Goal: Task Accomplishment & Management: Manage account settings

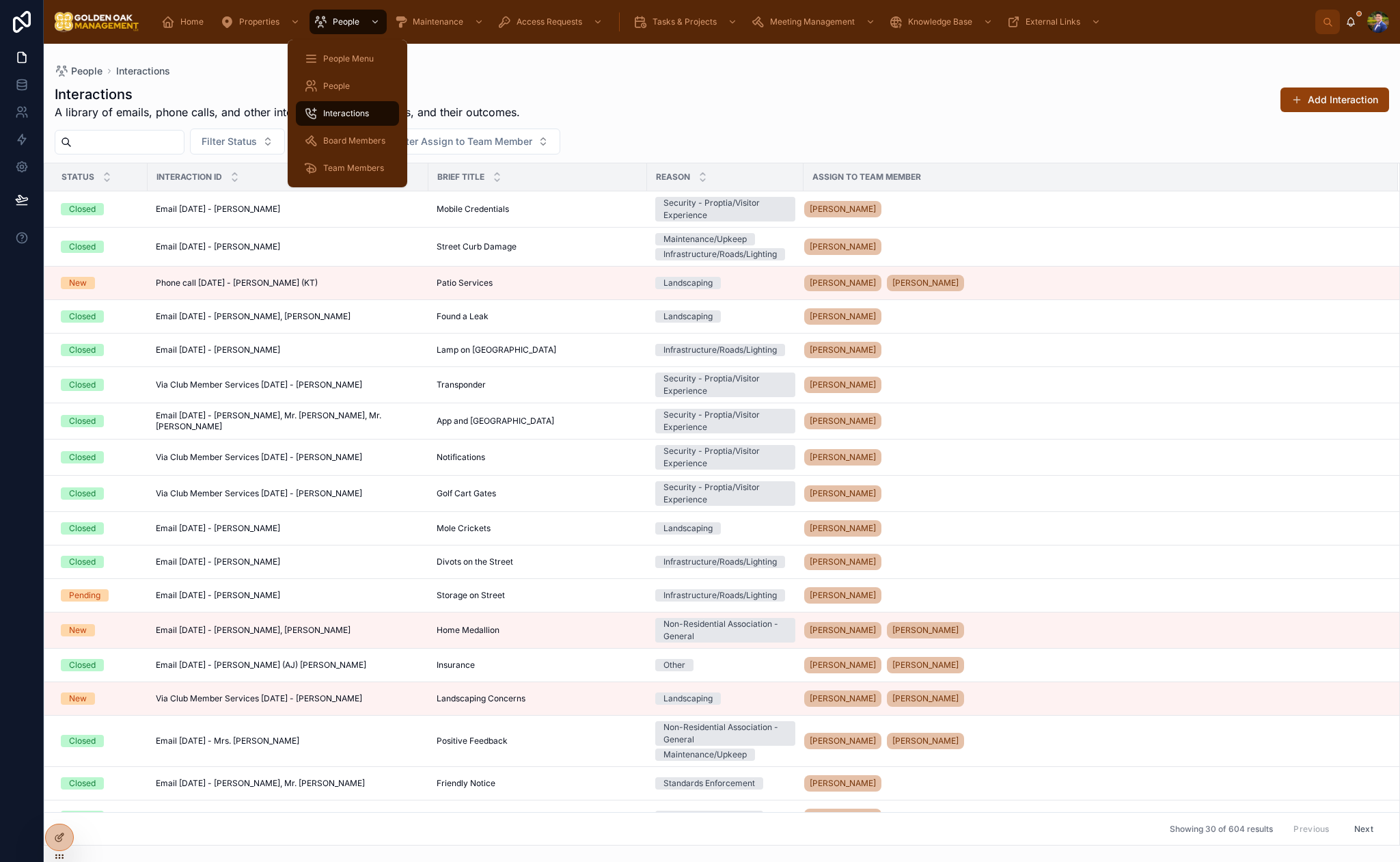
click at [336, 112] on span "Interactions" at bounding box center [346, 113] width 46 height 11
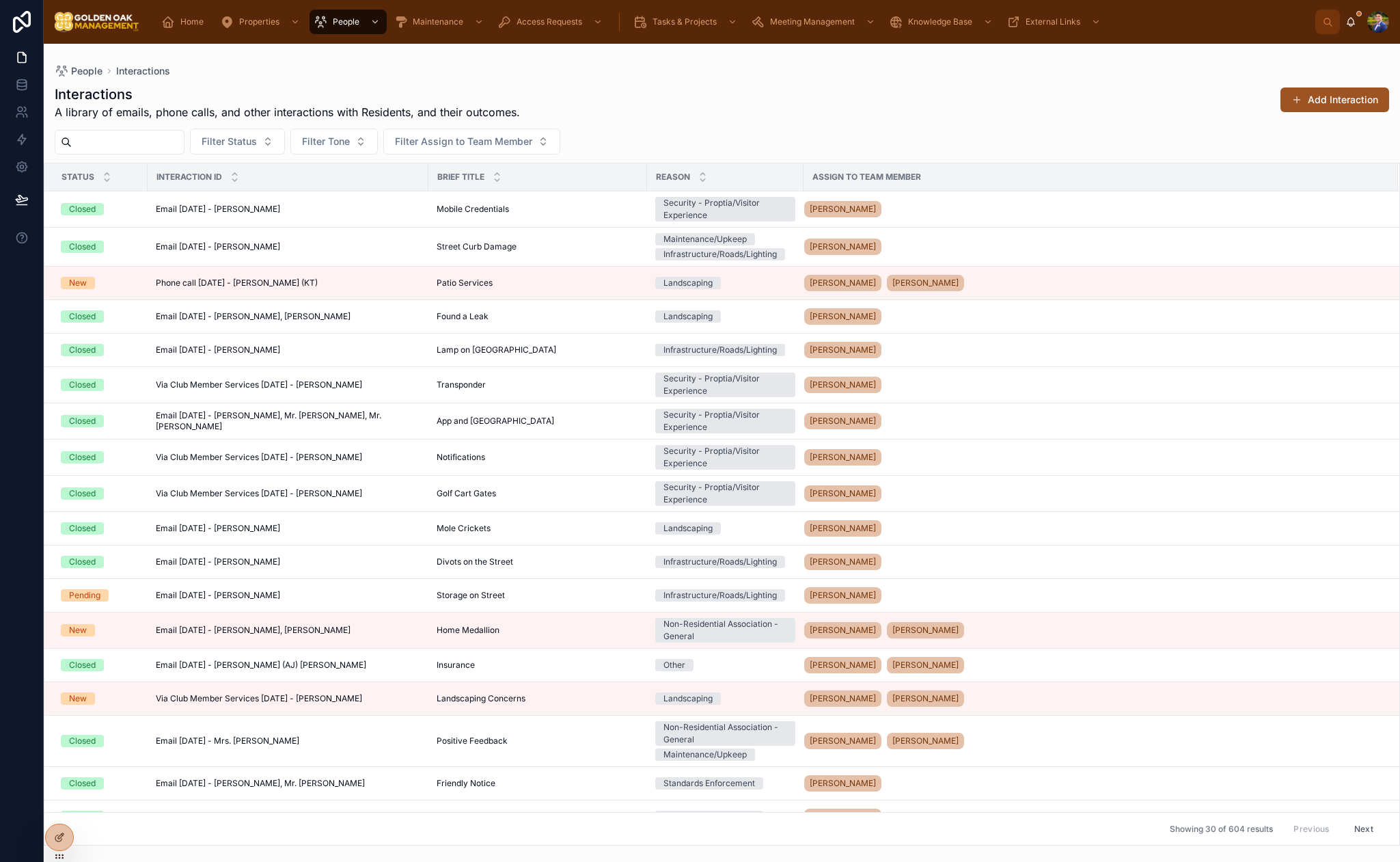
click at [1315, 105] on button "Add Interaction" at bounding box center [1335, 100] width 109 height 24
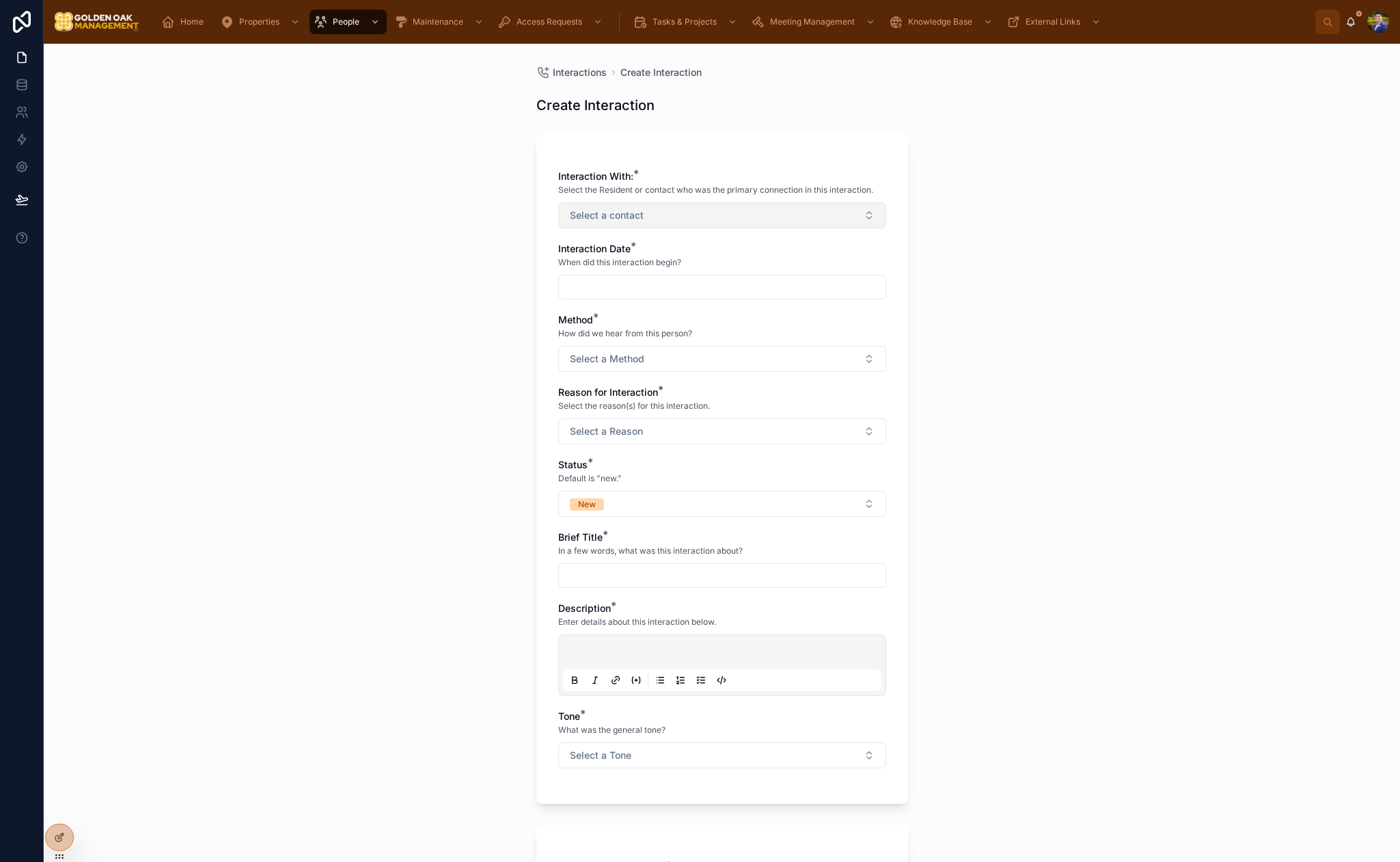
click at [634, 210] on span "Select a contact" at bounding box center [607, 216] width 74 height 14
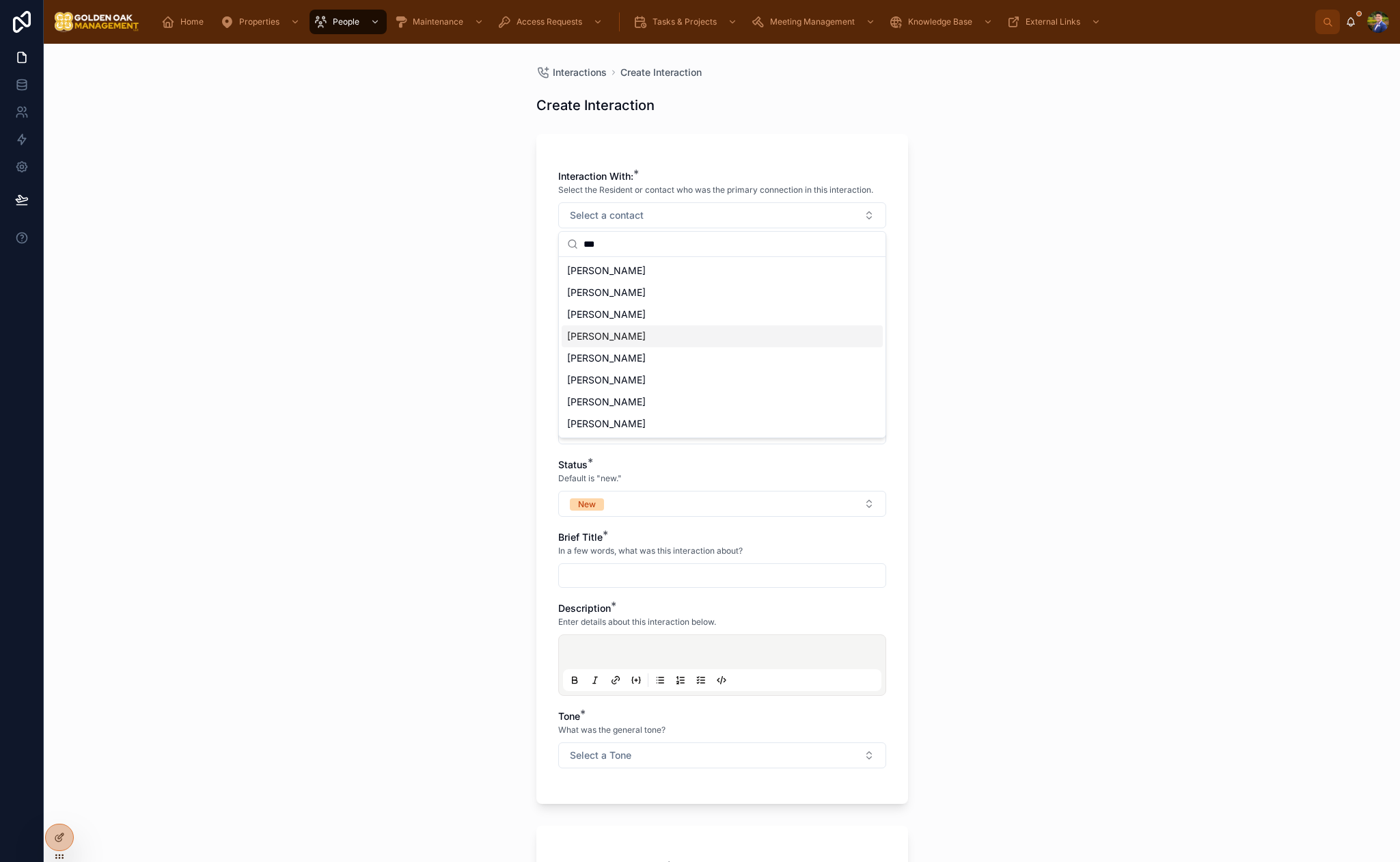
type input "***"
click at [659, 333] on div "[PERSON_NAME]" at bounding box center [722, 336] width 321 height 22
drag, startPoint x: 1190, startPoint y: 251, endPoint x: 1044, endPoint y: 244, distance: 146.2
click at [1190, 251] on div "Interactions Create Interaction Create Interaction Interaction With: * Select t…" at bounding box center [722, 452] width 1357 height 818
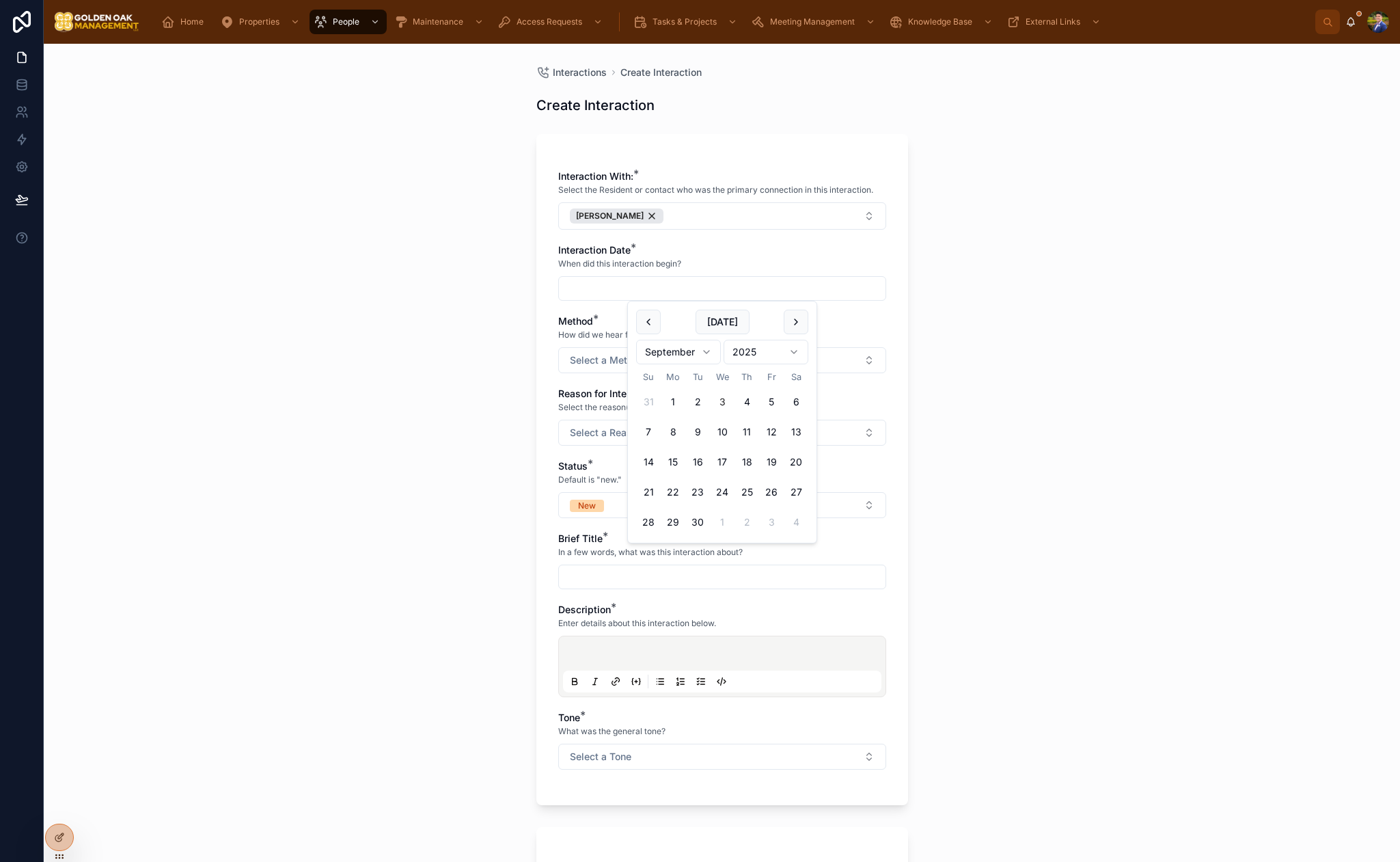
click at [608, 279] on input "text" at bounding box center [722, 288] width 327 height 19
click at [724, 398] on button "3" at bounding box center [722, 402] width 24 height 24
type input "********"
drag, startPoint x: 1164, startPoint y: 343, endPoint x: 859, endPoint y: 350, distance: 305.1
click at [1163, 343] on div "Interactions Create Interaction Create Interaction Interaction With: * Select t…" at bounding box center [722, 452] width 1357 height 818
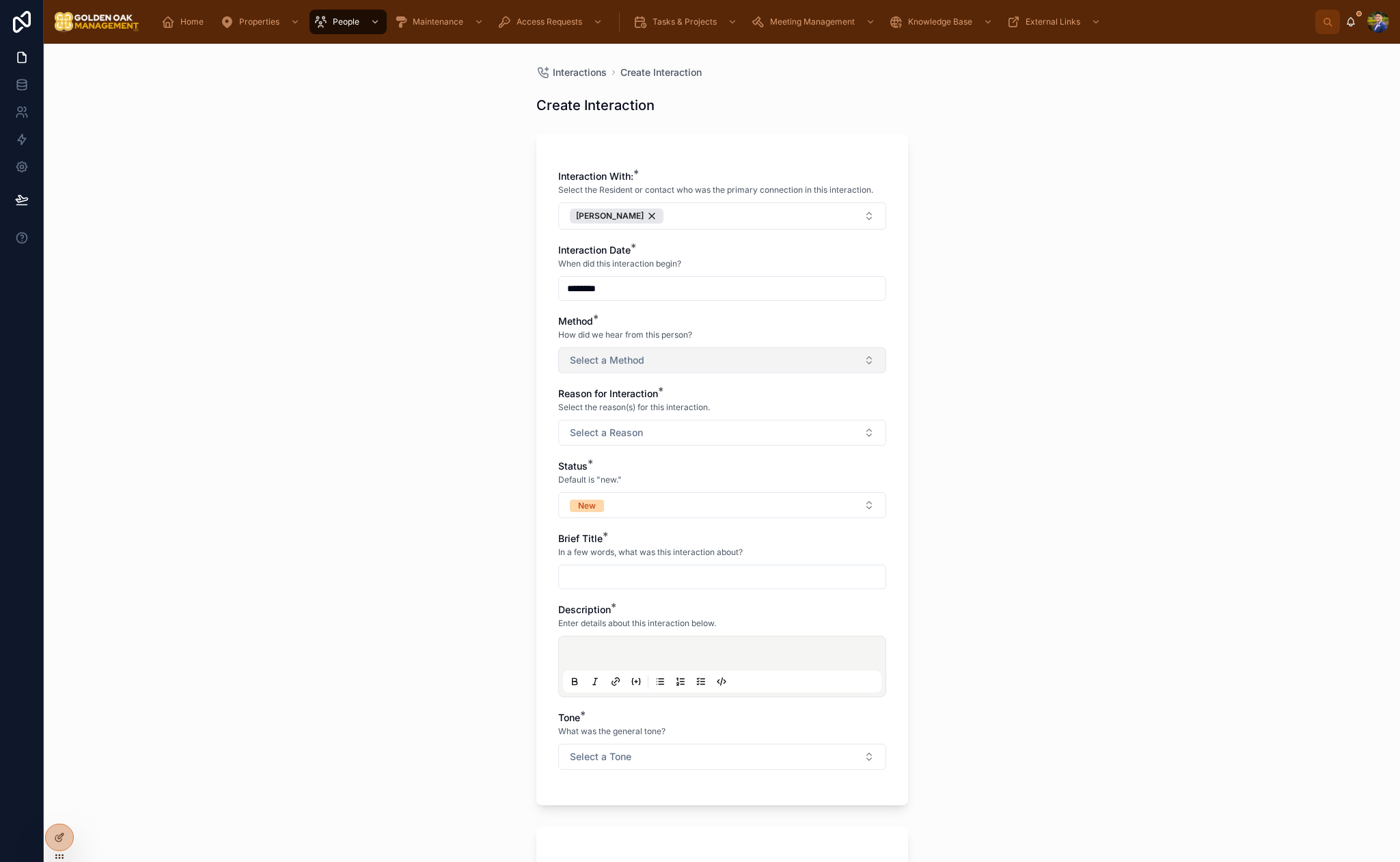
click at [736, 356] on button "Select a Method" at bounding box center [722, 360] width 328 height 26
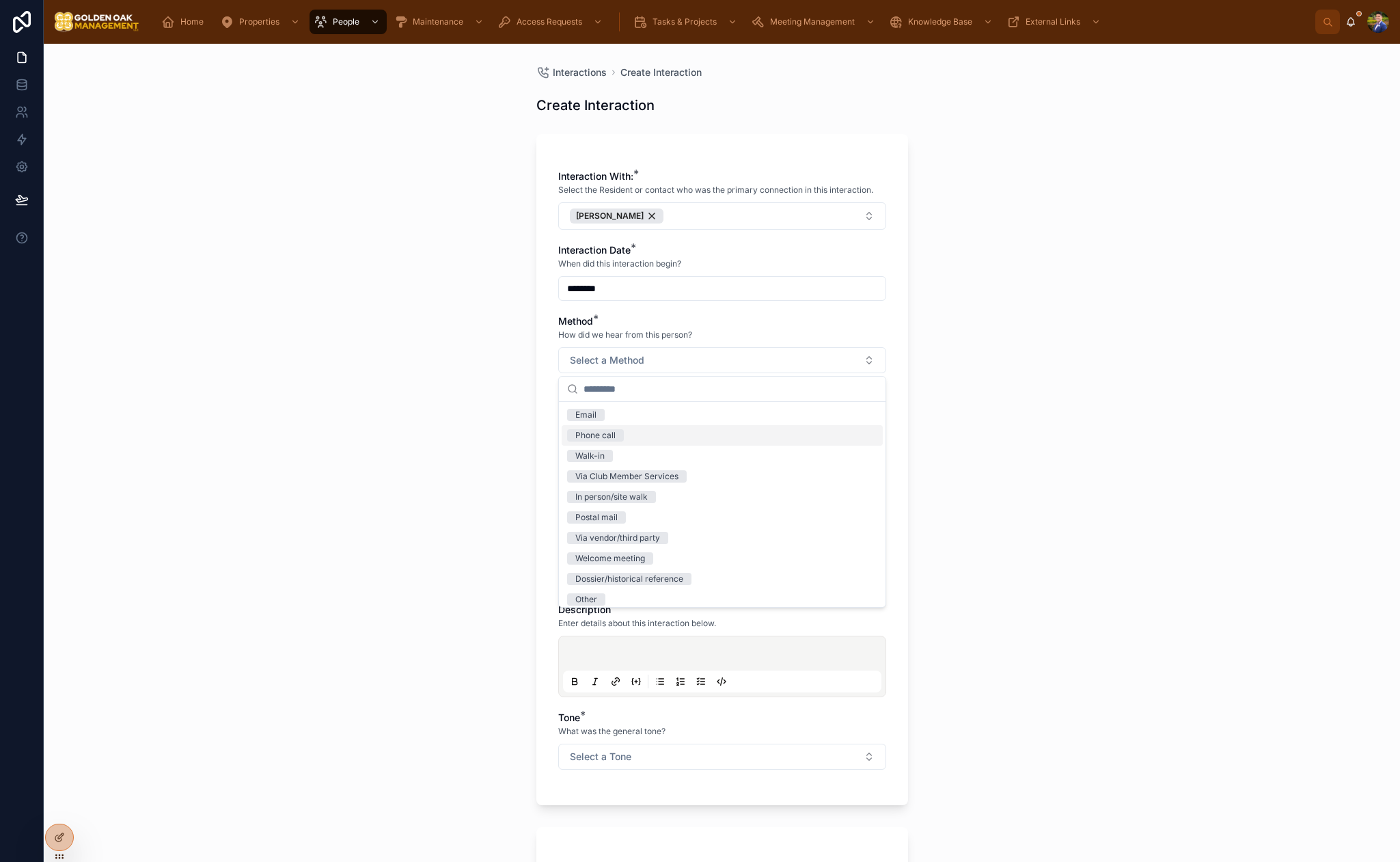
drag, startPoint x: 633, startPoint y: 436, endPoint x: 570, endPoint y: 437, distance: 63.0
click at [633, 436] on div "Phone call" at bounding box center [722, 435] width 321 height 21
drag, startPoint x: 499, startPoint y: 434, endPoint x: 566, endPoint y: 425, distance: 67.6
click at [500, 434] on div "Interactions Create Interaction Create Interaction Interaction With: * Select t…" at bounding box center [722, 452] width 1357 height 818
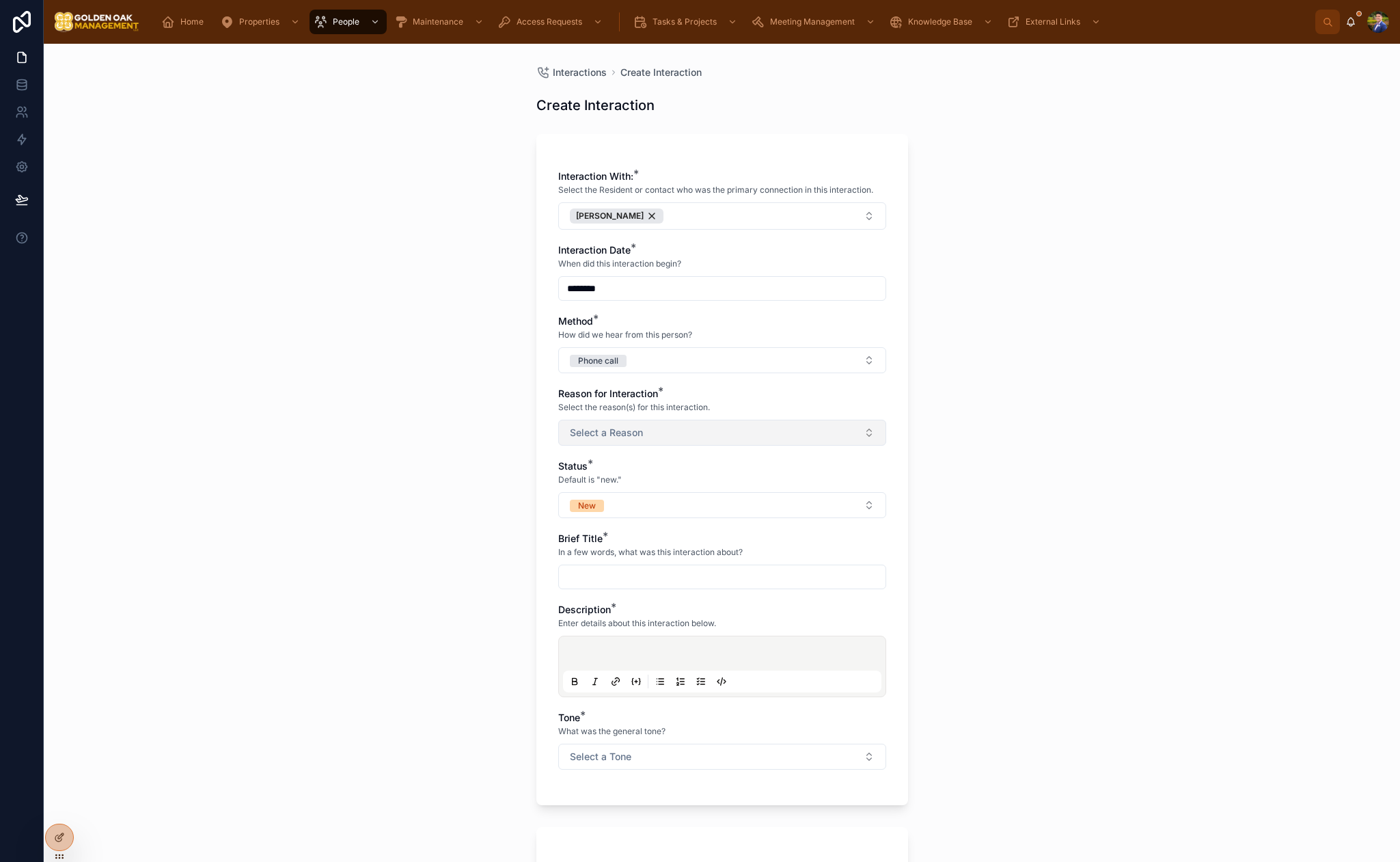
click at [604, 422] on button "Select a Reason" at bounding box center [722, 433] width 328 height 26
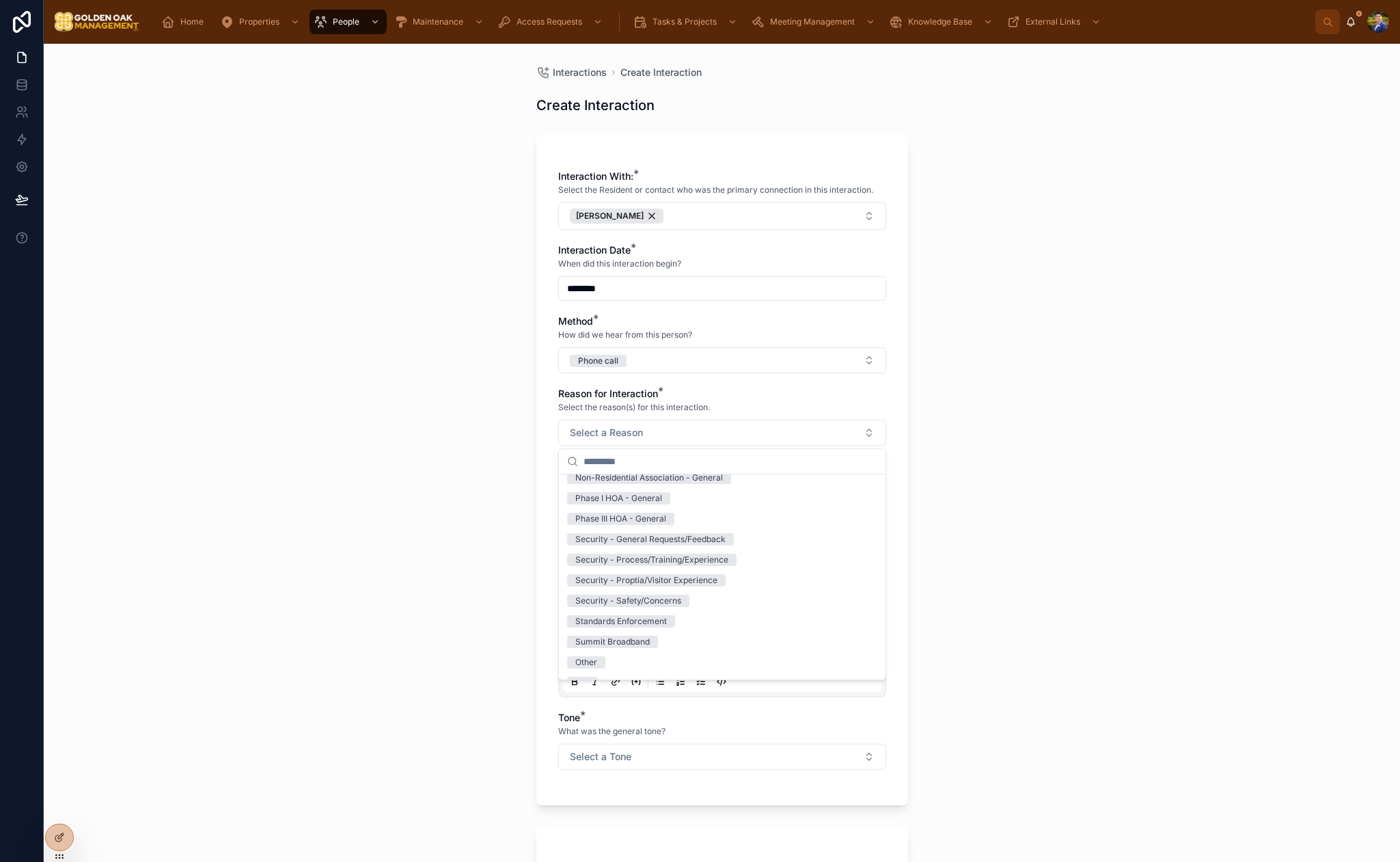
scroll to position [196, 0]
click at [722, 540] on div "Security - General Requests/Feedback" at bounding box center [650, 538] width 150 height 12
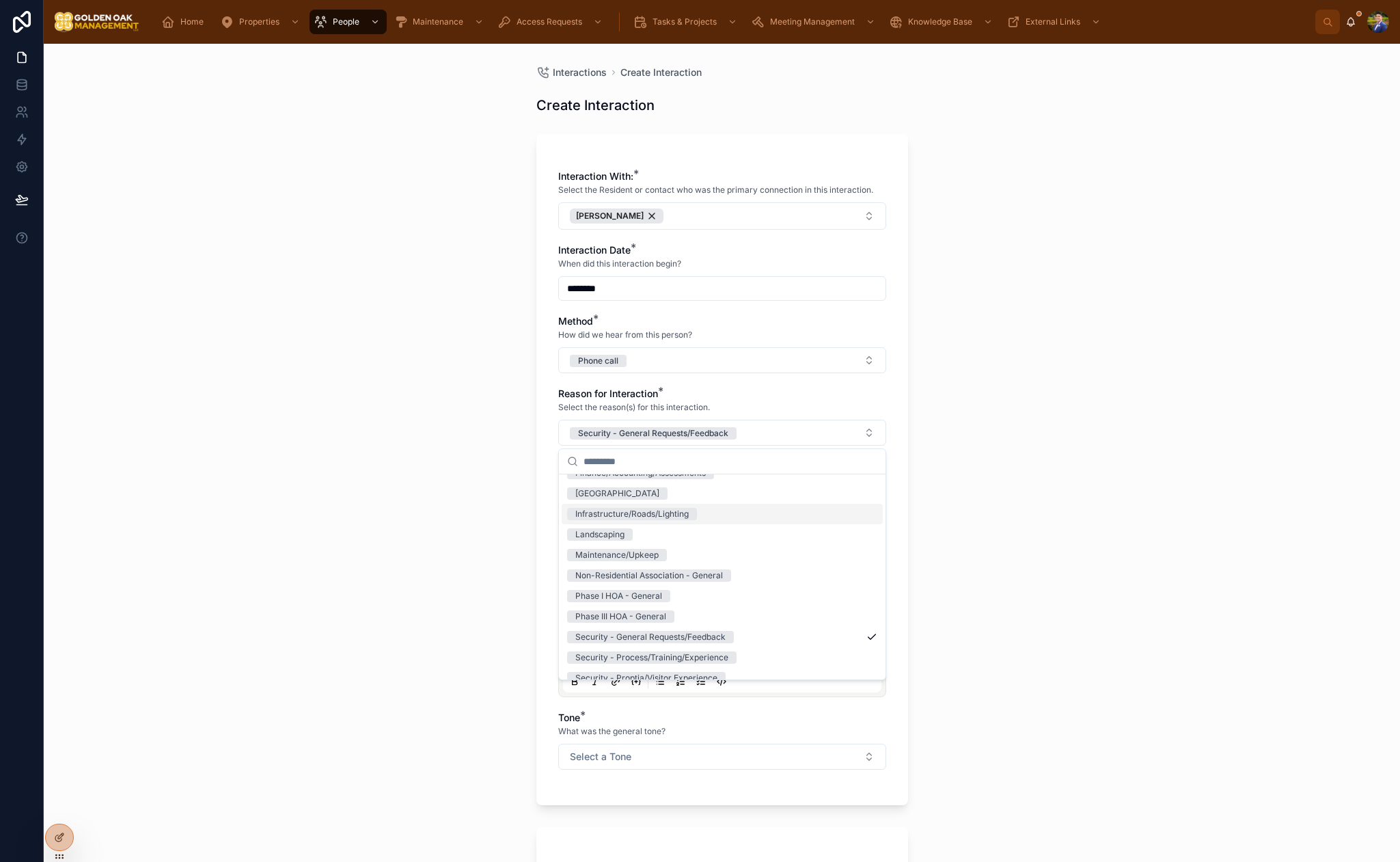
click at [680, 518] on div "Infrastructure/Roads/Lighting" at bounding box center [632, 514] width 113 height 12
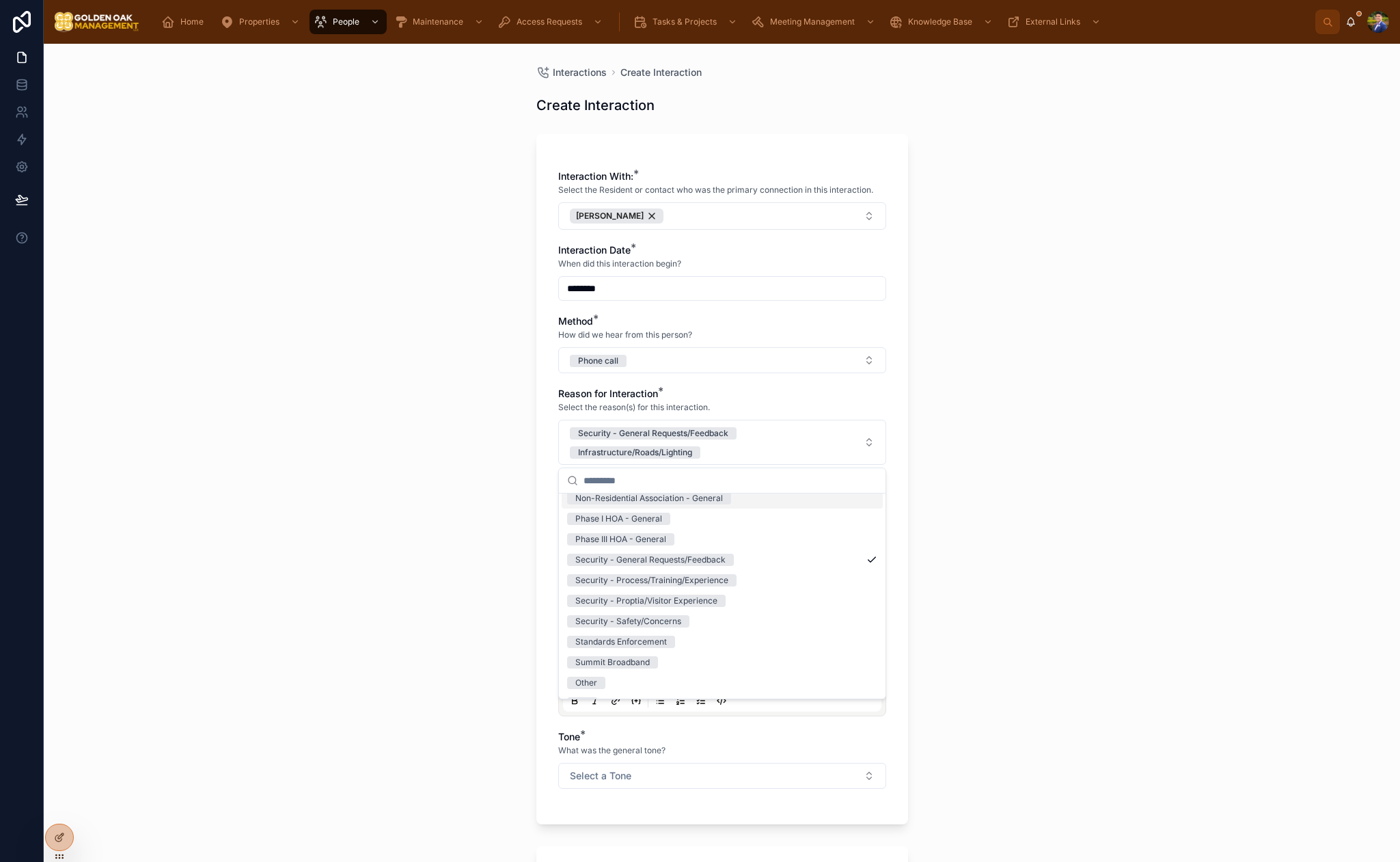
scroll to position [197, 0]
click at [707, 529] on div "Phase III HOA - General" at bounding box center [722, 534] width 321 height 21
click at [985, 454] on div "Interactions Create Interaction Create Interaction Interaction With: * Select t…" at bounding box center [722, 452] width 1357 height 818
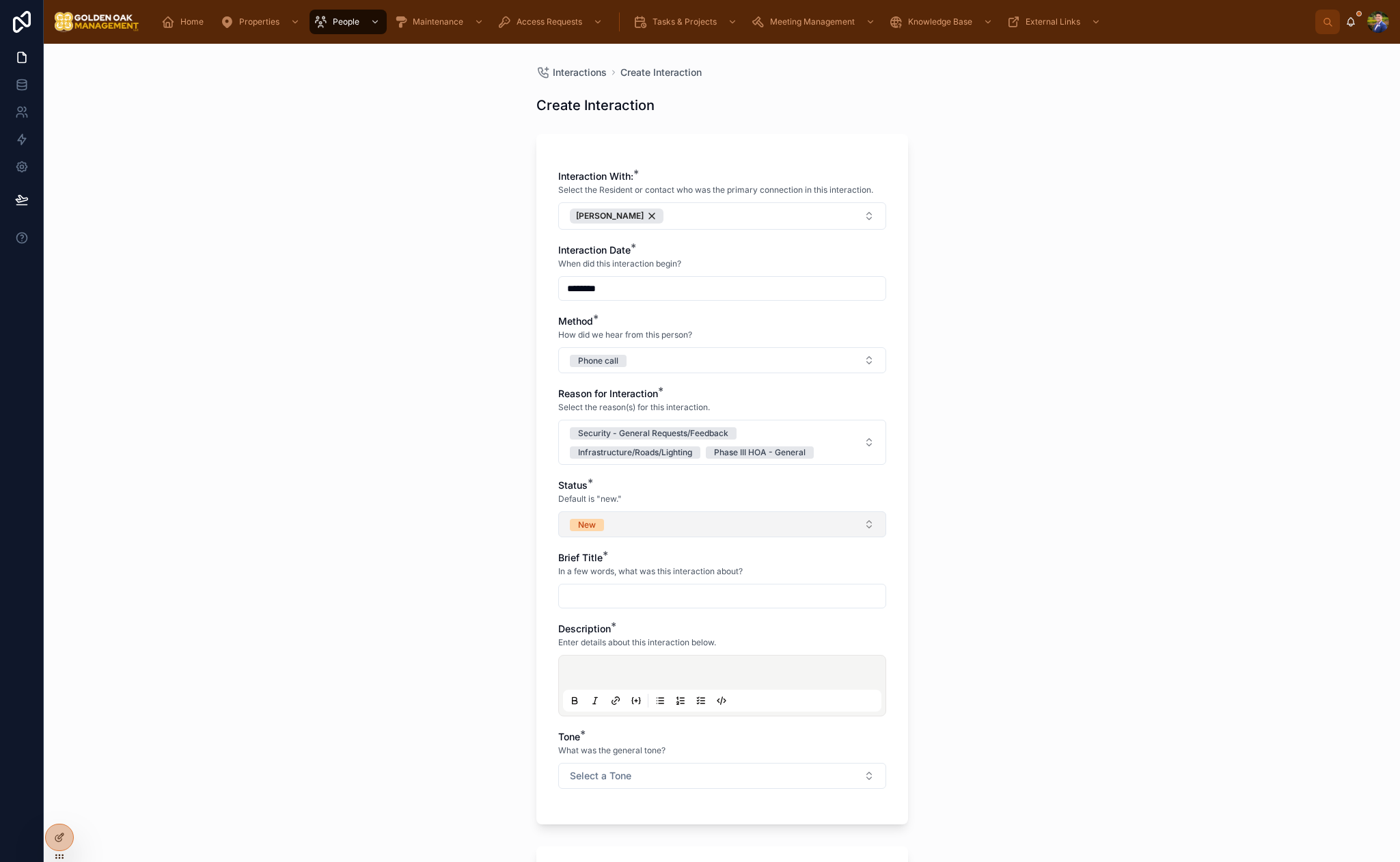
click at [713, 529] on button "New" at bounding box center [722, 524] width 328 height 26
click at [646, 653] on div "Closed" at bounding box center [722, 661] width 321 height 21
click at [681, 595] on input "text" at bounding box center [722, 595] width 327 height 19
type input "*"
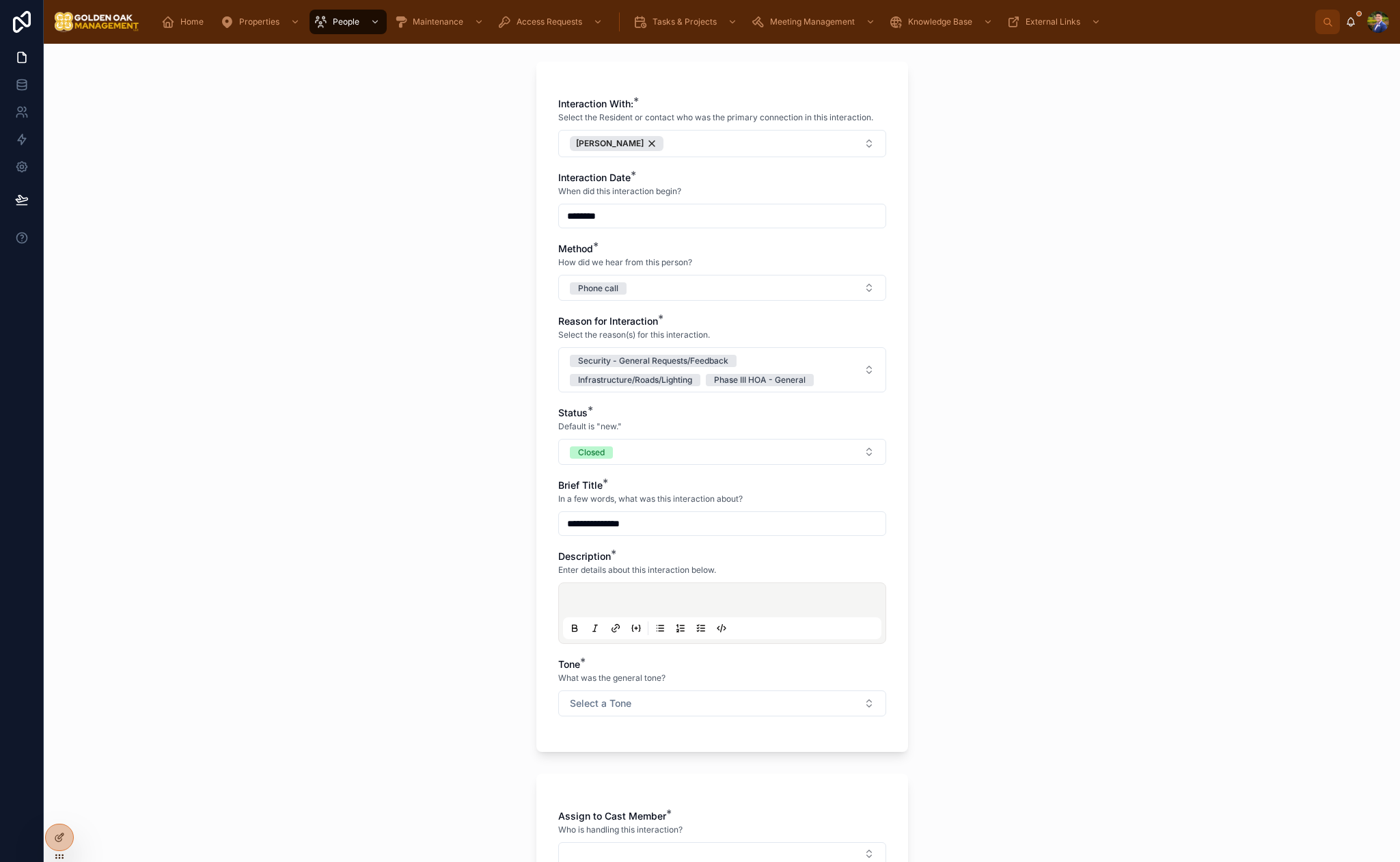
scroll to position [74, 0]
type input "**********"
click at [677, 594] on p at bounding box center [725, 601] width 318 height 14
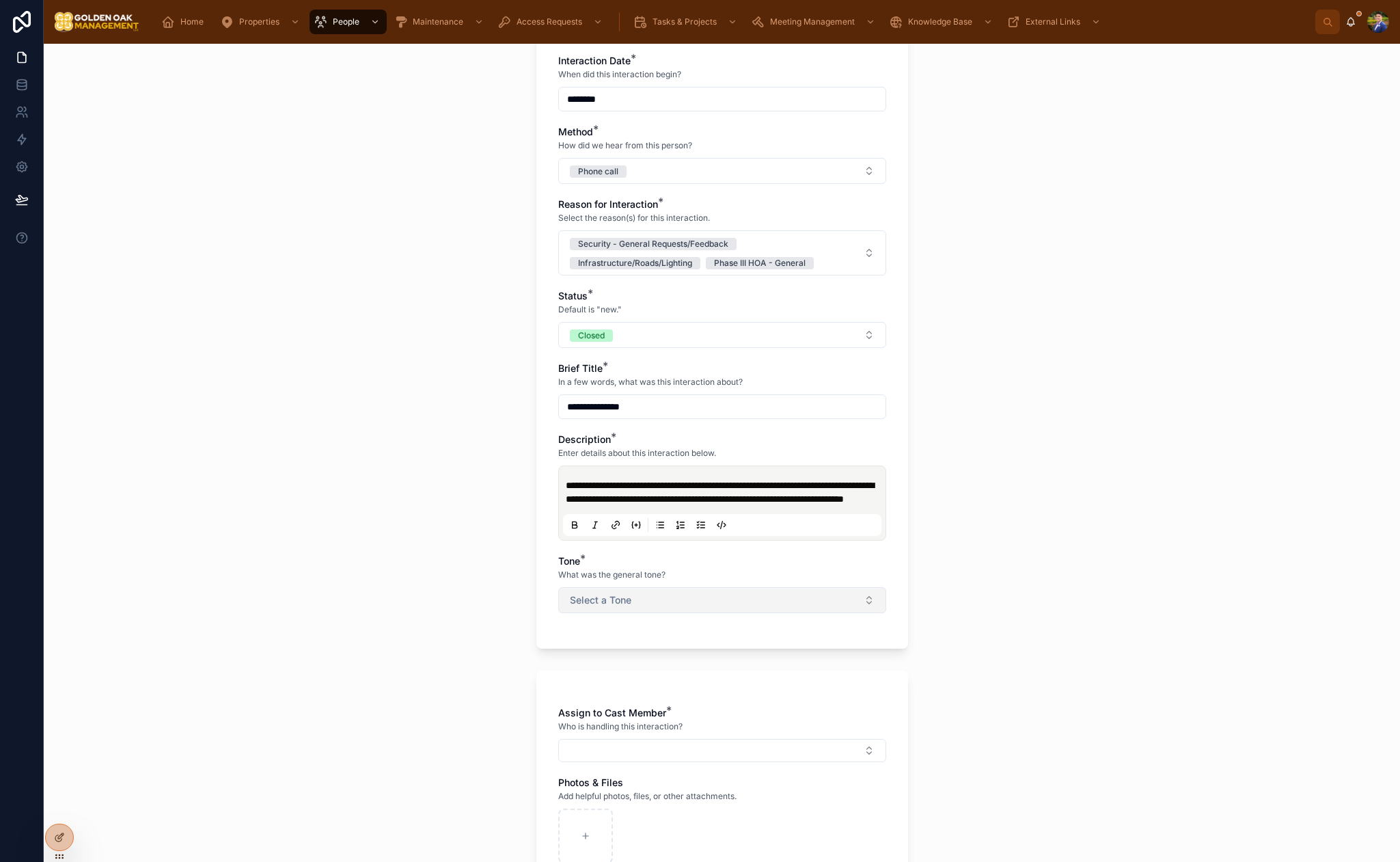
scroll to position [190, 0]
click at [707, 611] on button "Select a Tone" at bounding box center [722, 599] width 328 height 26
click at [613, 684] on div "Neutral" at bounding box center [722, 688] width 321 height 21
click at [464, 674] on div "**********" at bounding box center [722, 452] width 1357 height 818
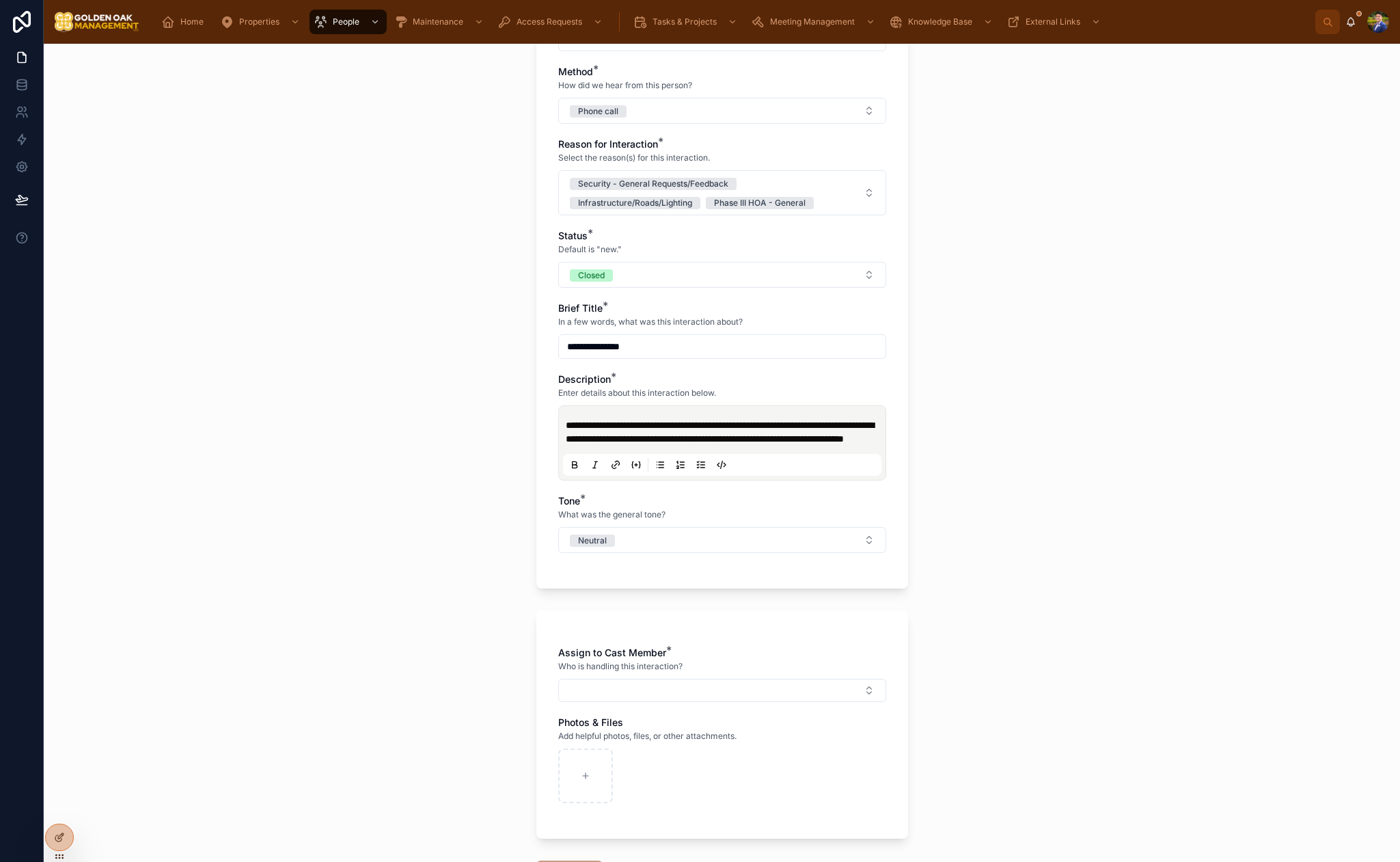
scroll to position [374, 0]
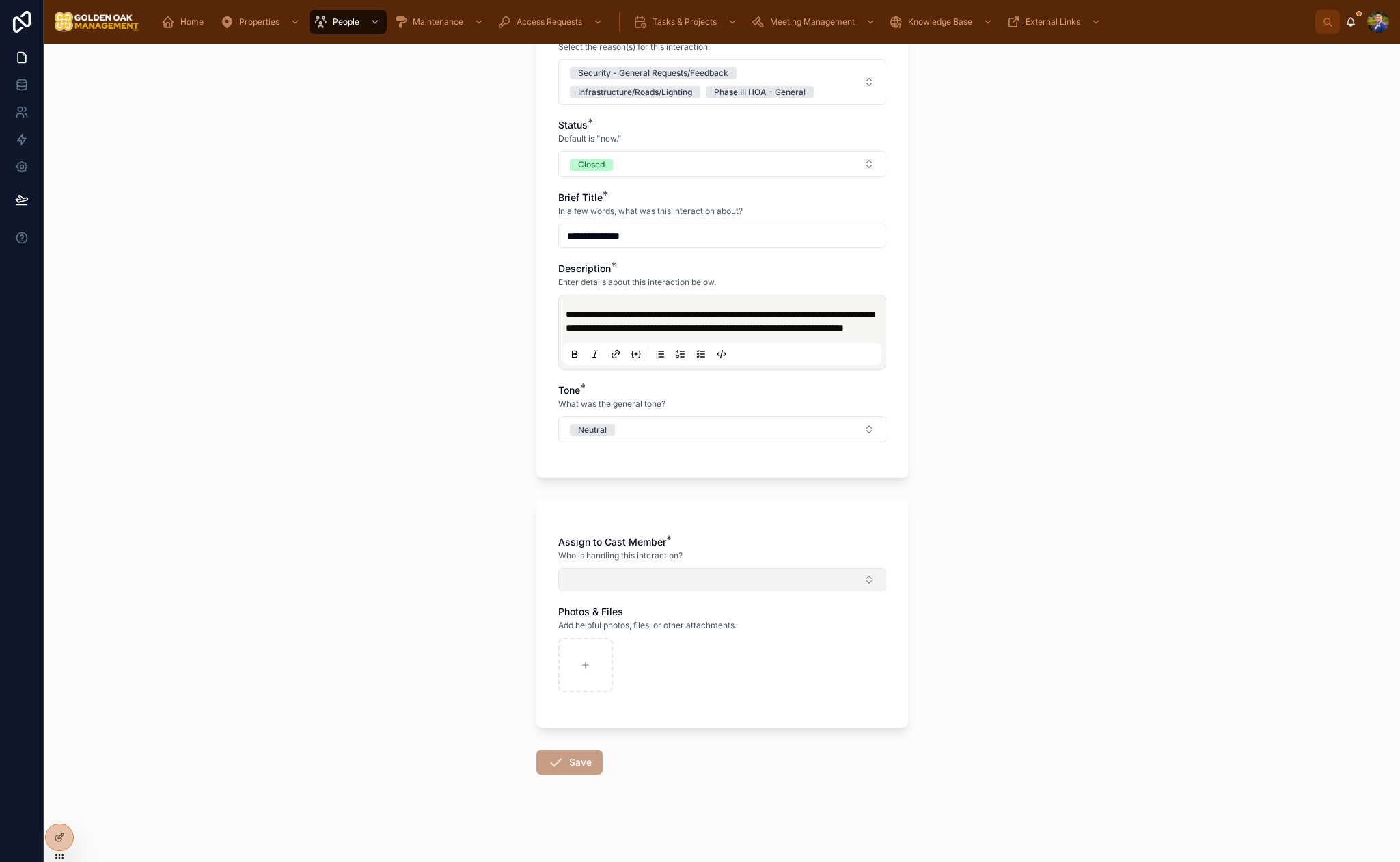
click at [666, 572] on button "Select Button" at bounding box center [722, 579] width 328 height 24
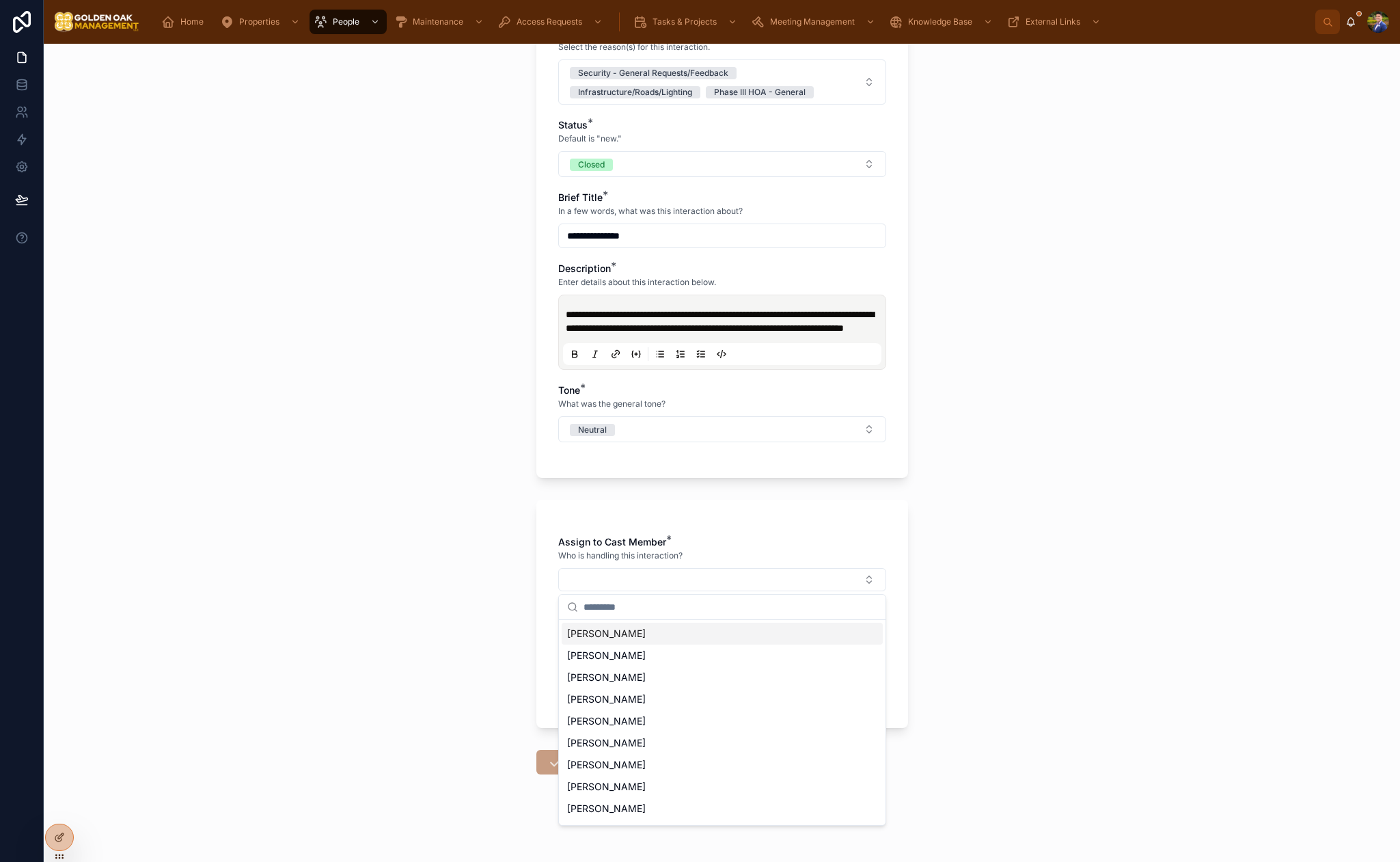
click at [604, 638] on span "[PERSON_NAME]" at bounding box center [606, 634] width 78 height 14
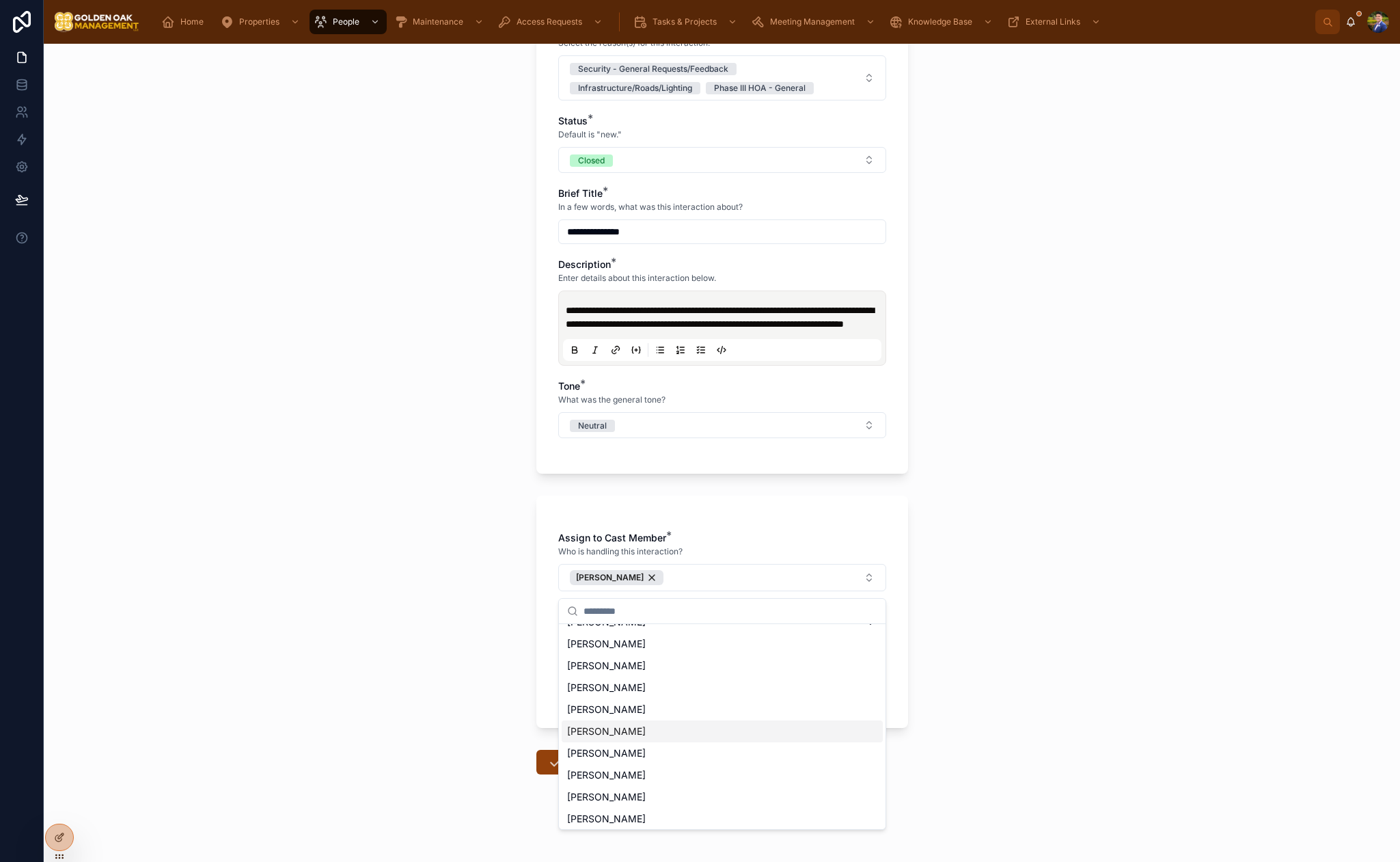
scroll to position [41, 0]
click at [624, 714] on div "[PERSON_NAME]" at bounding box center [722, 706] width 321 height 22
click at [482, 696] on div "**********" at bounding box center [722, 452] width 1357 height 818
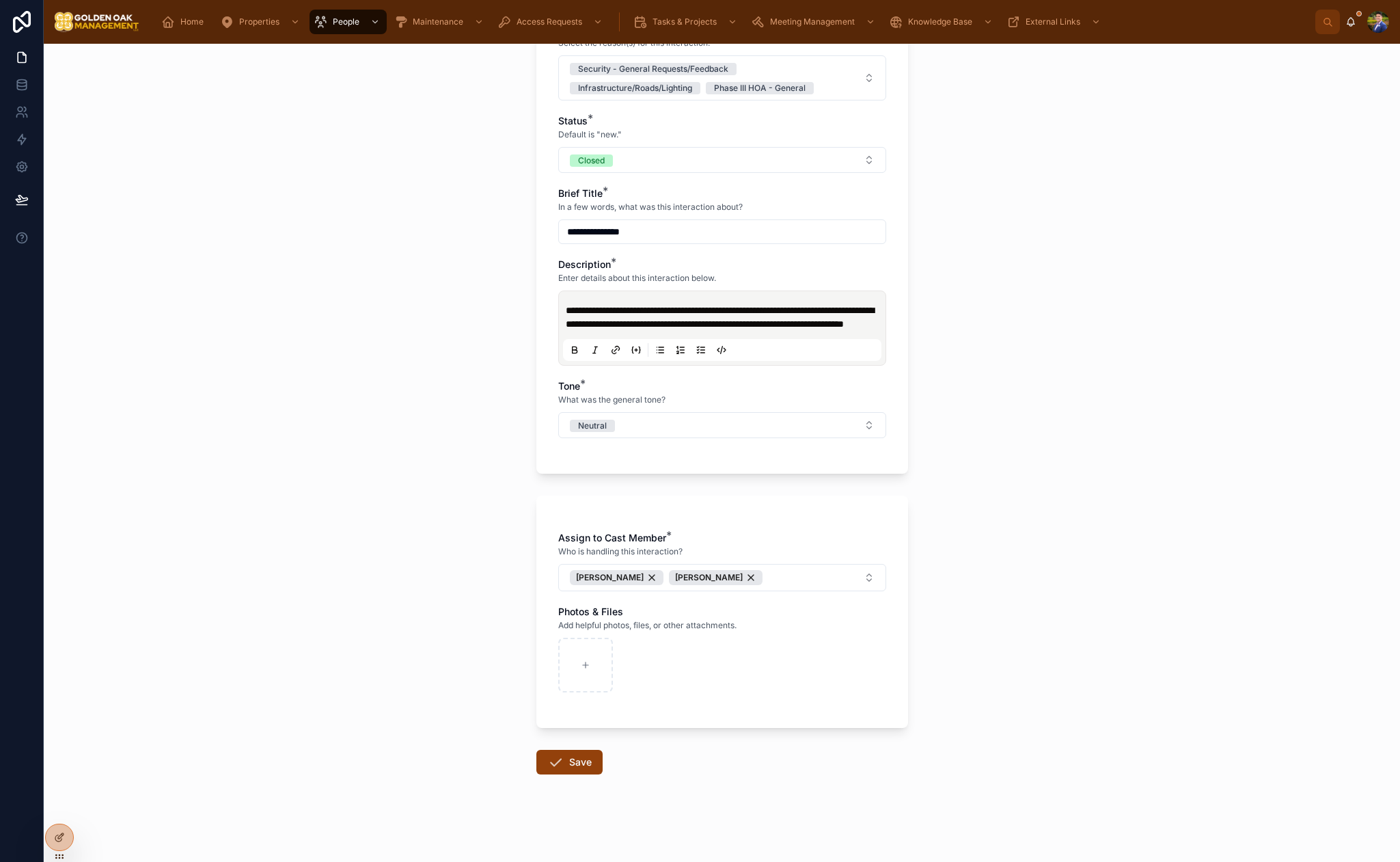
scroll to position [378, 0]
click at [590, 771] on button "Save" at bounding box center [569, 762] width 66 height 24
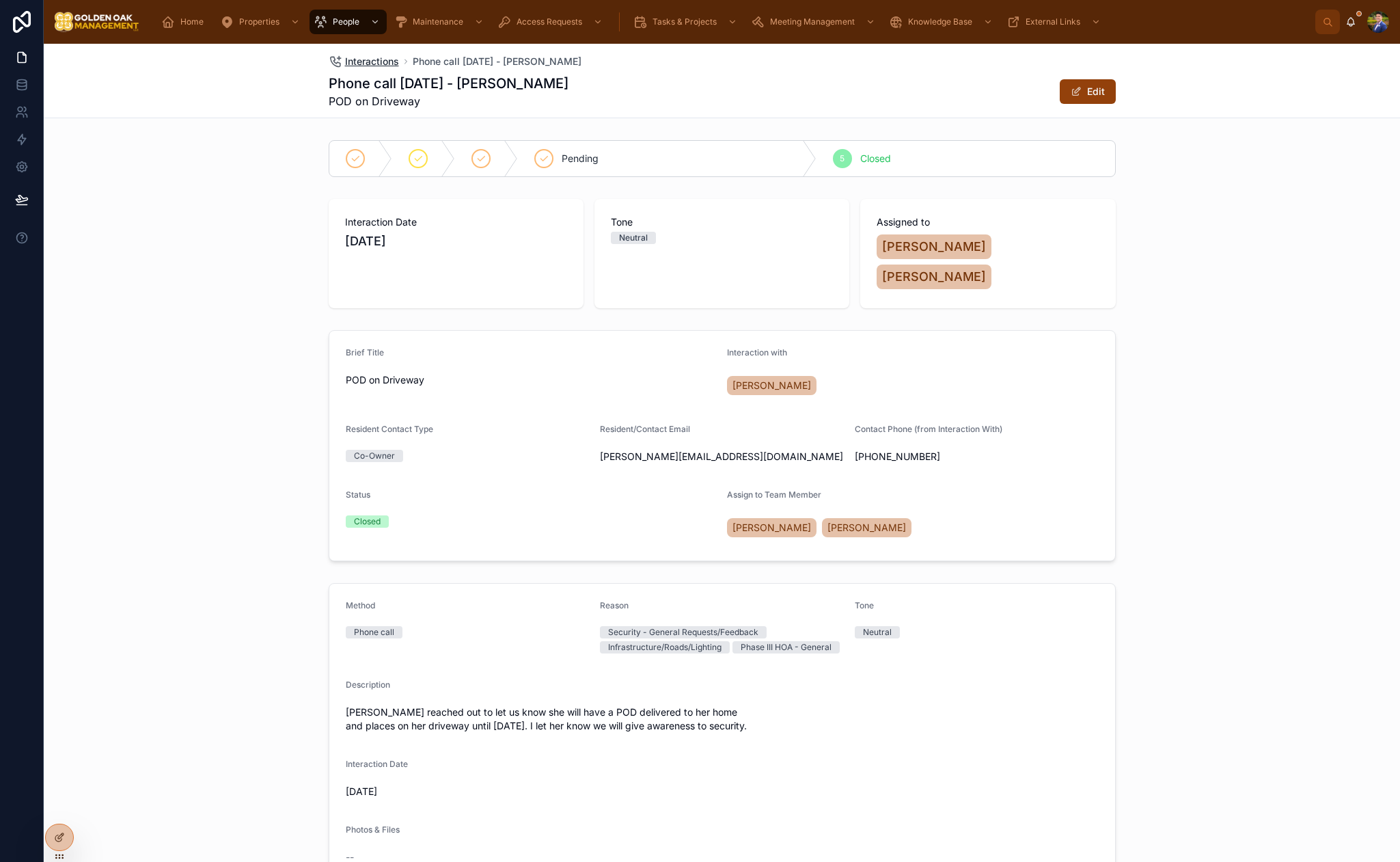
click at [375, 64] on span "Interactions" at bounding box center [372, 62] width 54 height 14
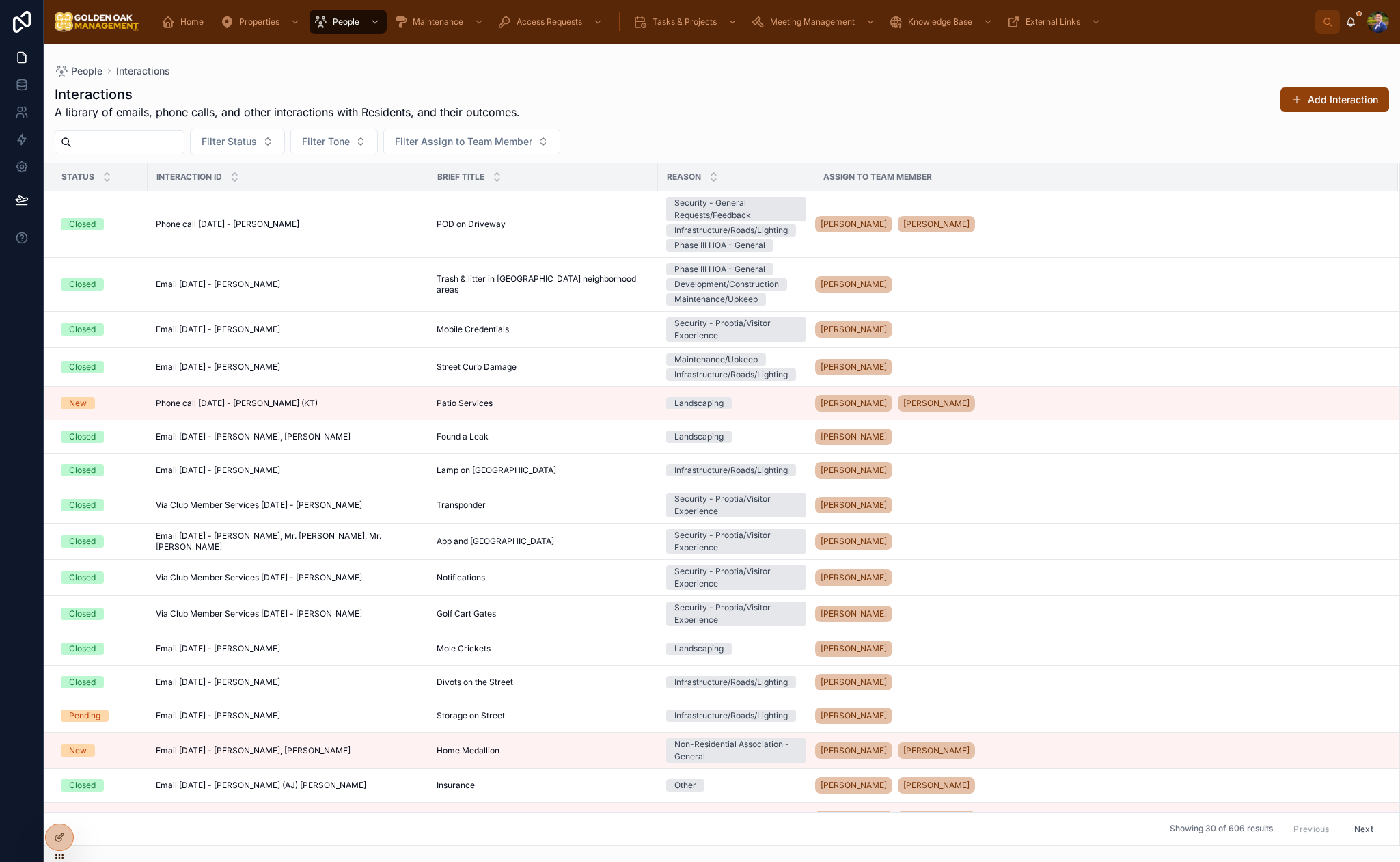
click at [132, 142] on input "text" at bounding box center [127, 142] width 112 height 19
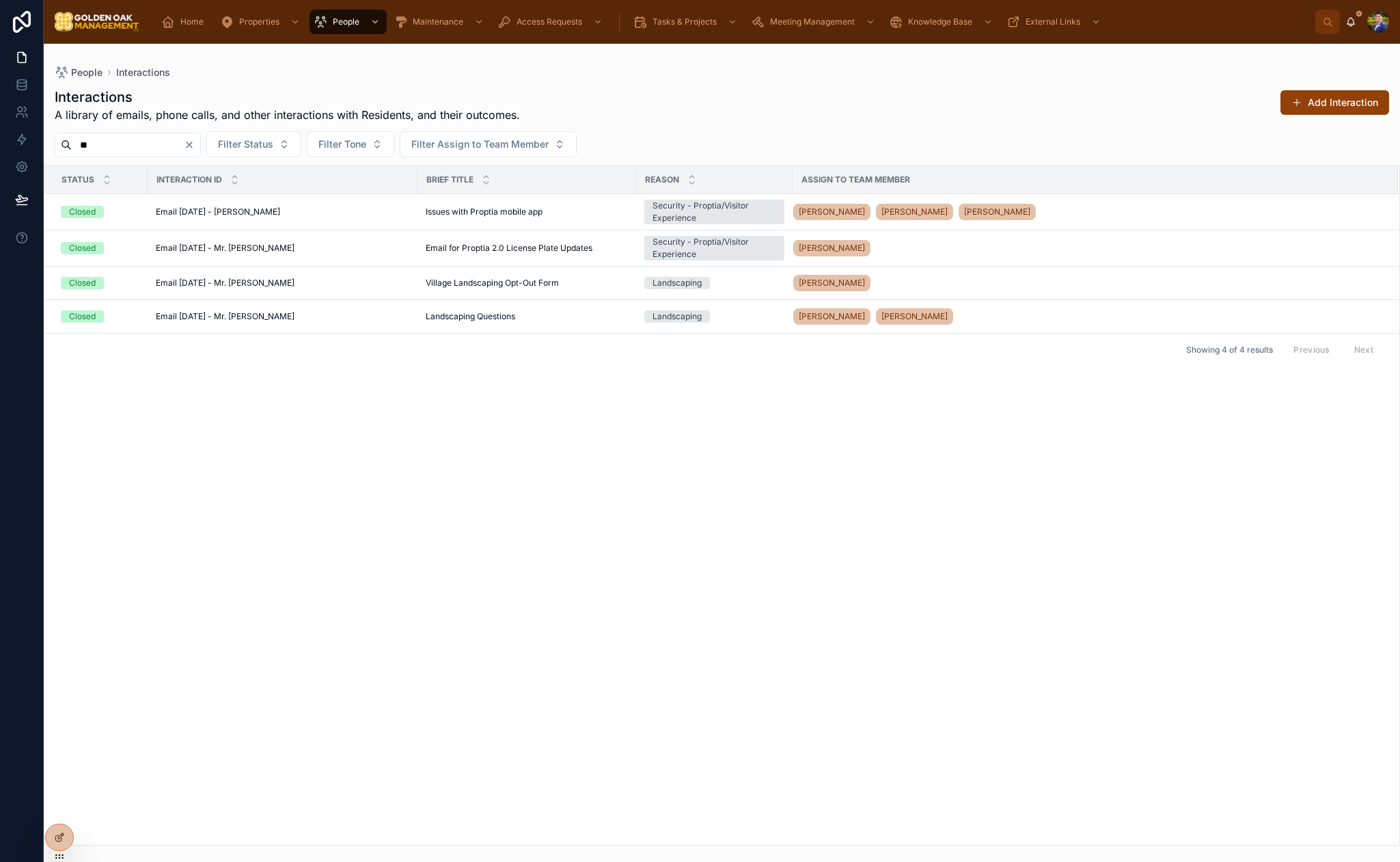
type input "*"
click at [1338, 112] on button "Add Interaction" at bounding box center [1335, 102] width 109 height 24
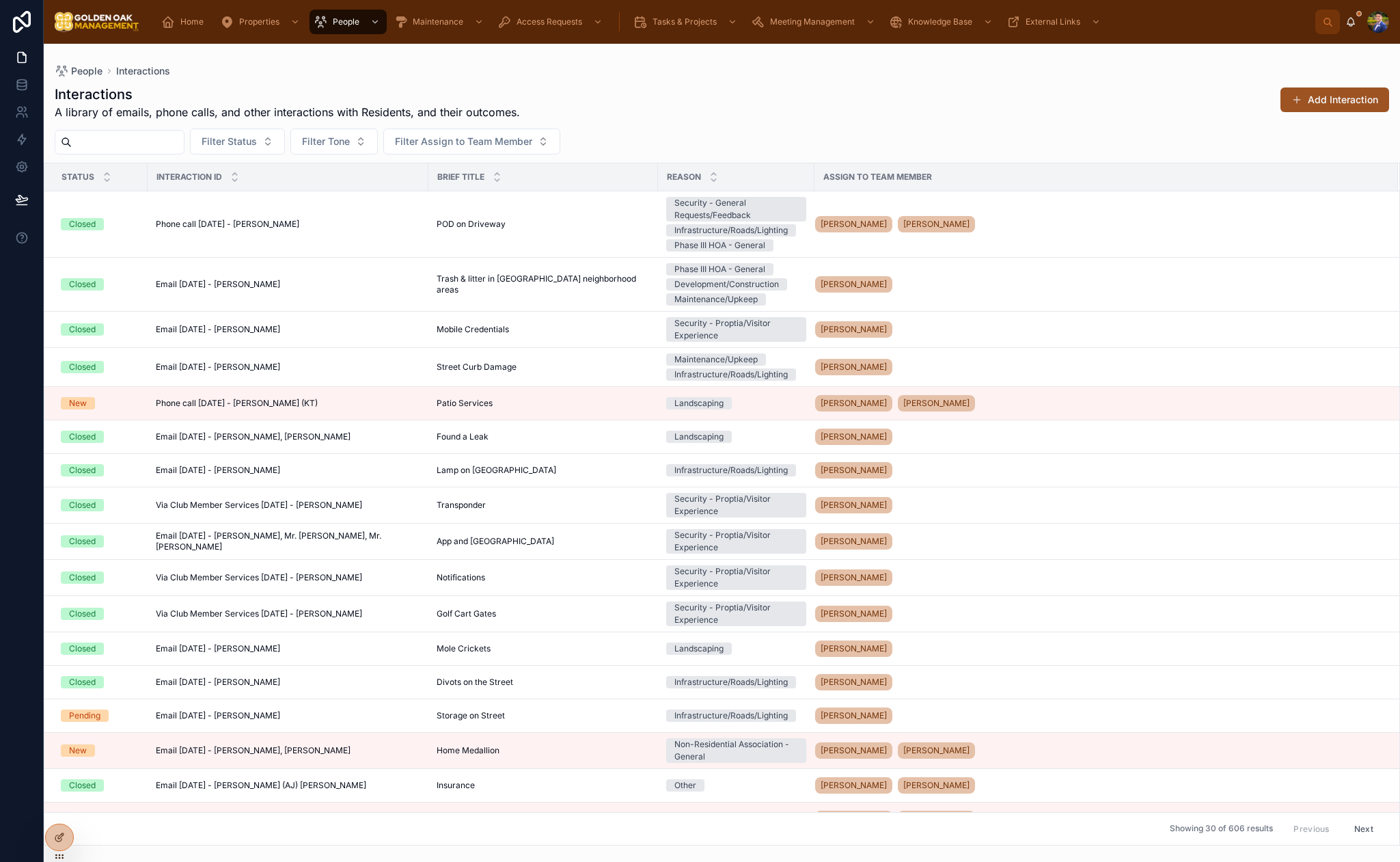
click at [1338, 100] on button "Add Interaction" at bounding box center [1335, 100] width 109 height 24
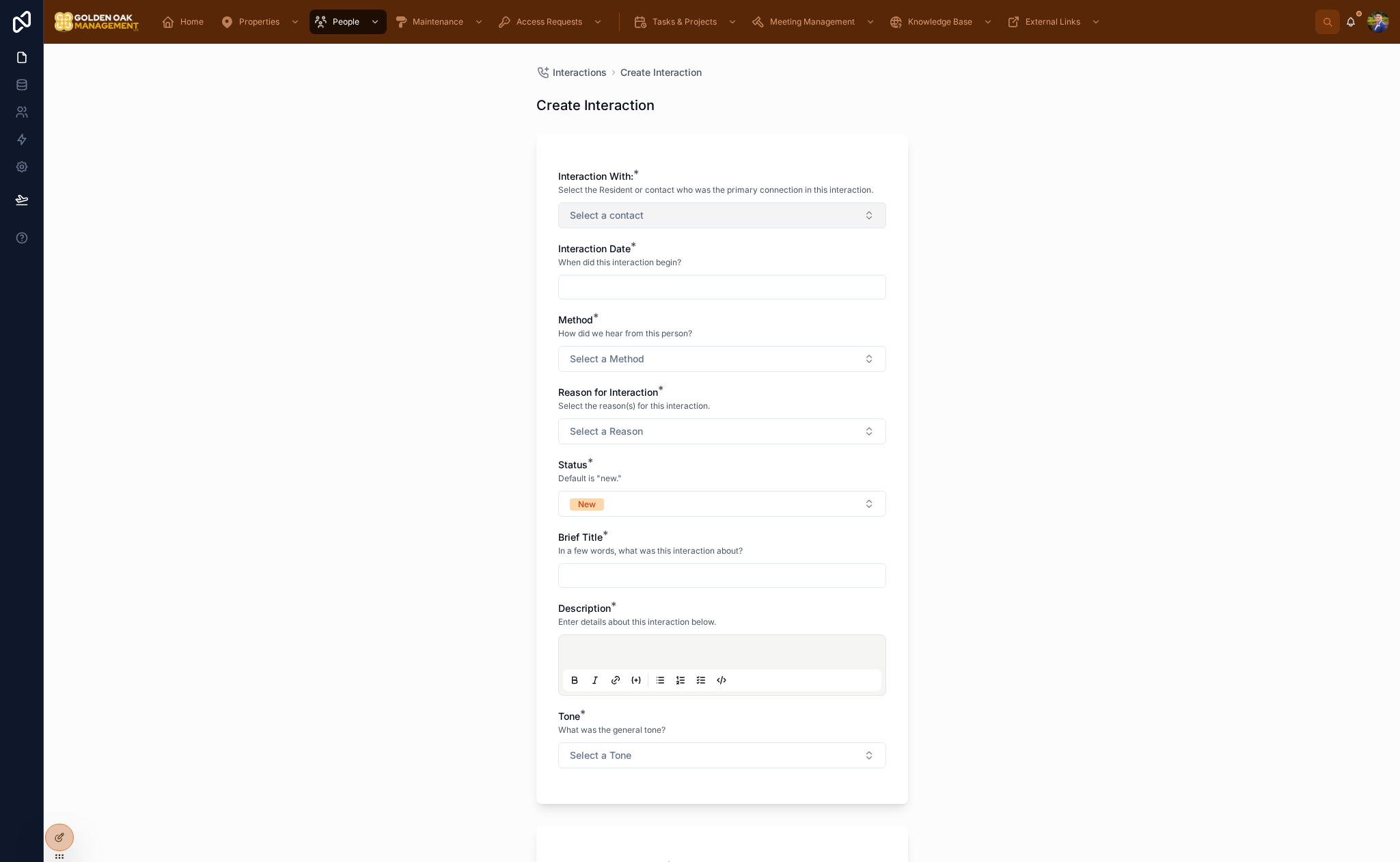
click at [659, 220] on button "Select a contact" at bounding box center [722, 216] width 328 height 26
click at [634, 273] on span "Mr. [PERSON_NAME]" at bounding box center [615, 270] width 96 height 14
click at [706, 244] on input "*****" at bounding box center [731, 245] width 294 height 24
type input "*****"
click at [641, 296] on div "[PERSON_NAME]" at bounding box center [722, 294] width 321 height 22
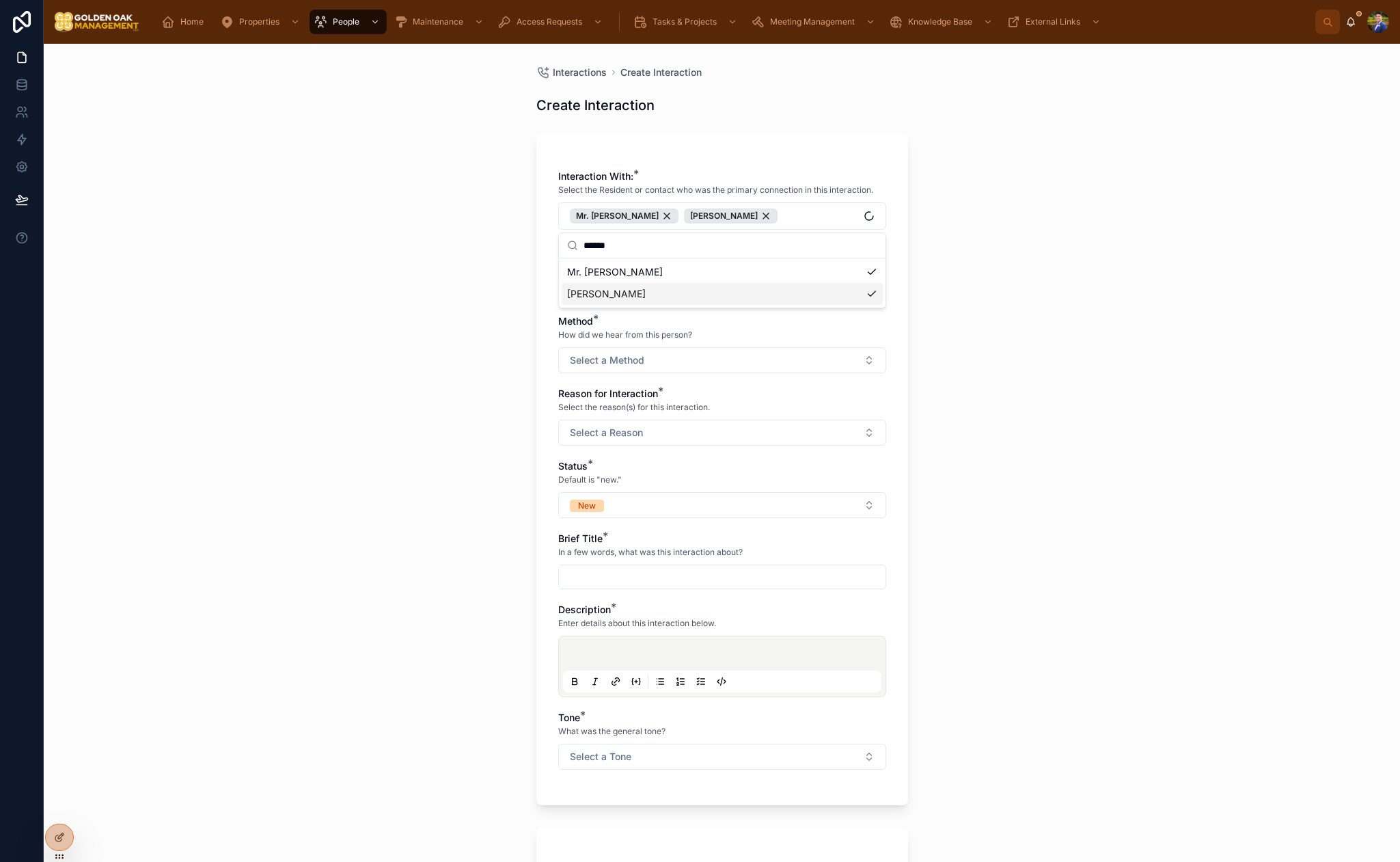
click at [465, 301] on div "Interactions Create Interaction Create Interaction Interaction With: * Select t…" at bounding box center [722, 452] width 1357 height 818
click at [626, 279] on input "text" at bounding box center [722, 288] width 327 height 19
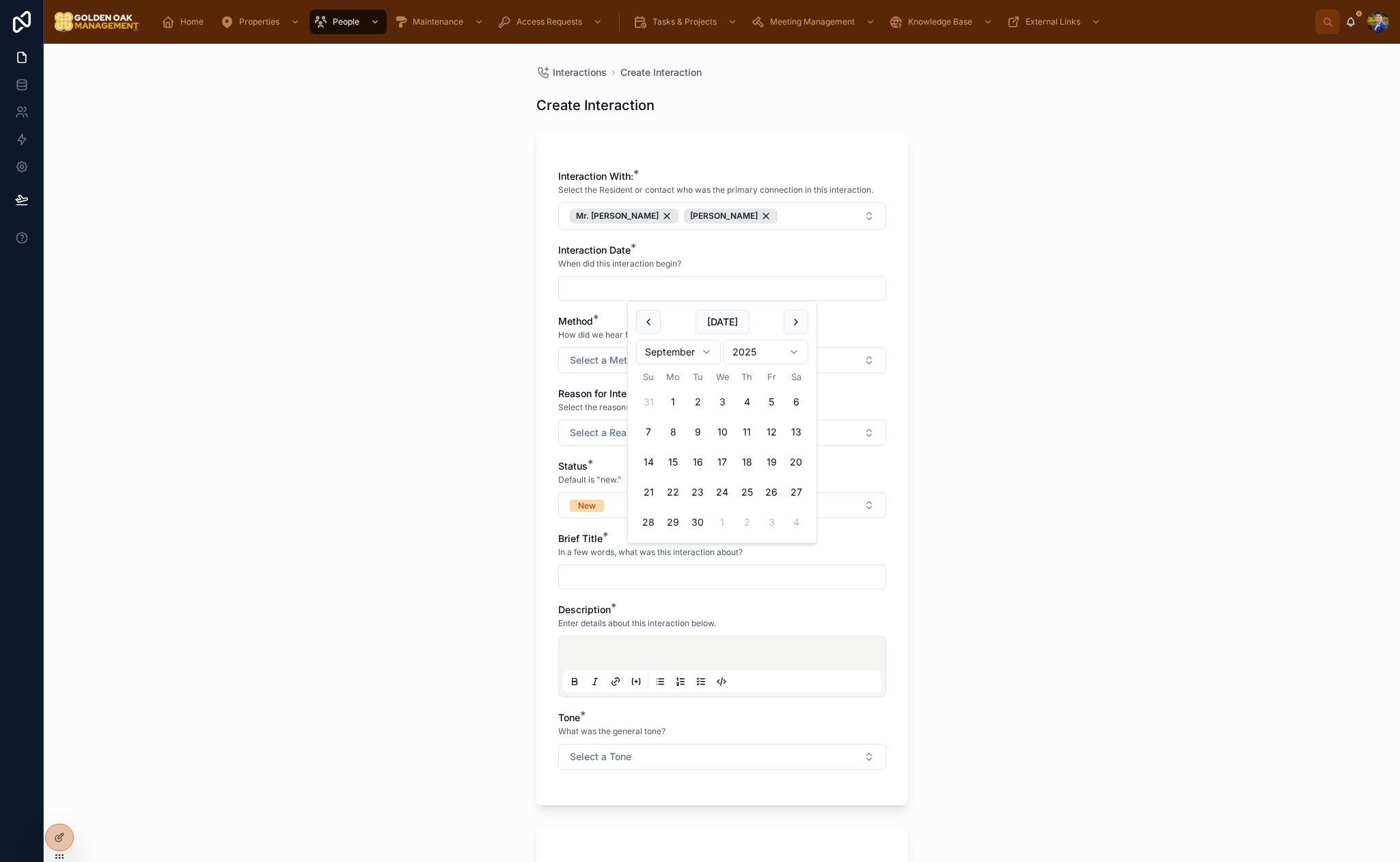
drag, startPoint x: 720, startPoint y: 406, endPoint x: 510, endPoint y: 402, distance: 210.0
click at [719, 406] on button "3" at bounding box center [722, 402] width 24 height 24
type input "********"
drag, startPoint x: 471, startPoint y: 397, endPoint x: 563, endPoint y: 369, distance: 96.2
click at [472, 397] on div "Interactions Create Interaction Create Interaction Interaction With: * Select t…" at bounding box center [722, 452] width 1357 height 818
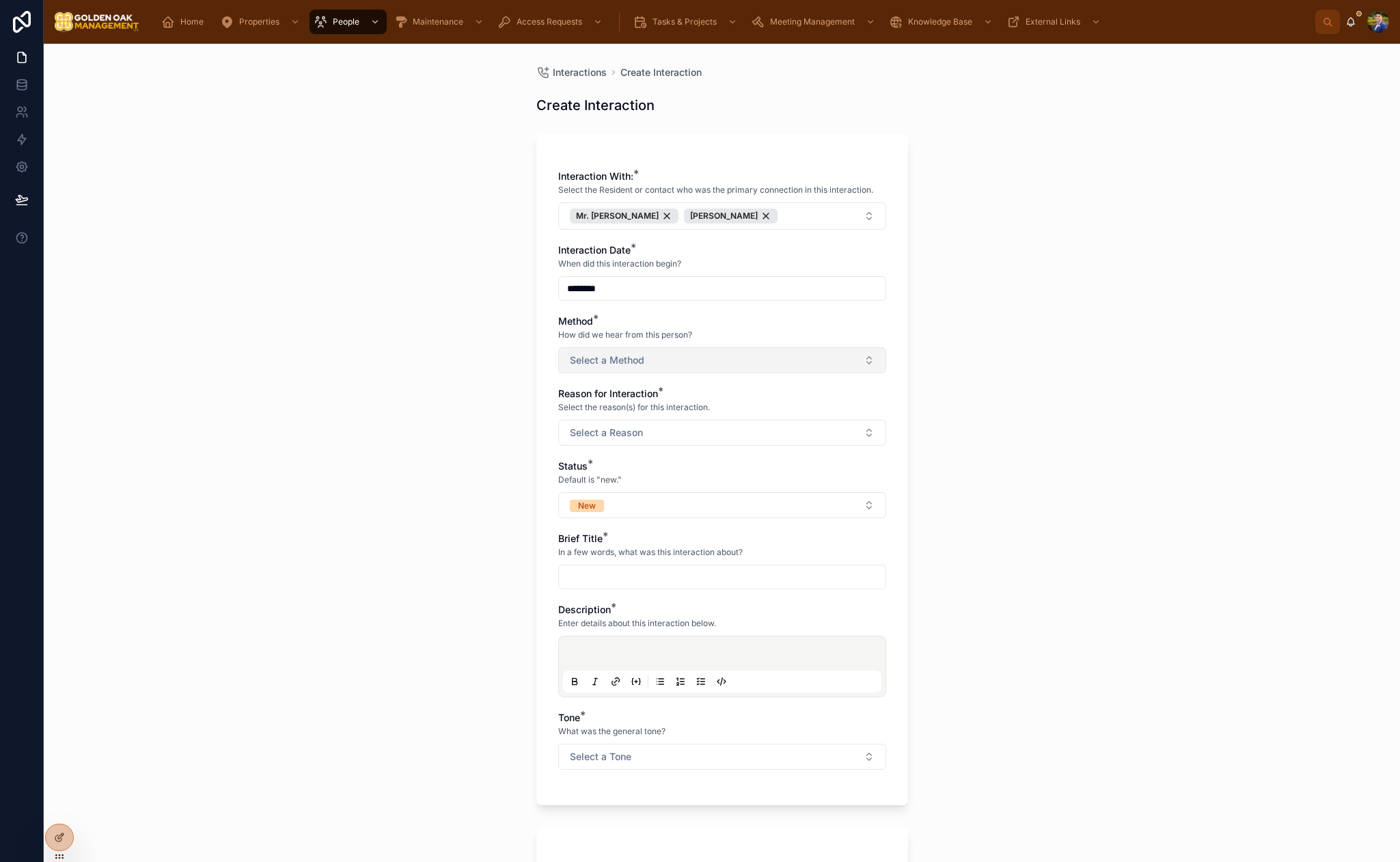
click at [606, 352] on button "Select a Method" at bounding box center [722, 360] width 328 height 26
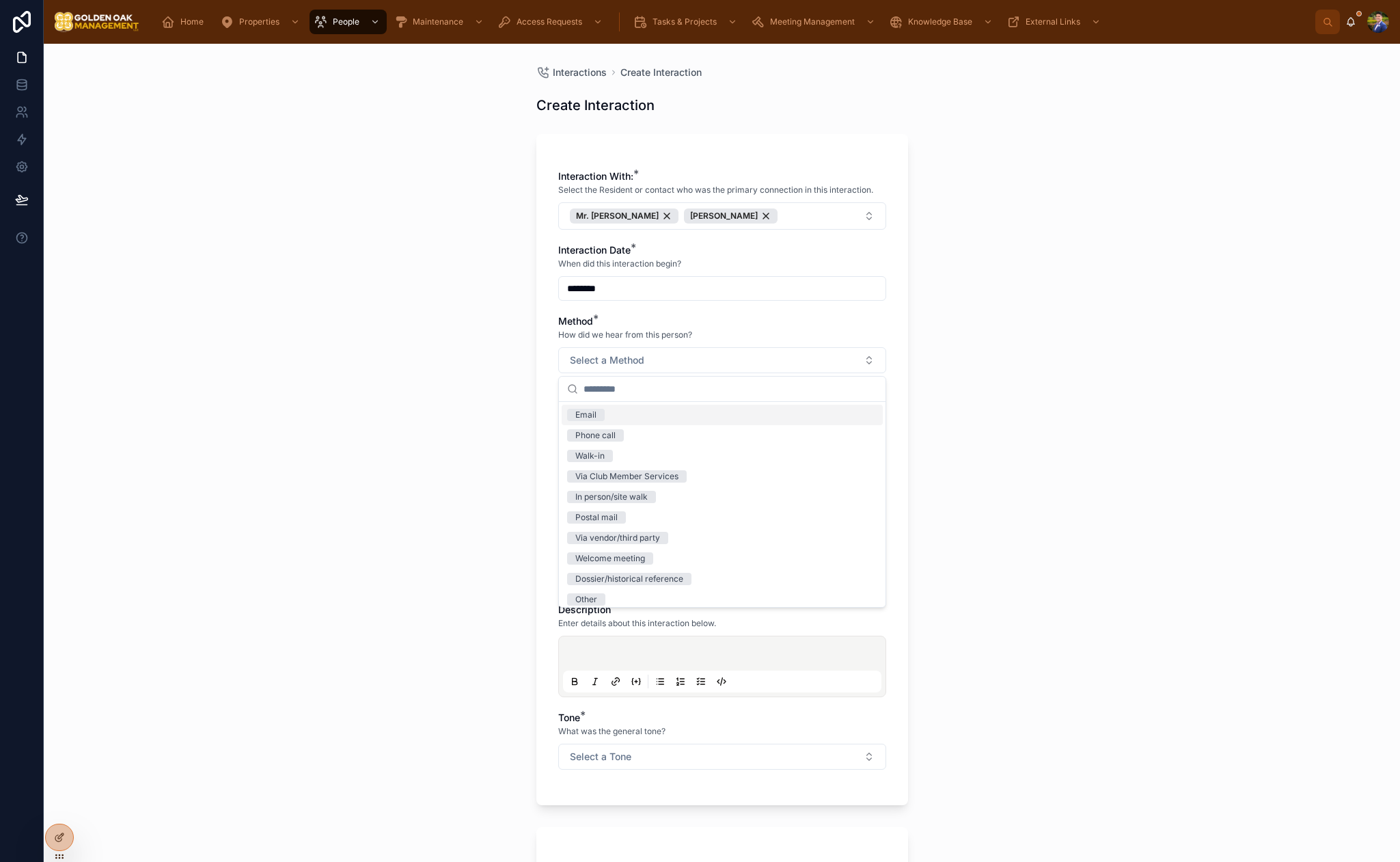
drag, startPoint x: 617, startPoint y: 414, endPoint x: 608, endPoint y: 415, distance: 9.1
click at [617, 413] on div "Email" at bounding box center [722, 414] width 321 height 21
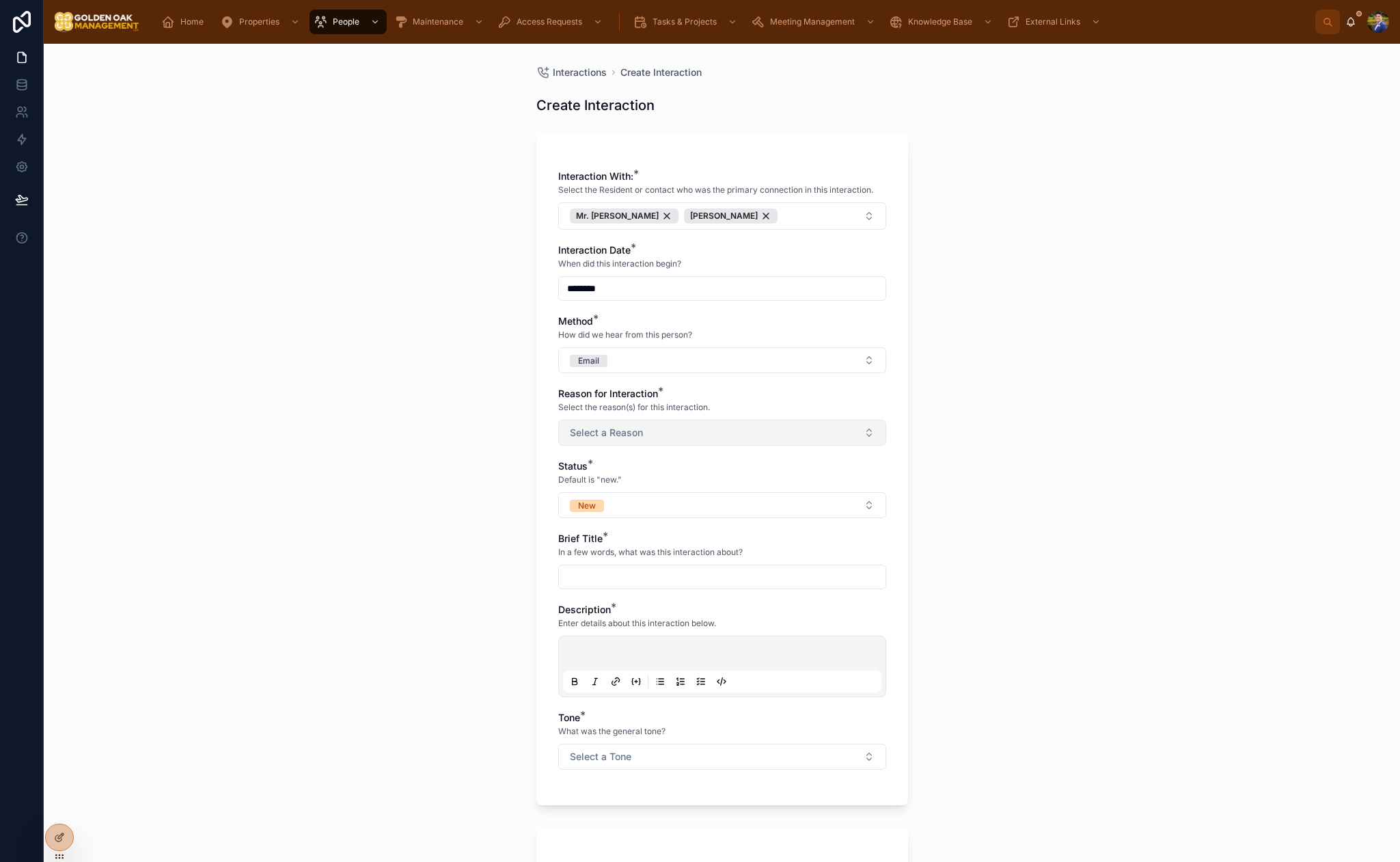
drag, startPoint x: 445, startPoint y: 417, endPoint x: 601, endPoint y: 420, distance: 156.0
click at [452, 417] on div "Interactions Create Interaction Create Interaction Interaction With: * Select t…" at bounding box center [722, 452] width 1357 height 818
click at [610, 420] on button "Select a Reason" at bounding box center [722, 433] width 328 height 26
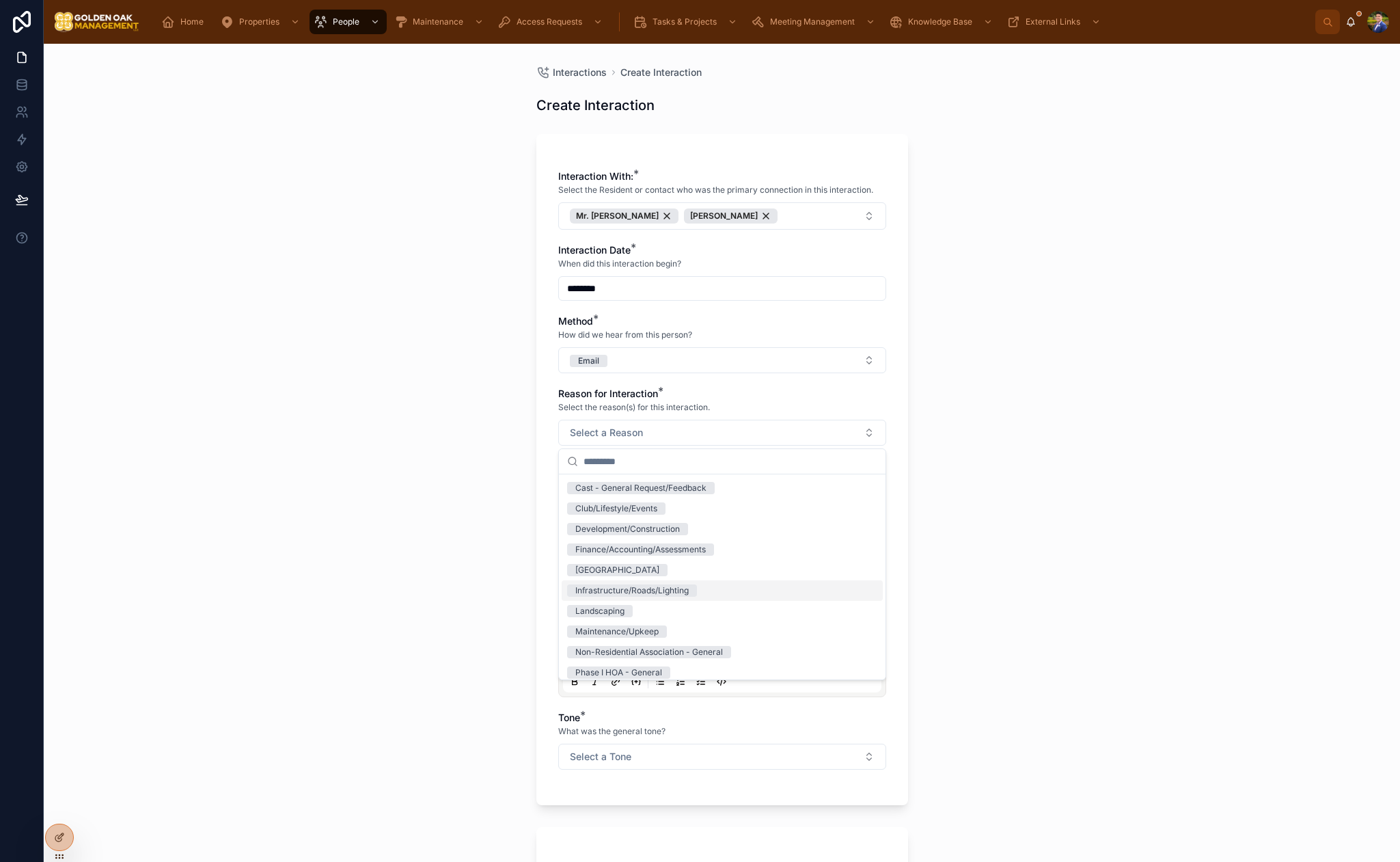
scroll to position [24, 0]
click at [685, 597] on div "Landscaping" at bounding box center [722, 606] width 321 height 21
click at [470, 530] on div "Interactions Create Interaction Create Interaction Interaction With: * Select t…" at bounding box center [722, 452] width 1357 height 818
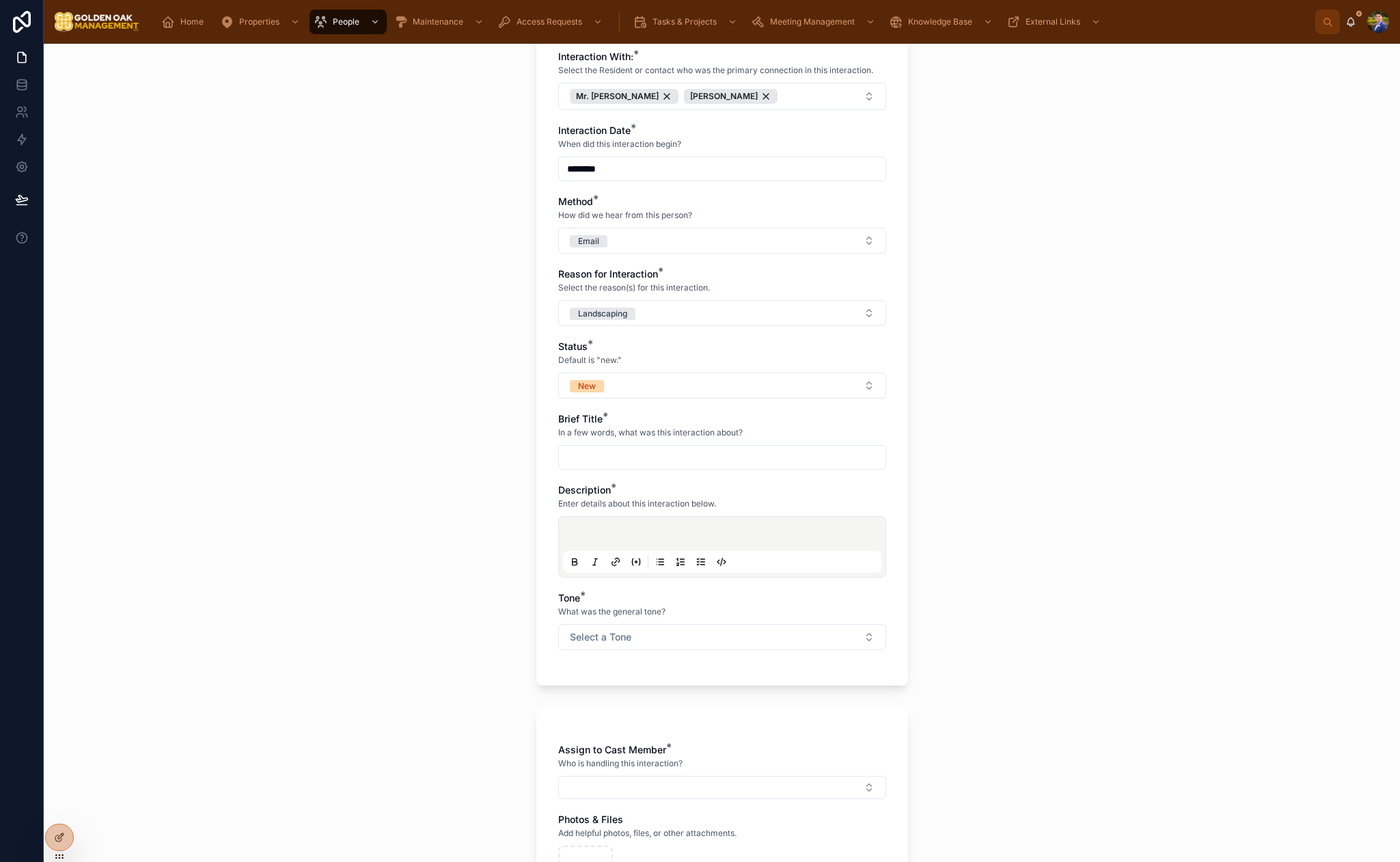
scroll to position [126, 0]
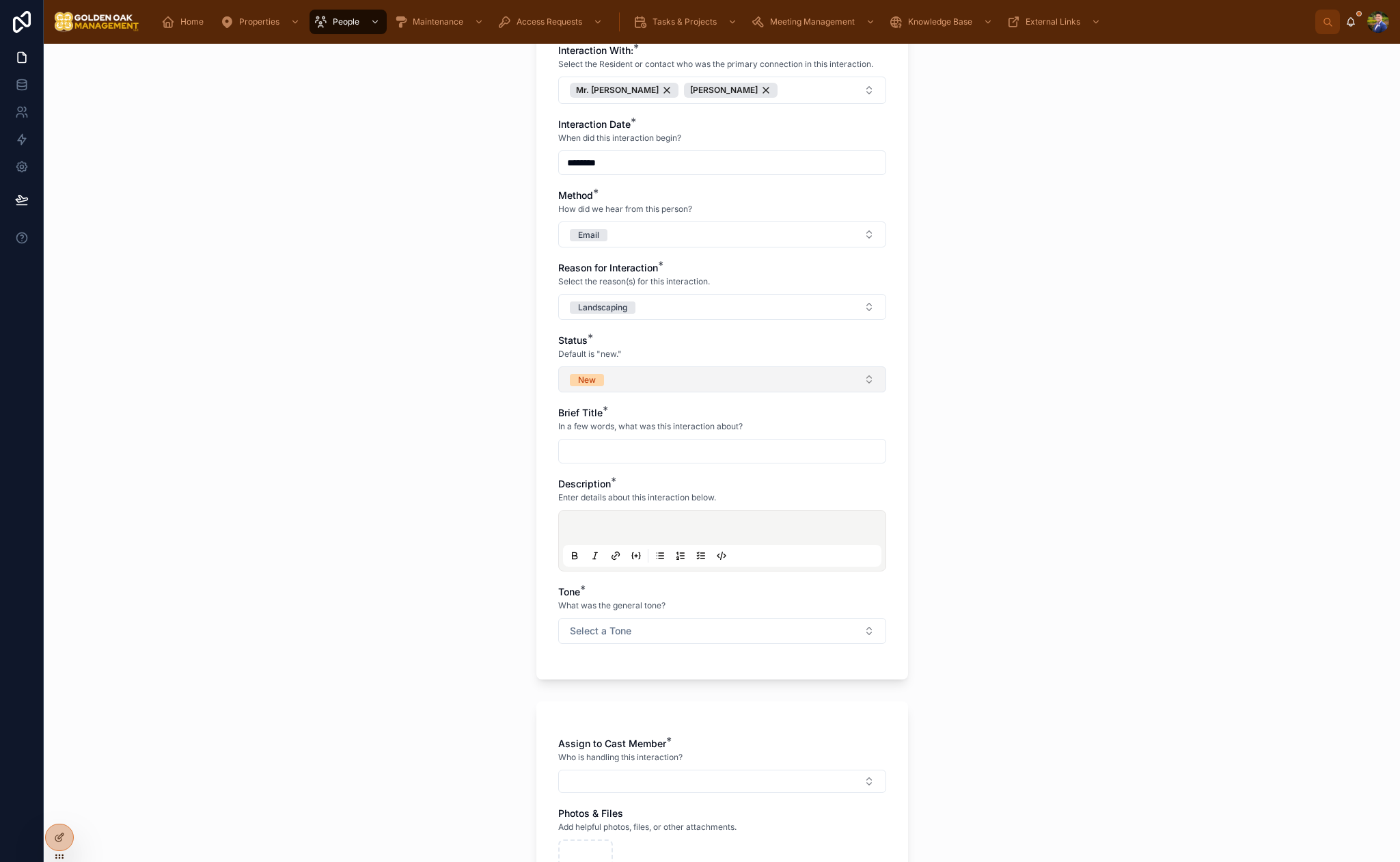
click at [636, 385] on button "New" at bounding box center [722, 379] width 328 height 26
click at [611, 518] on div "Closed" at bounding box center [722, 516] width 321 height 21
click at [605, 452] on input "text" at bounding box center [722, 451] width 327 height 19
click at [638, 454] on input "**********" at bounding box center [722, 451] width 327 height 19
type input "**********"
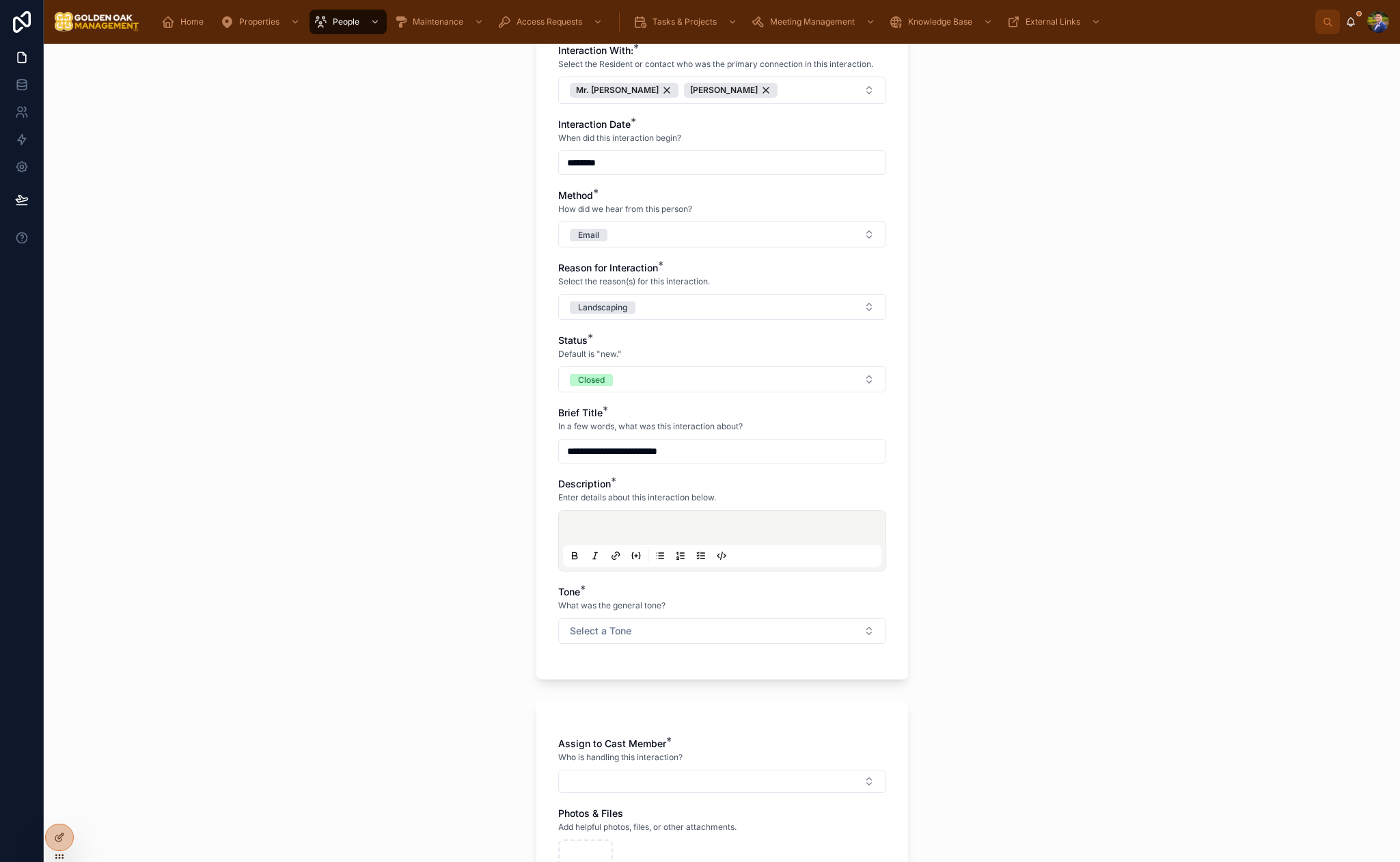
click at [668, 525] on p at bounding box center [725, 530] width 318 height 14
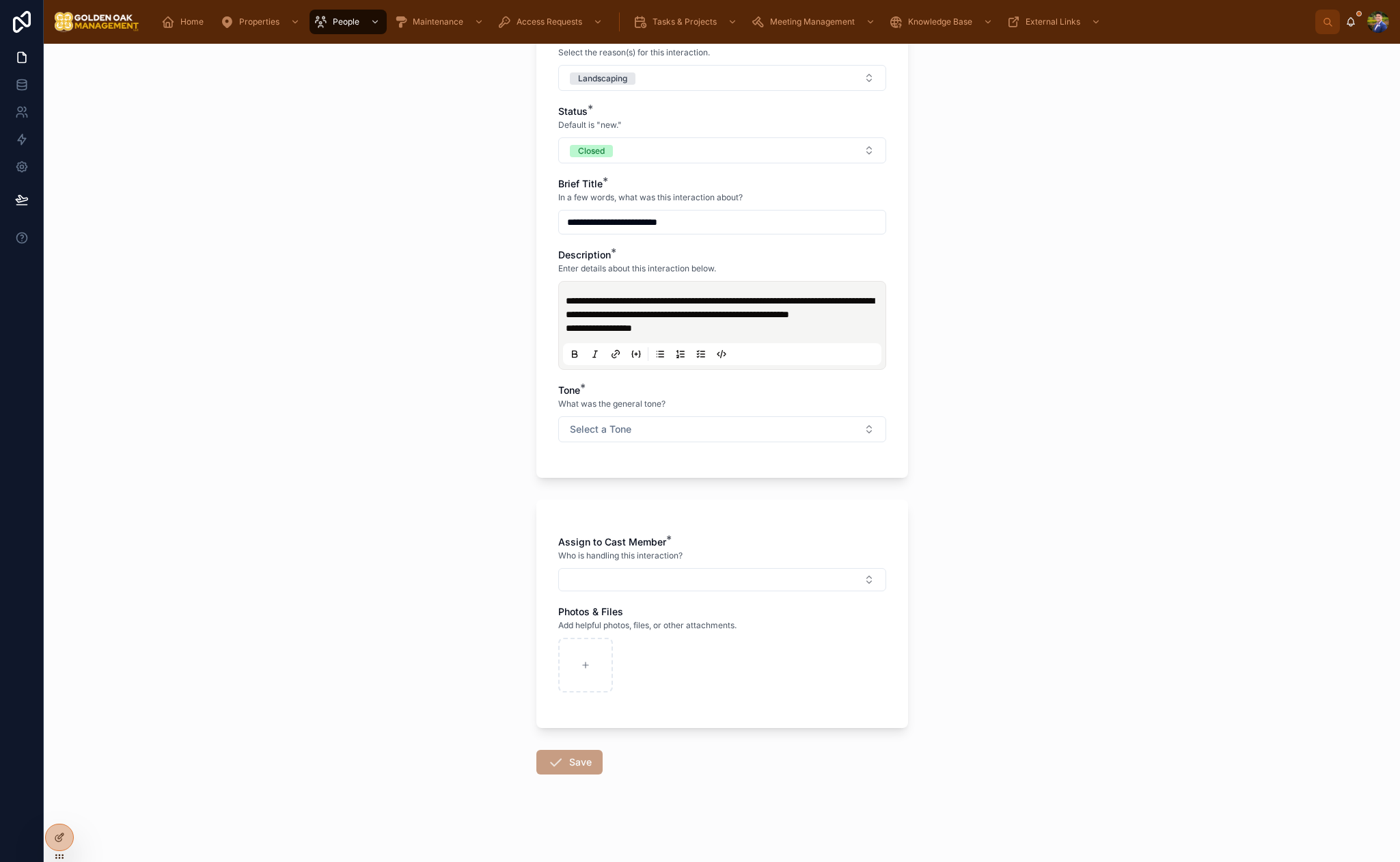
scroll to position [369, 0]
click at [610, 435] on span "Select a Tone" at bounding box center [601, 429] width 62 height 14
click at [604, 523] on div "Negative/Complaint" at bounding box center [614, 525] width 77 height 12
click at [659, 574] on button "Select Button" at bounding box center [722, 579] width 328 height 24
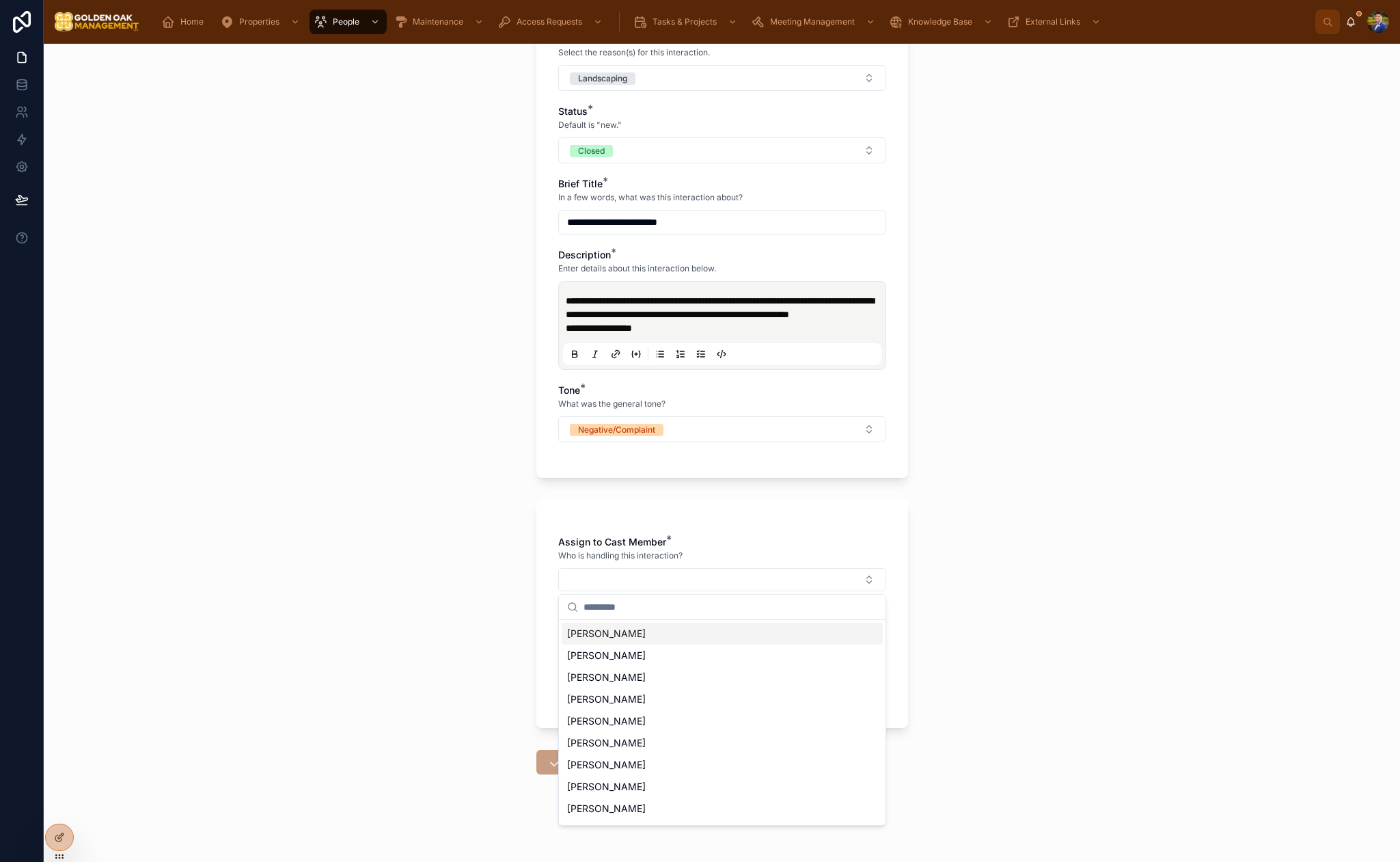
click at [622, 638] on span "[PERSON_NAME]" at bounding box center [606, 634] width 78 height 14
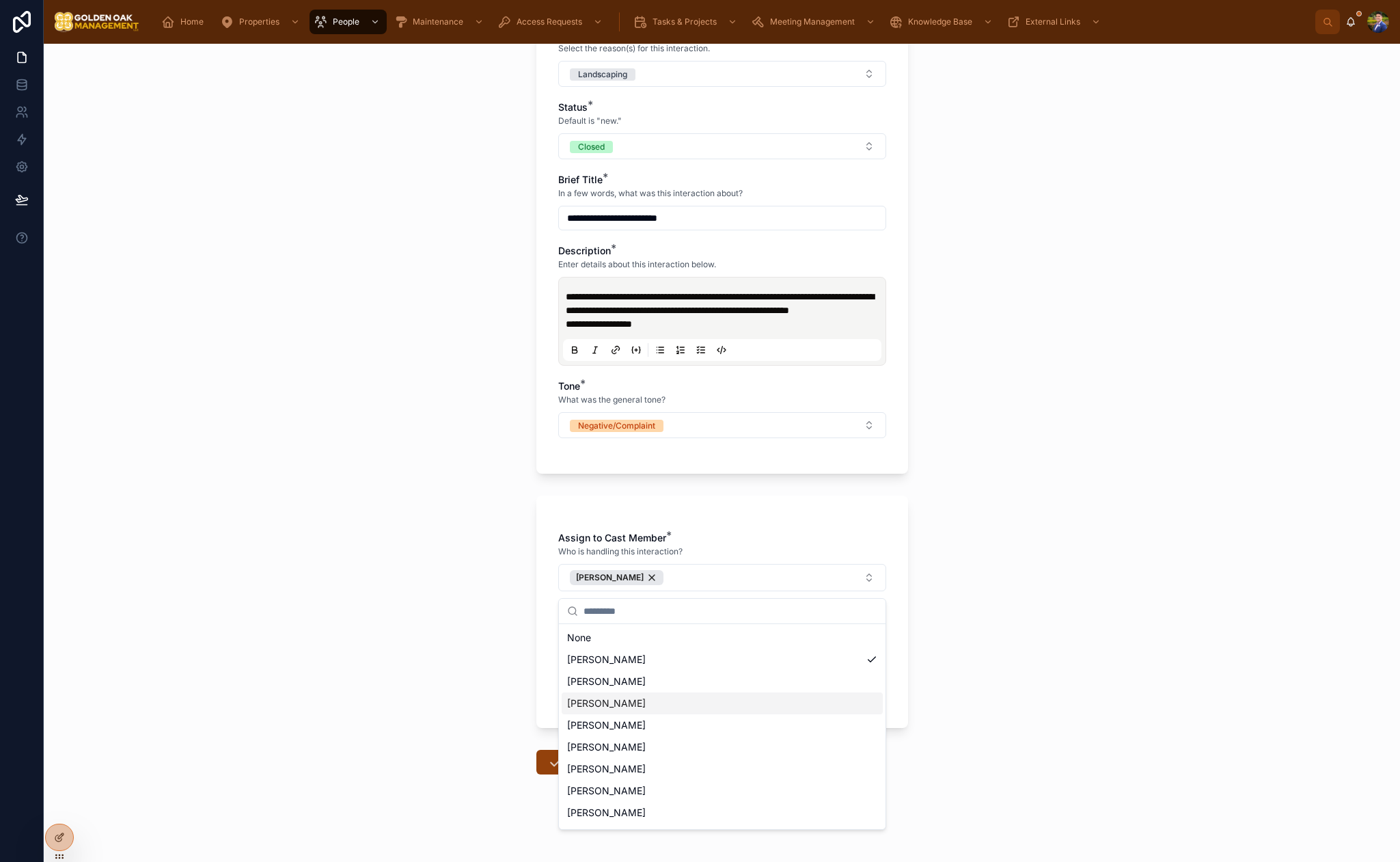
click at [633, 711] on div "[PERSON_NAME]" at bounding box center [722, 703] width 321 height 22
drag, startPoint x: 422, startPoint y: 666, endPoint x: 458, endPoint y: 661, distance: 36.3
click at [423, 666] on div "**********" at bounding box center [722, 452] width 1357 height 818
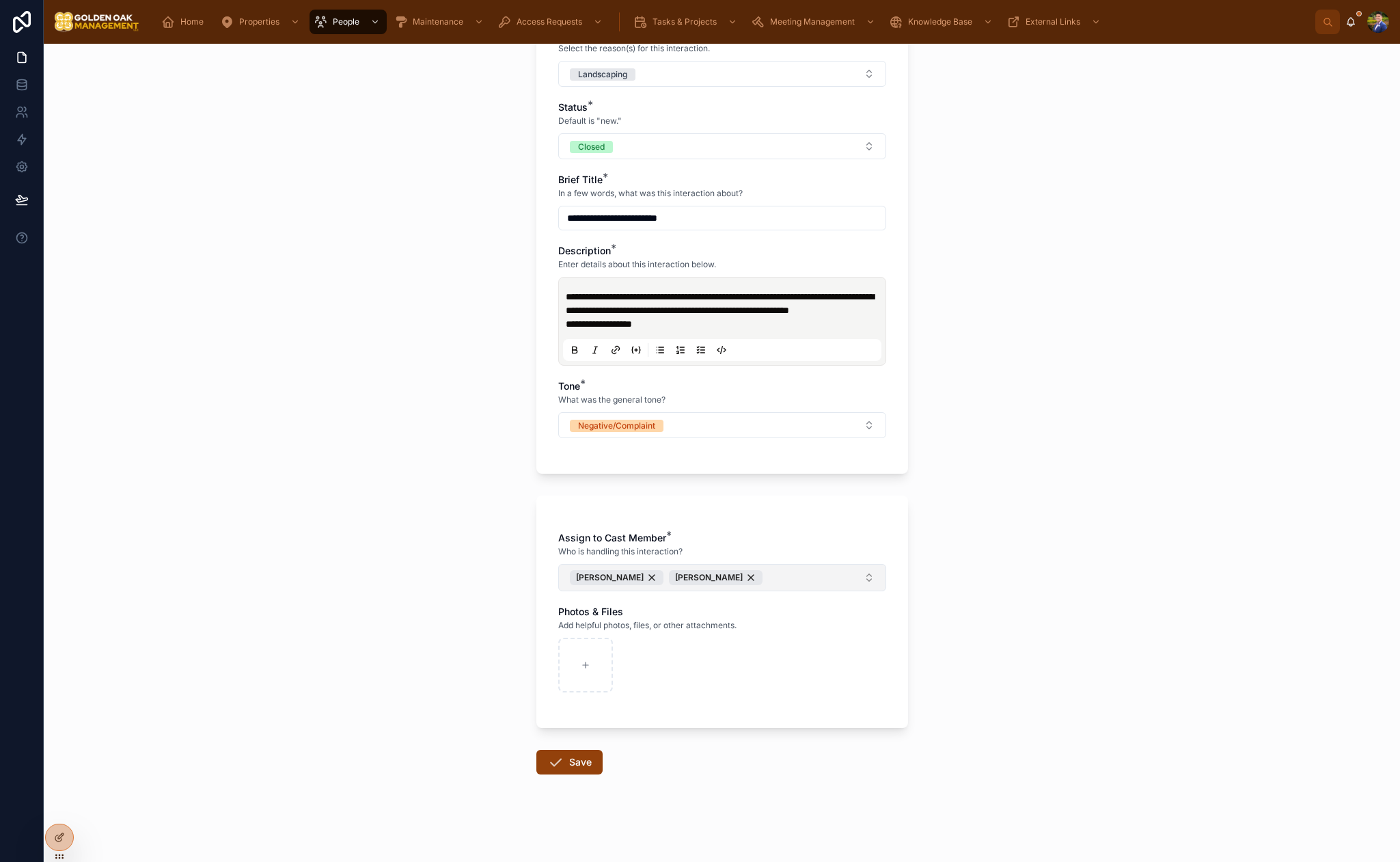
scroll to position [372, 0]
drag, startPoint x: 652, startPoint y: 204, endPoint x: 692, endPoint y: 209, distance: 40.3
click at [652, 209] on input "**********" at bounding box center [722, 218] width 327 height 19
drag, startPoint x: 616, startPoint y: 204, endPoint x: 531, endPoint y: 206, distance: 85.0
click at [531, 206] on div "**********" at bounding box center [722, 273] width 394 height 1177
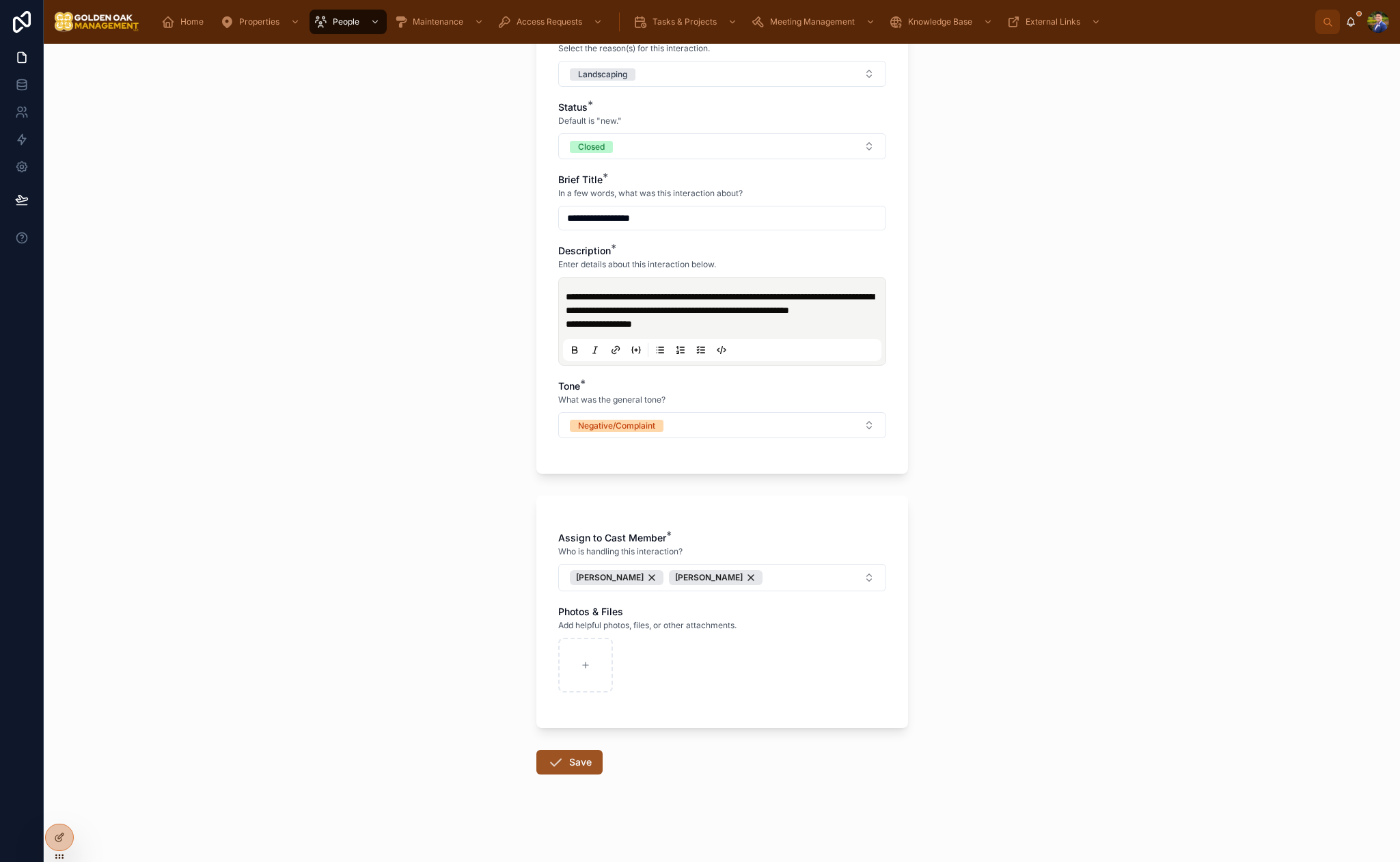
type input "**********"
click at [564, 757] on button "Save" at bounding box center [569, 762] width 66 height 24
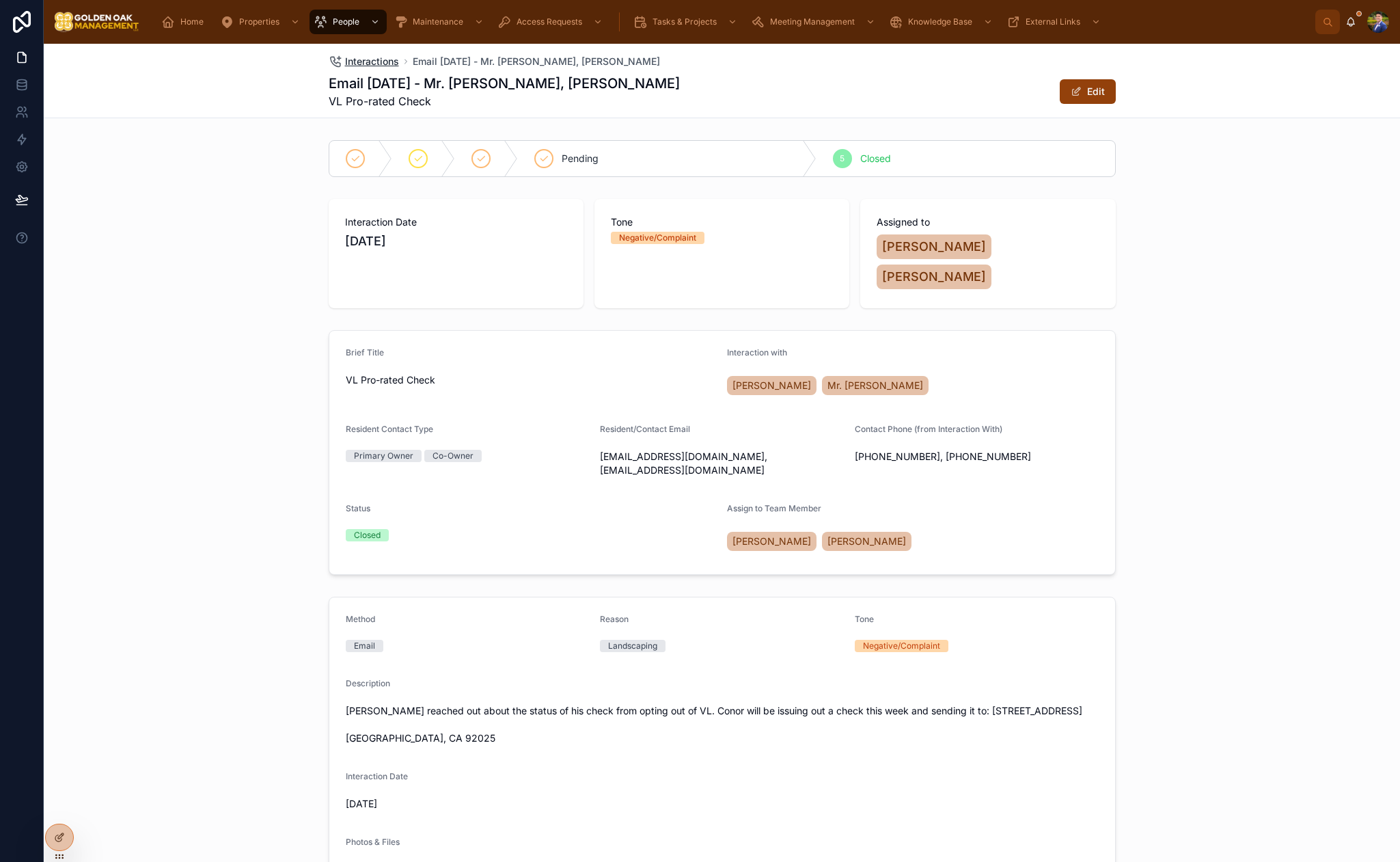
click at [367, 69] on div "Interactions Email [DATE] - Mr. [PERSON_NAME], [PERSON_NAME] Email [DATE] - Mr.…" at bounding box center [722, 80] width 787 height 74
click at [371, 64] on span "Interactions" at bounding box center [372, 62] width 54 height 14
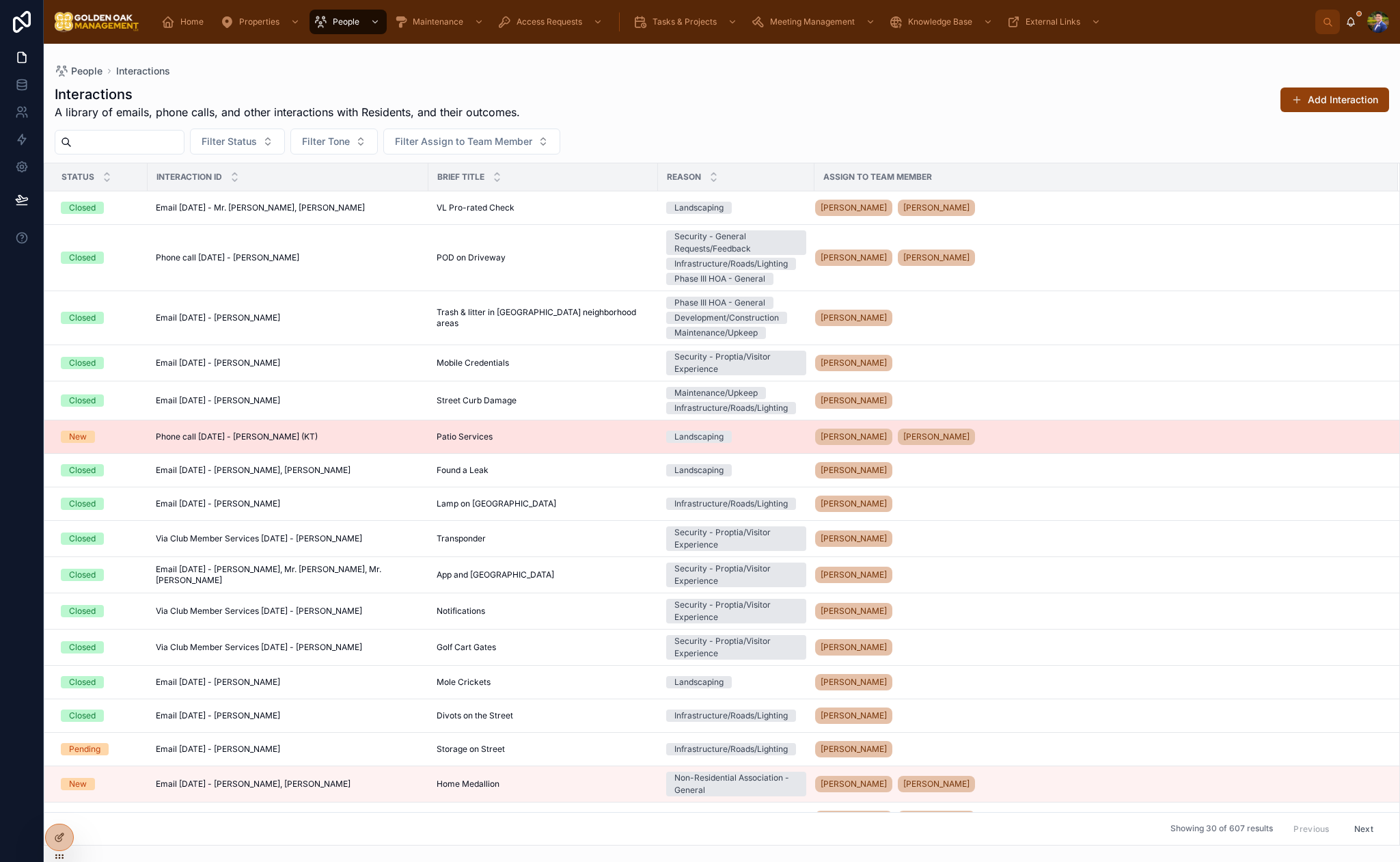
click at [560, 439] on div "Patio Services Patio Services" at bounding box center [544, 436] width 213 height 11
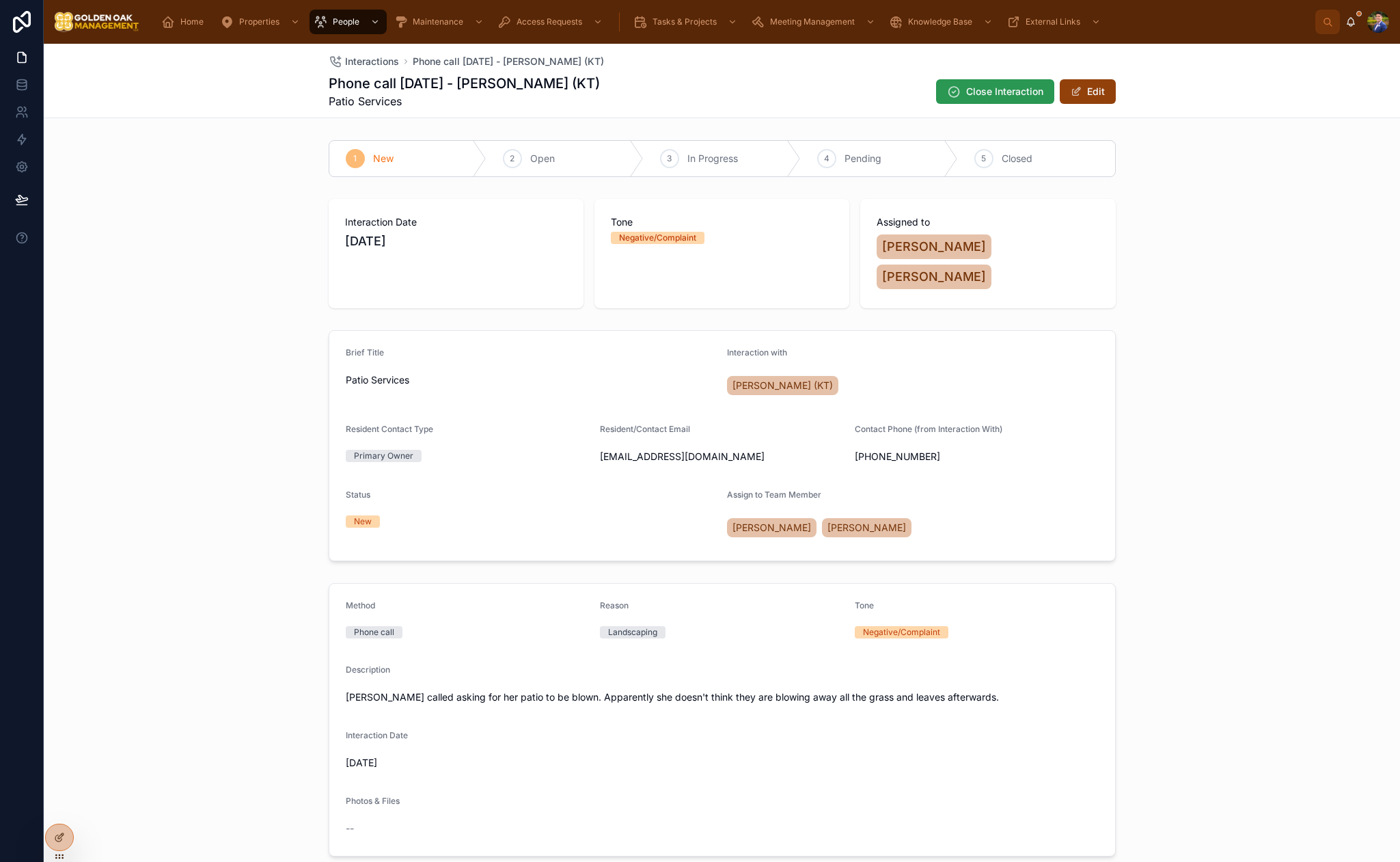
click at [988, 101] on button "Close Interaction" at bounding box center [995, 91] width 118 height 24
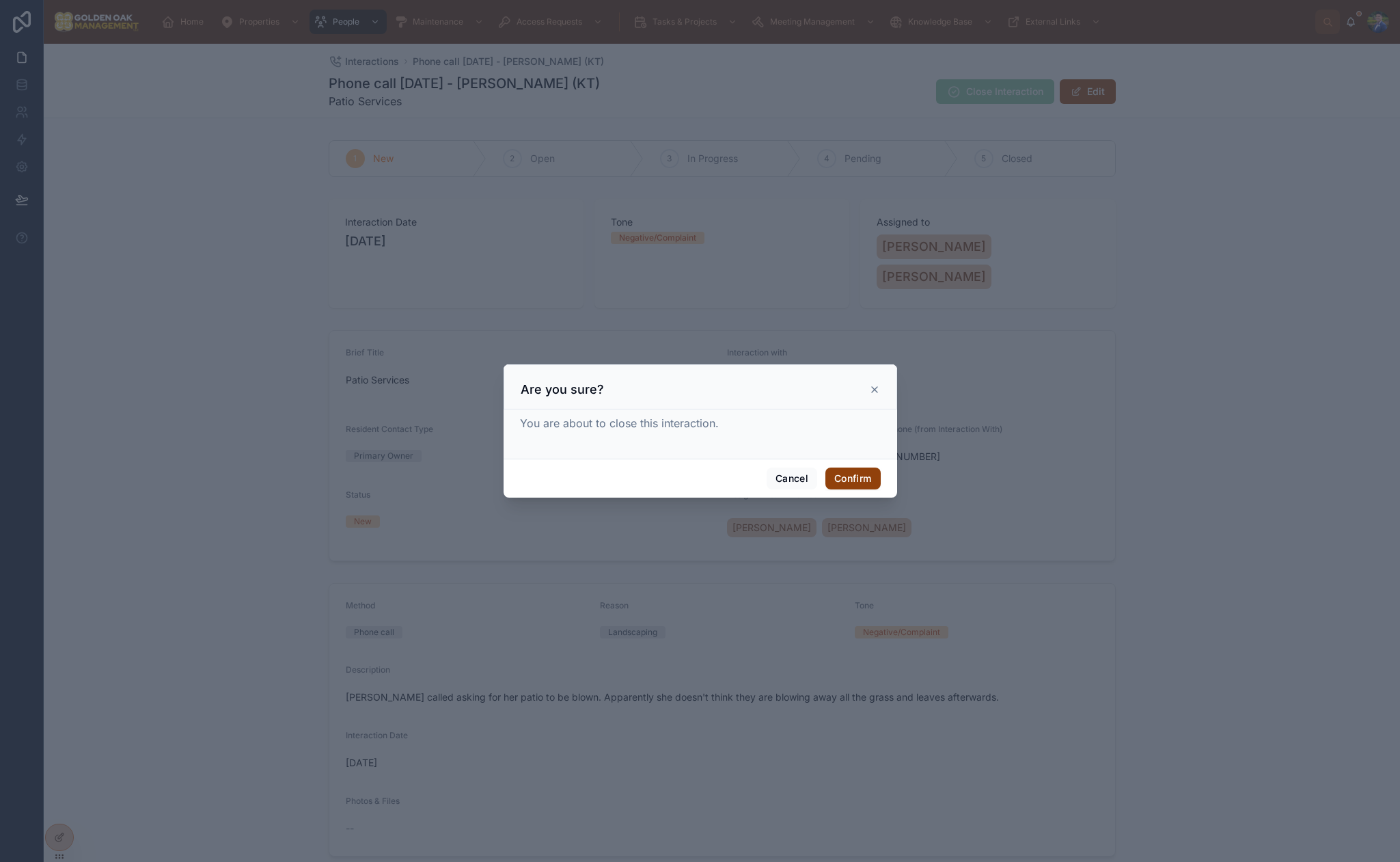
click at [858, 490] on div "Cancel Confirm" at bounding box center [700, 477] width 394 height 39
click at [863, 490] on div "Cancel Confirm" at bounding box center [700, 477] width 394 height 39
click at [863, 484] on button "Confirm" at bounding box center [853, 478] width 55 height 22
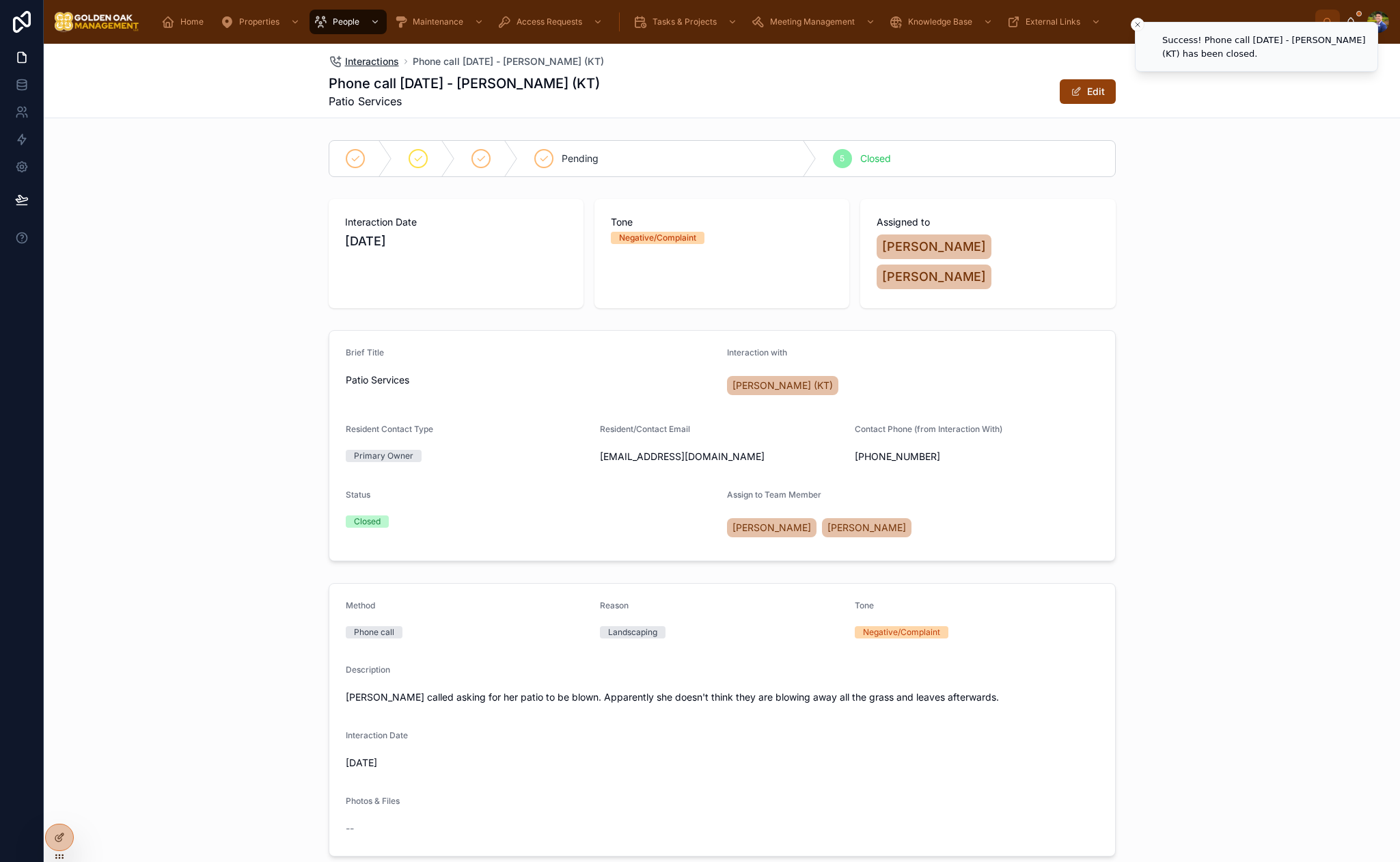
click at [354, 64] on span "Interactions" at bounding box center [372, 62] width 54 height 14
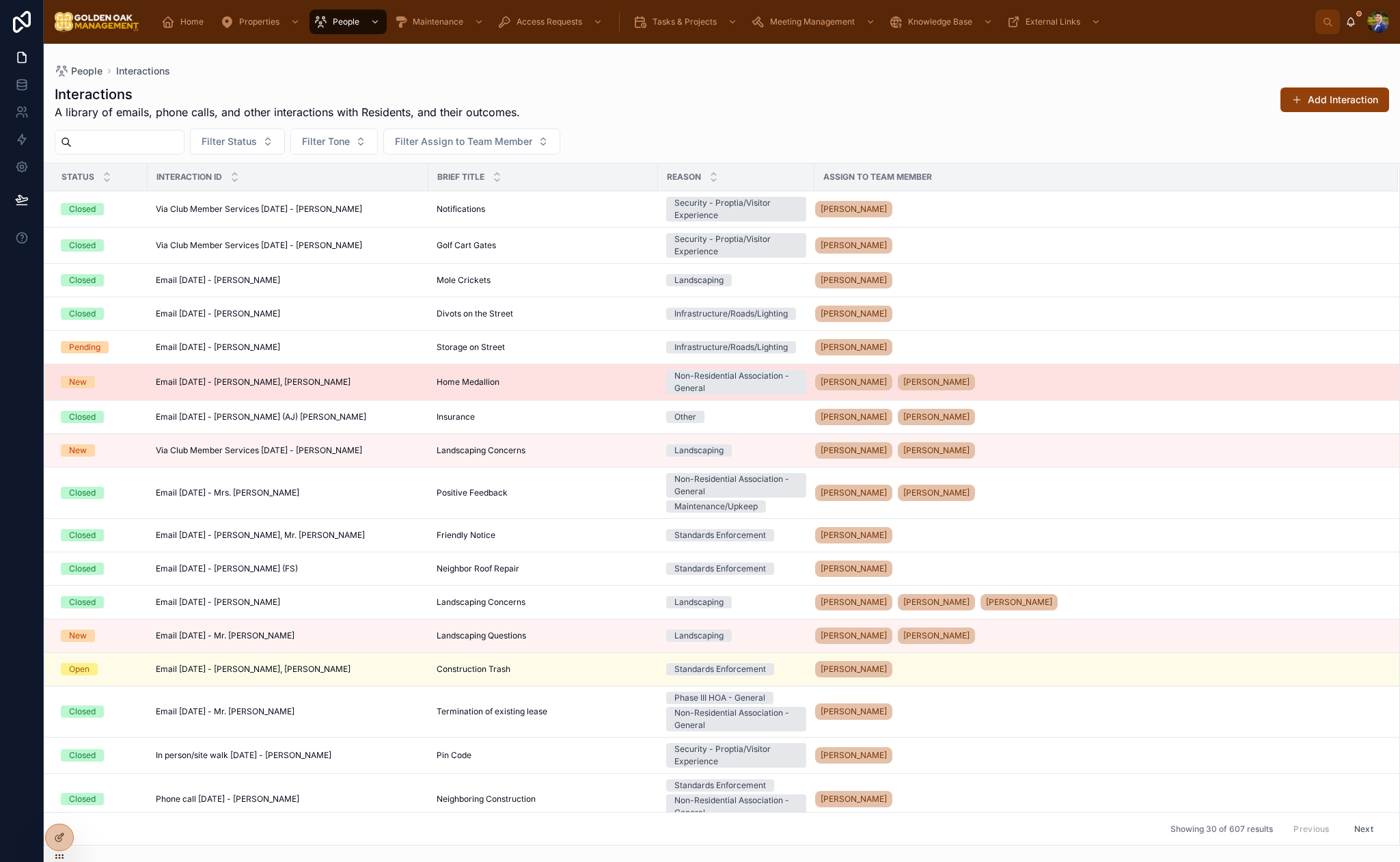
scroll to position [404, 0]
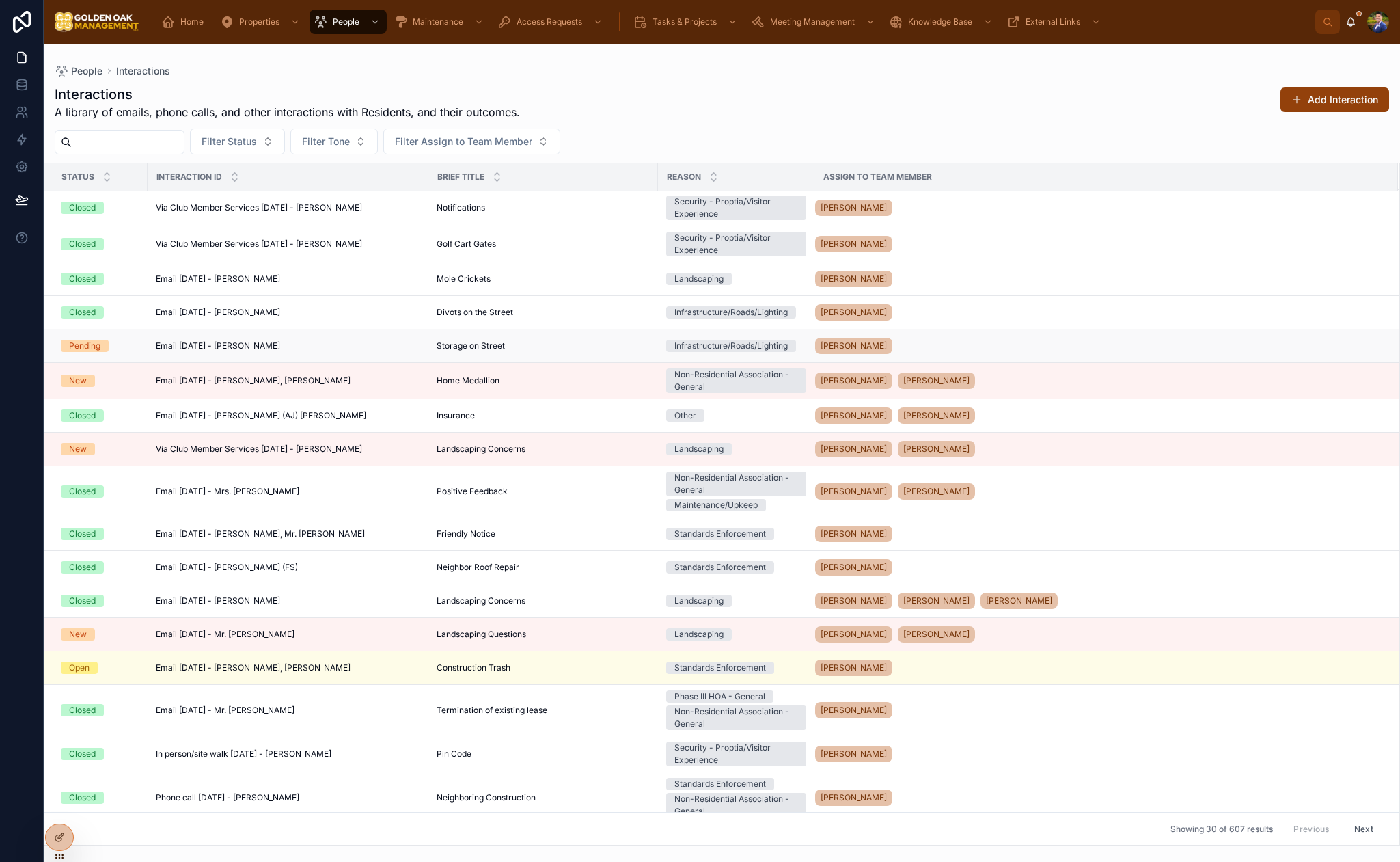
click at [411, 343] on div "Email [DATE] - [PERSON_NAME] Email [DATE] - [PERSON_NAME]" at bounding box center [288, 346] width 264 height 11
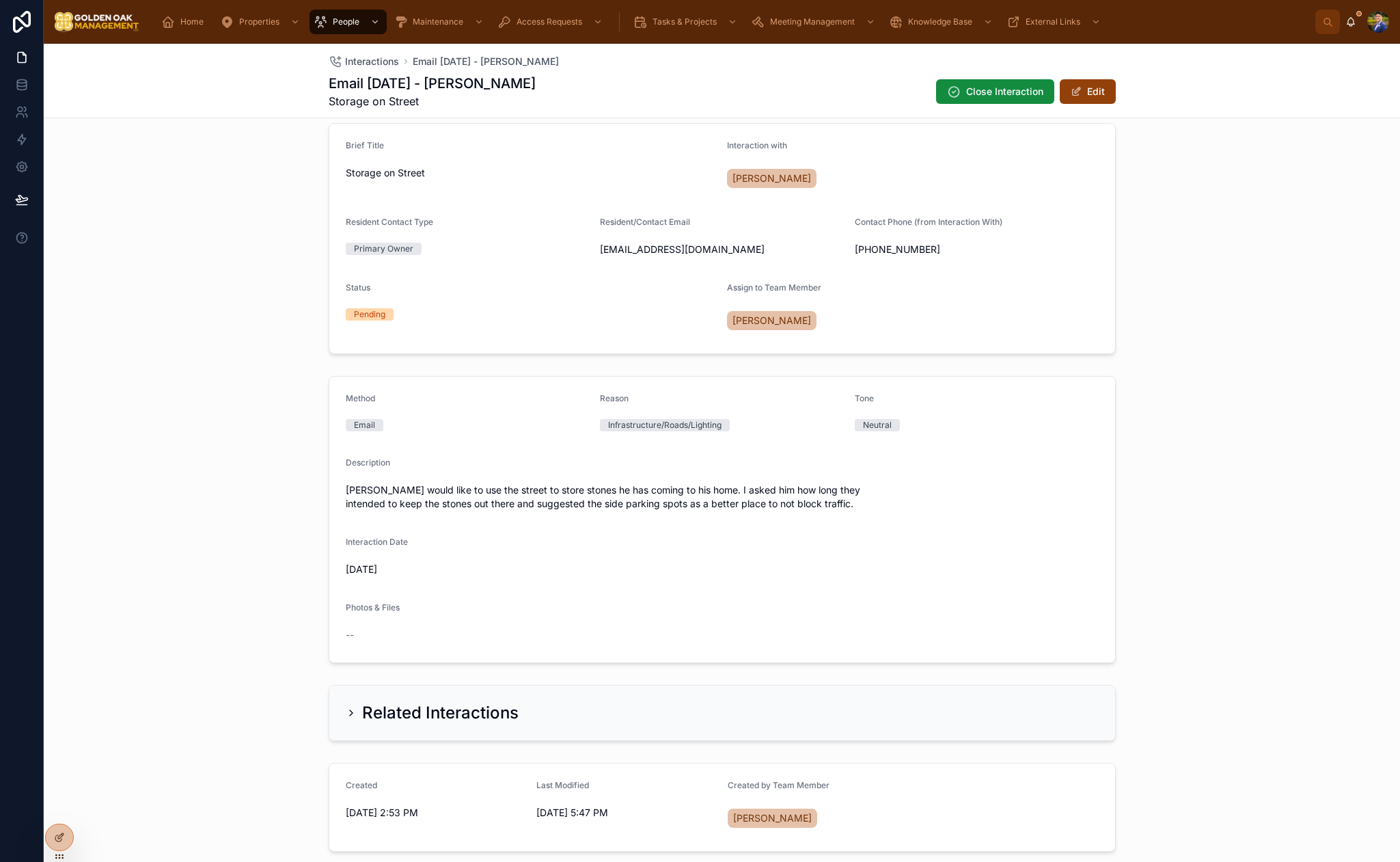
scroll to position [181, 0]
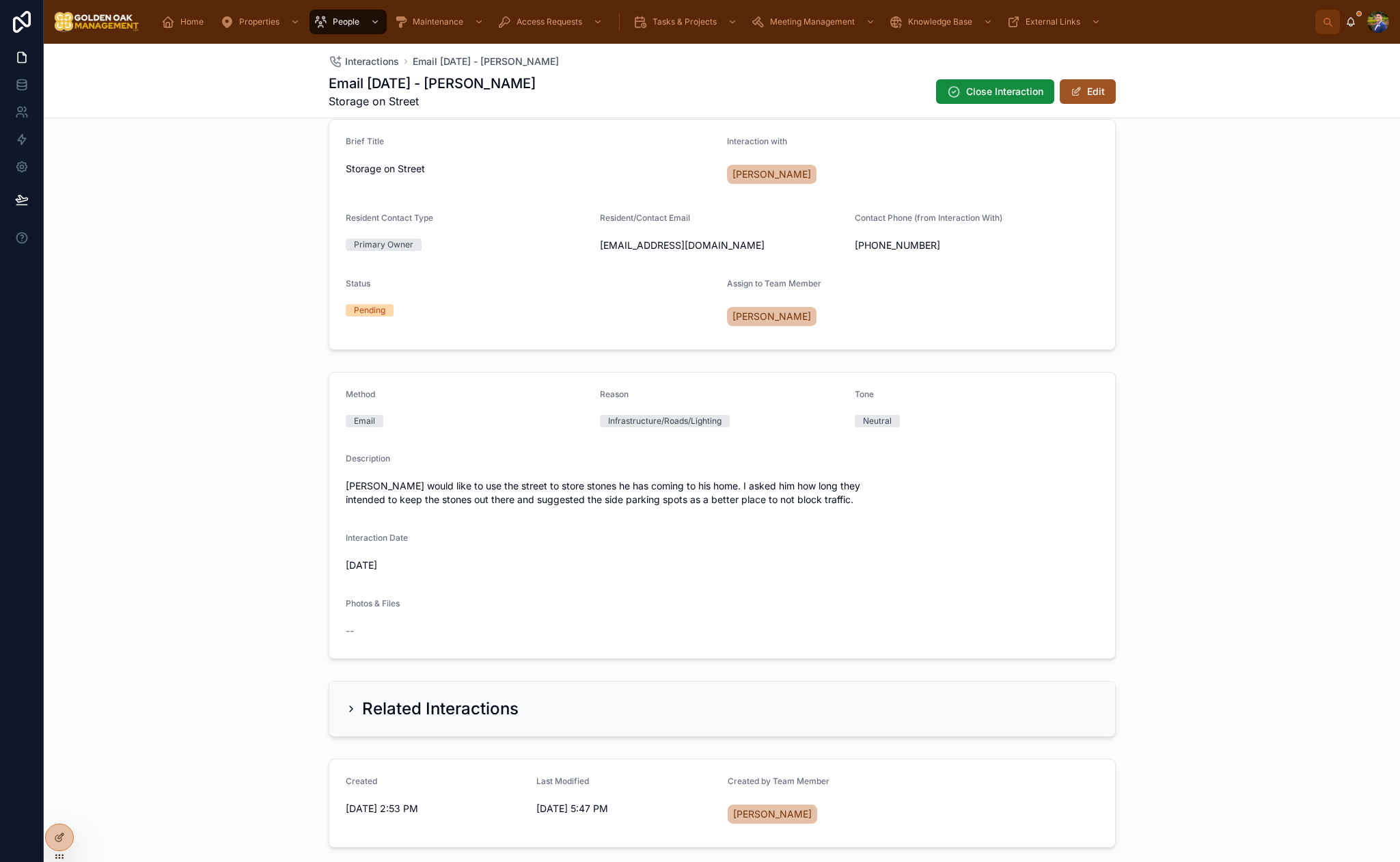
click at [1093, 97] on button "Edit" at bounding box center [1088, 91] width 56 height 24
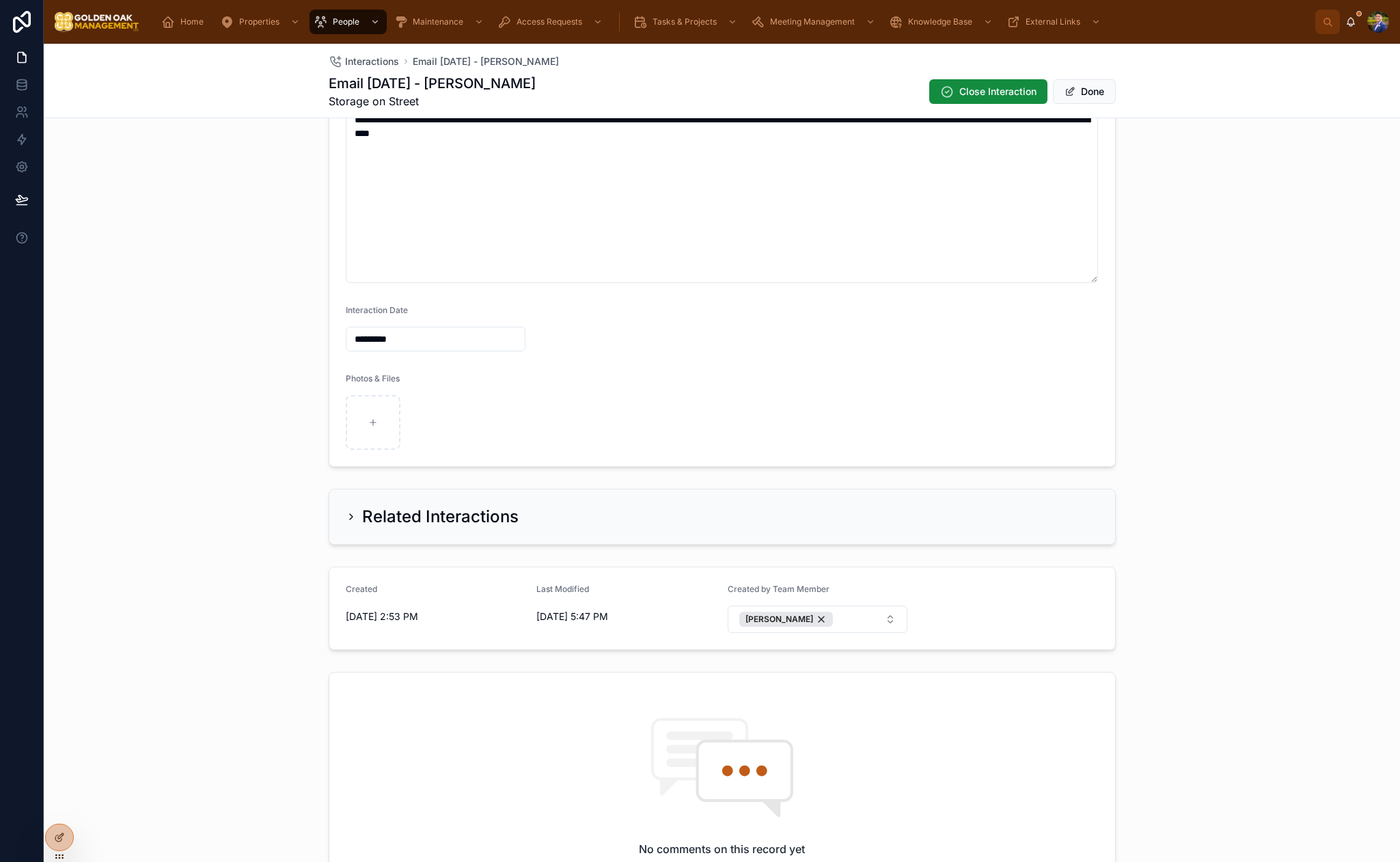
scroll to position [554, 0]
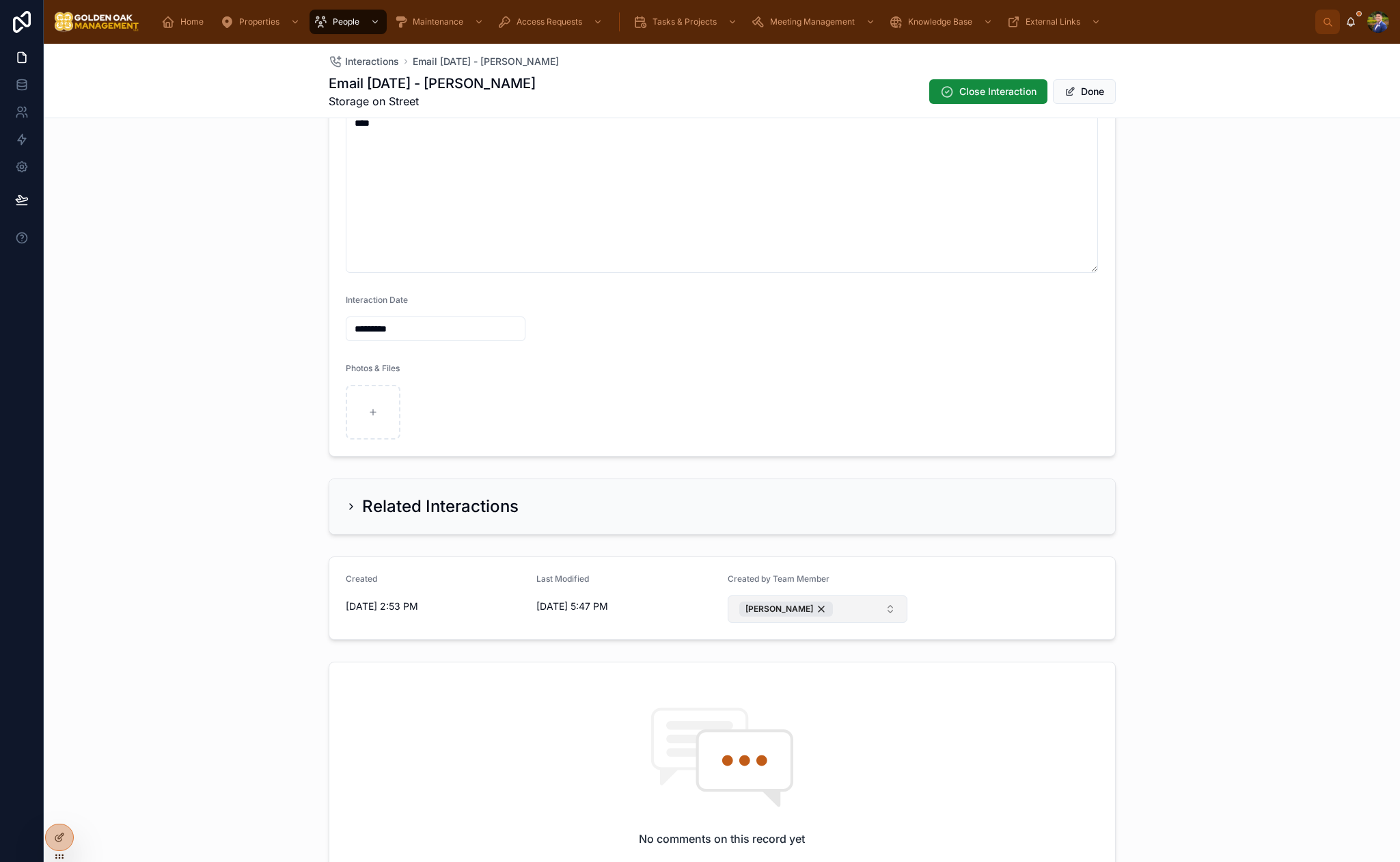
click at [879, 610] on button "[PERSON_NAME]" at bounding box center [818, 609] width 180 height 27
click at [1003, 570] on form "Created [DATE] 2:53 PM Last Modified [DATE] 5:47 PM Created by Team Member [PER…" at bounding box center [722, 599] width 786 height 82
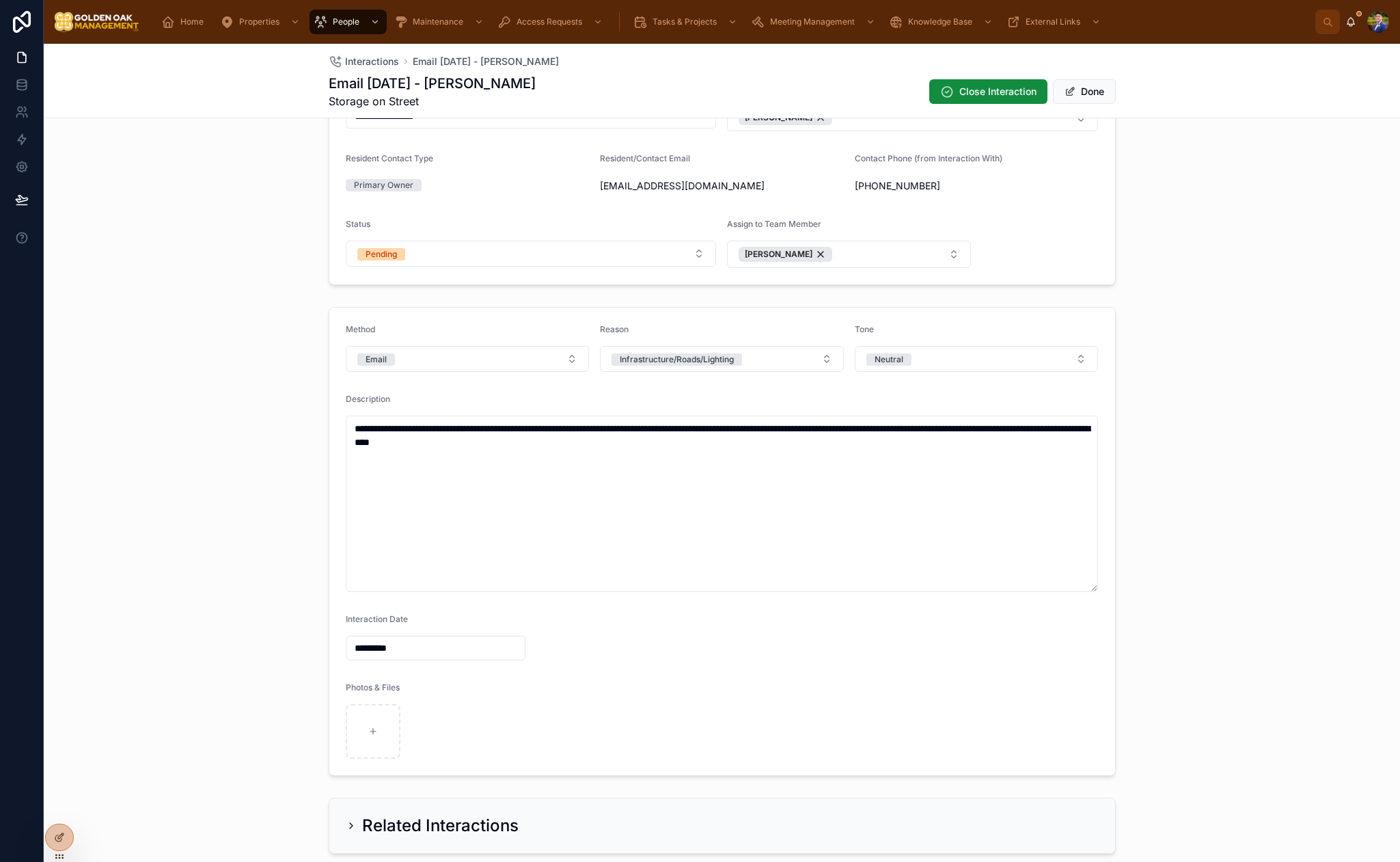
scroll to position [196, 0]
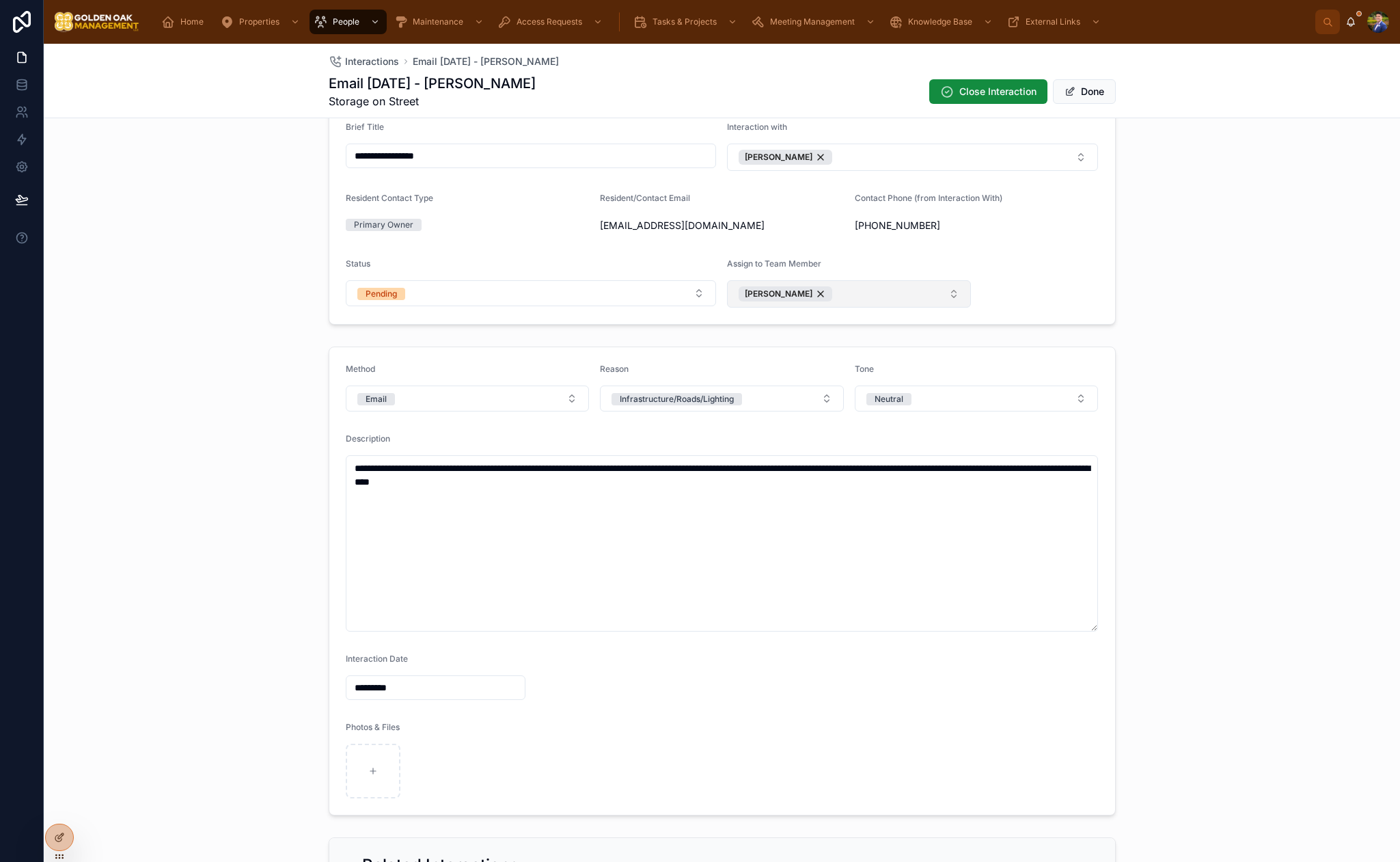
click at [898, 303] on button "[PERSON_NAME]" at bounding box center [849, 294] width 244 height 27
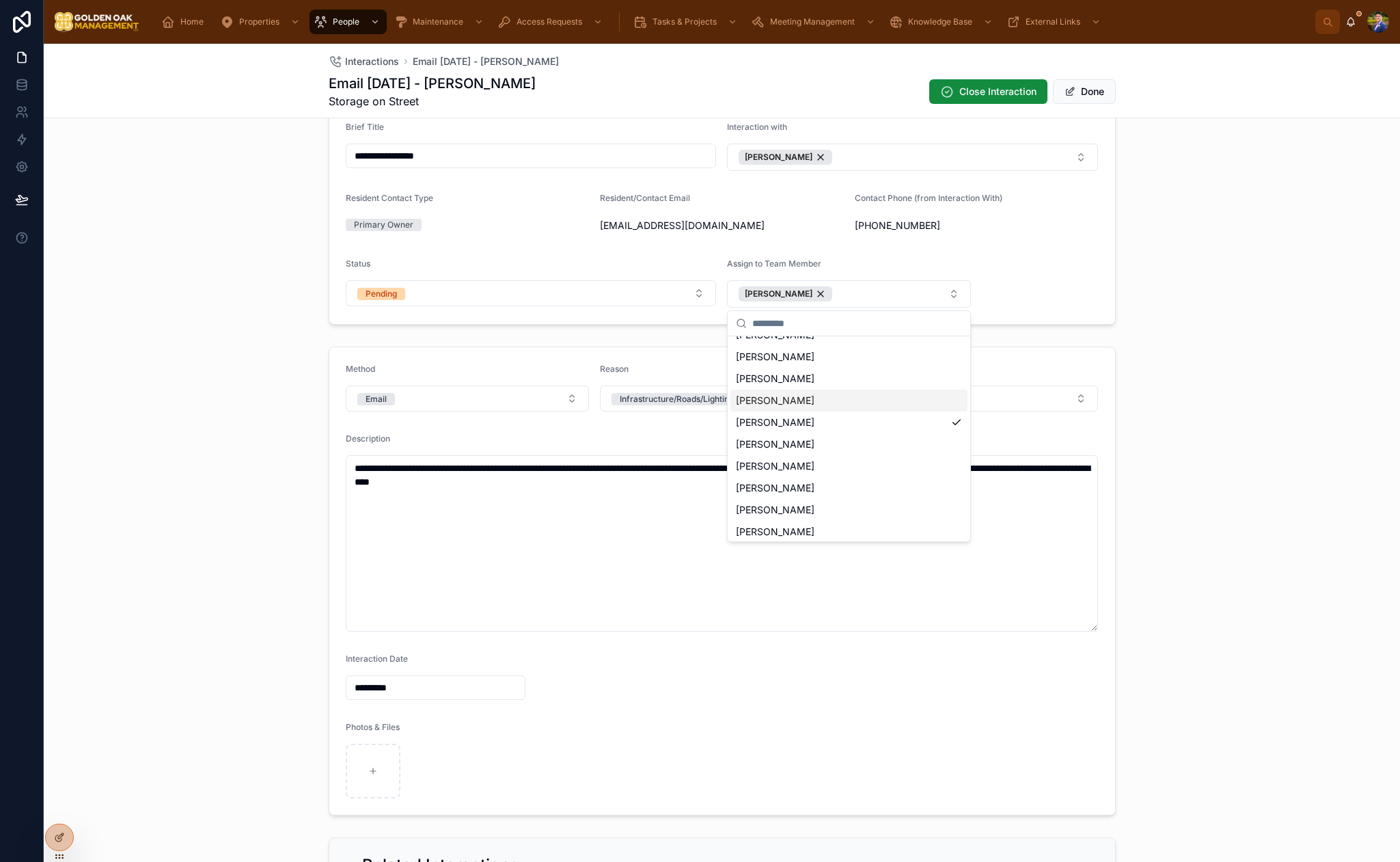
scroll to position [41, 0]
click at [800, 507] on div "[PERSON_NAME]" at bounding box center [849, 506] width 237 height 22
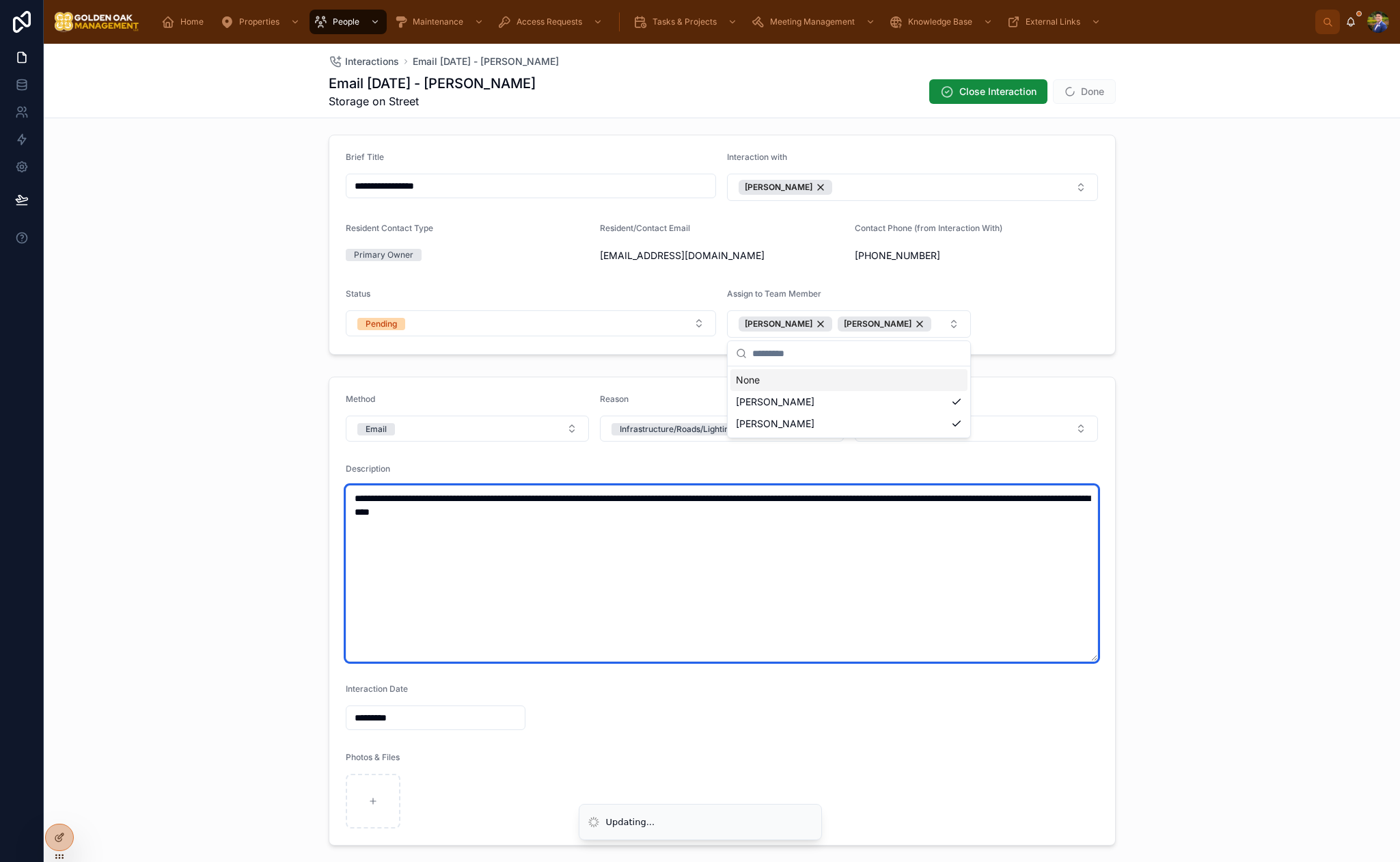
scroll to position [0, 0]
click at [1070, 598] on textarea "**********" at bounding box center [722, 573] width 753 height 177
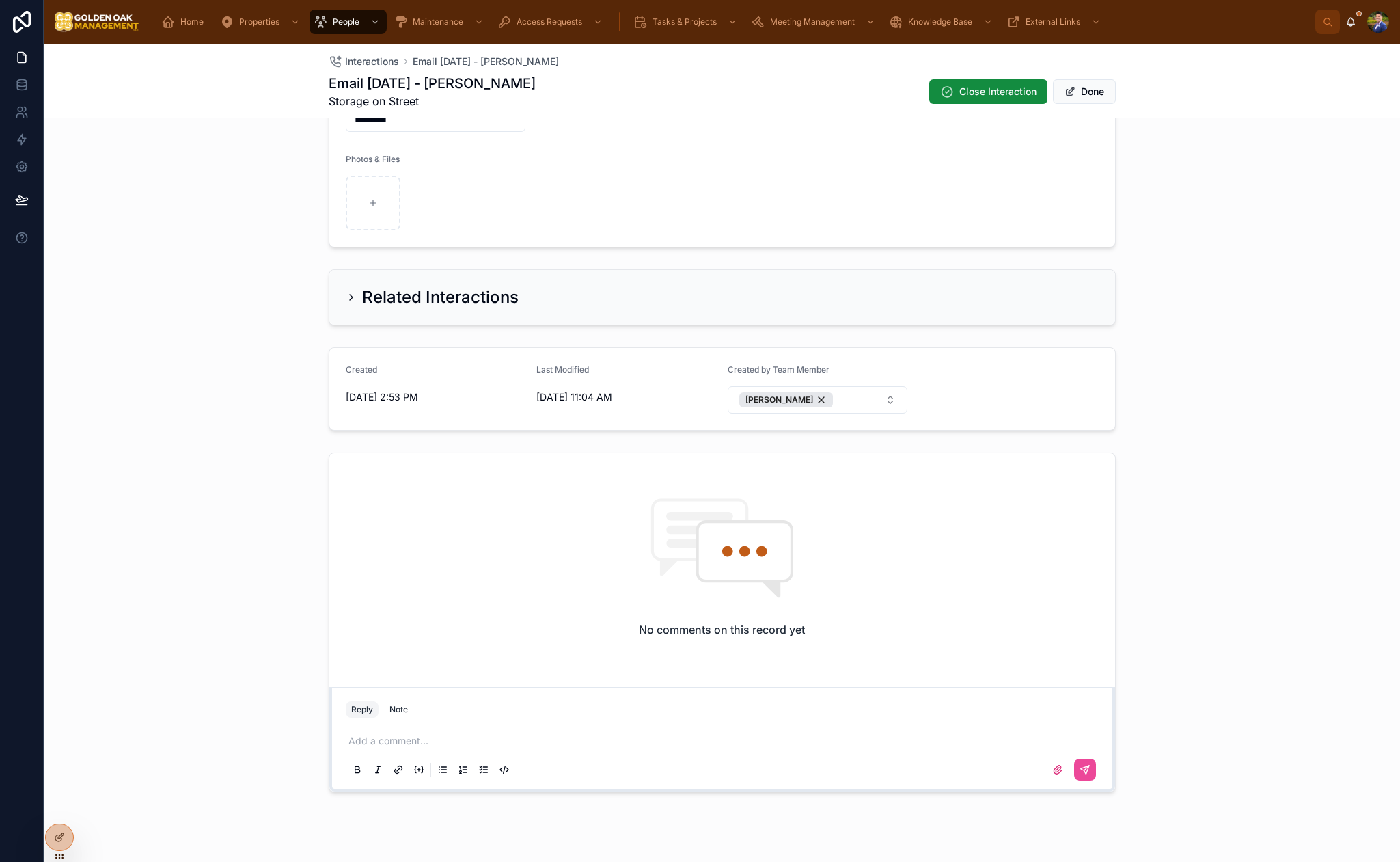
scroll to position [817, 0]
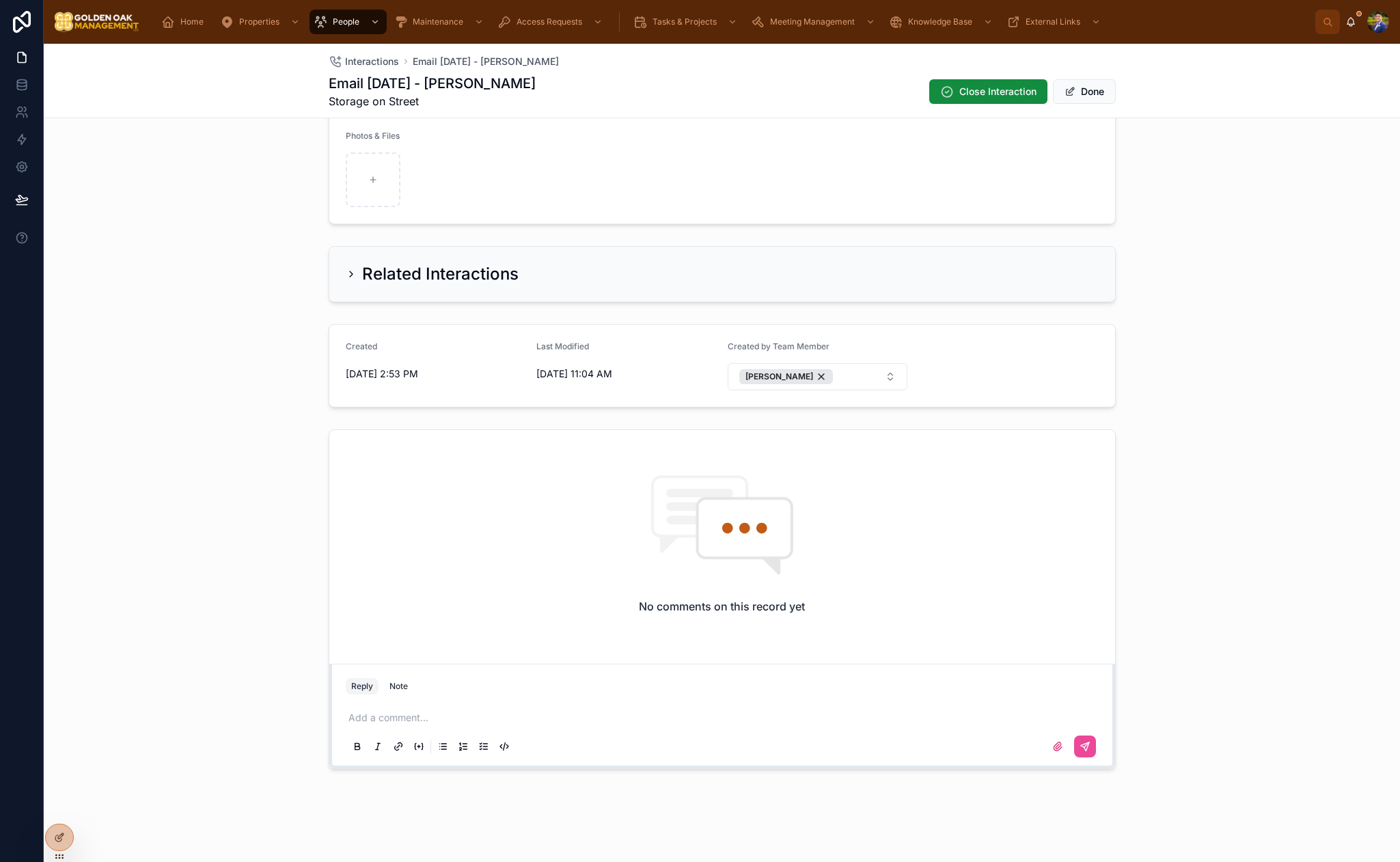
click at [490, 725] on div "Add a comment..." at bounding box center [722, 731] width 753 height 57
click at [469, 720] on p at bounding box center [725, 718] width 753 height 14
click at [1080, 748] on icon at bounding box center [1085, 746] width 11 height 11
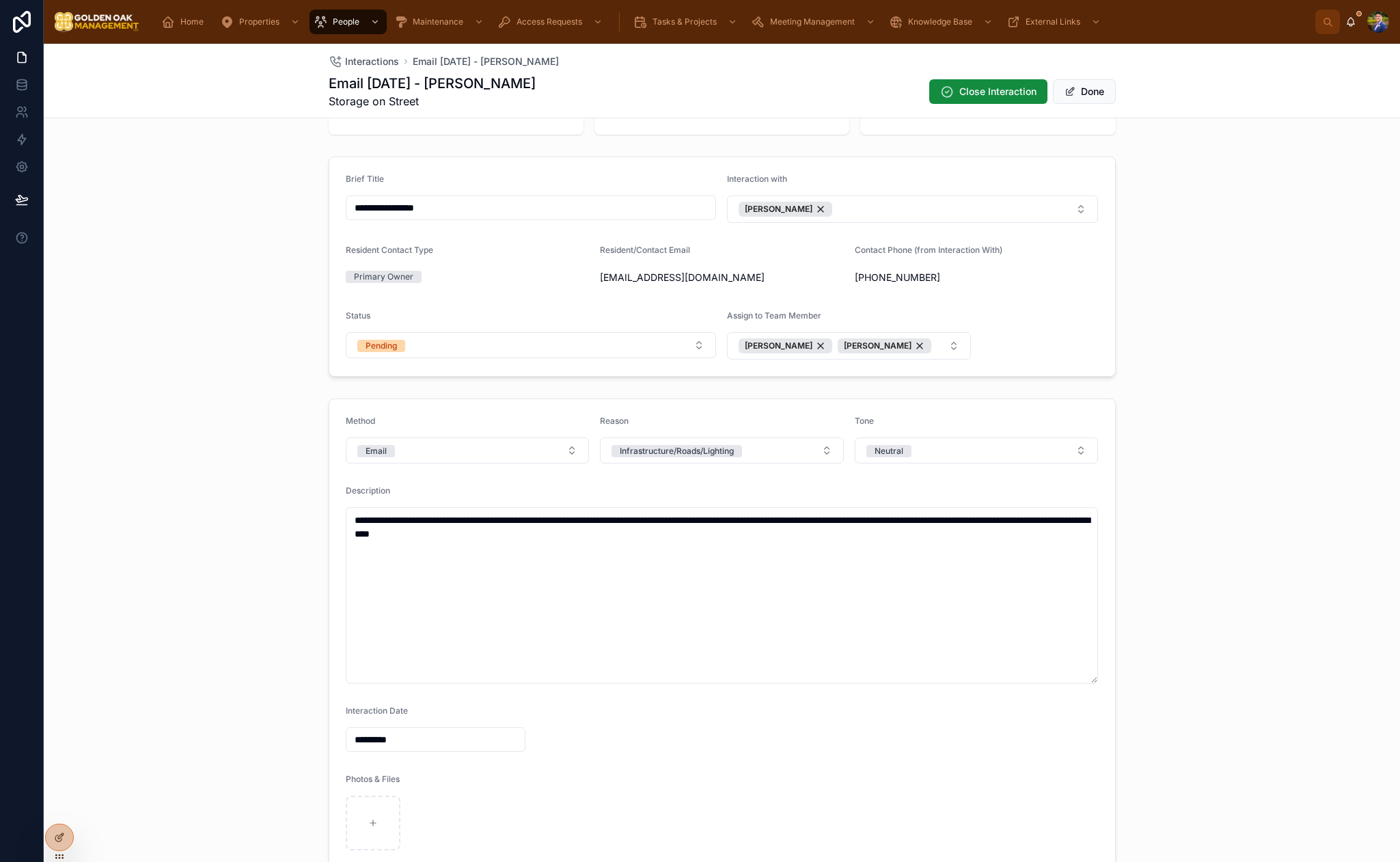
scroll to position [0, 0]
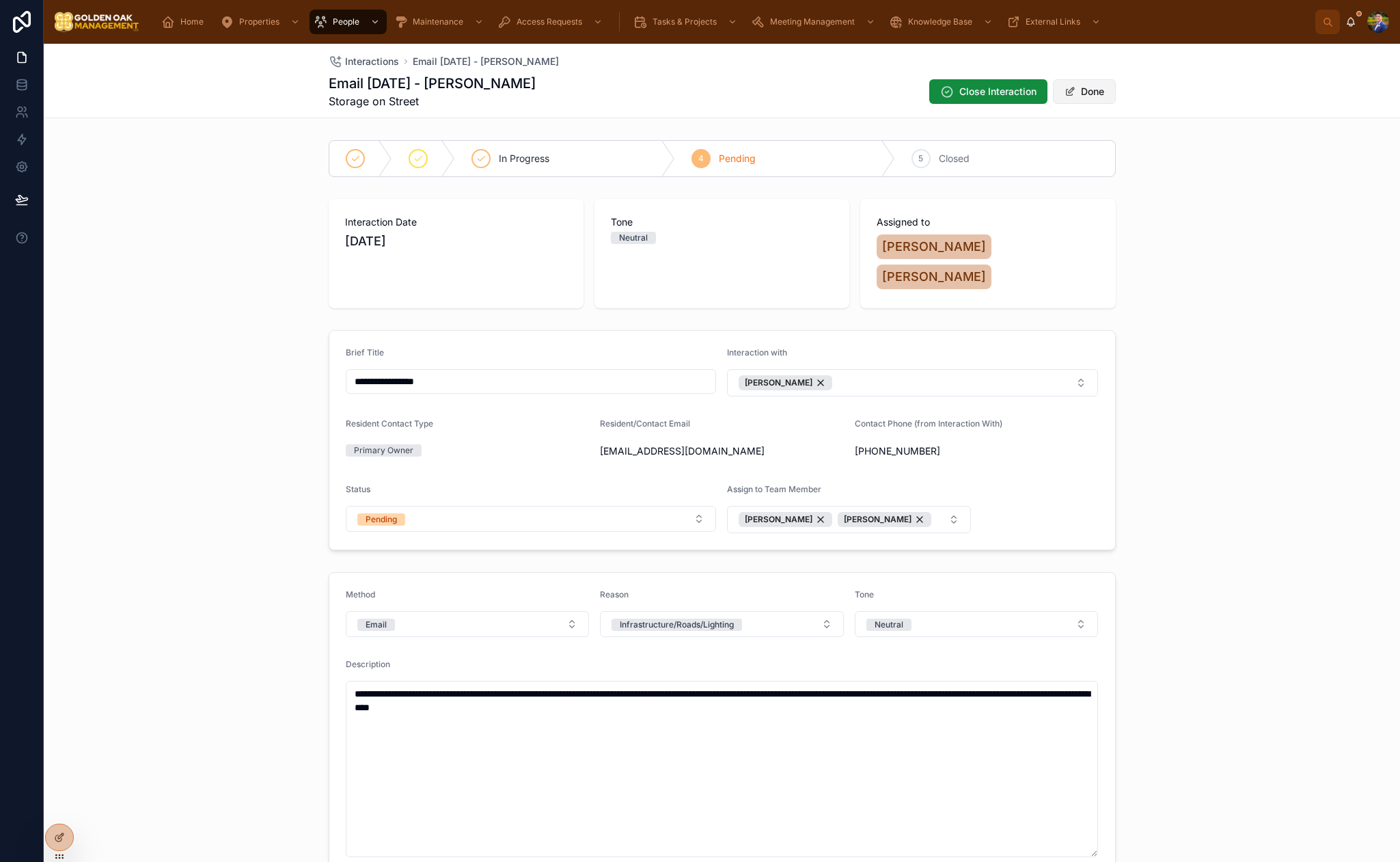
click at [1080, 93] on button "Done" at bounding box center [1084, 91] width 63 height 24
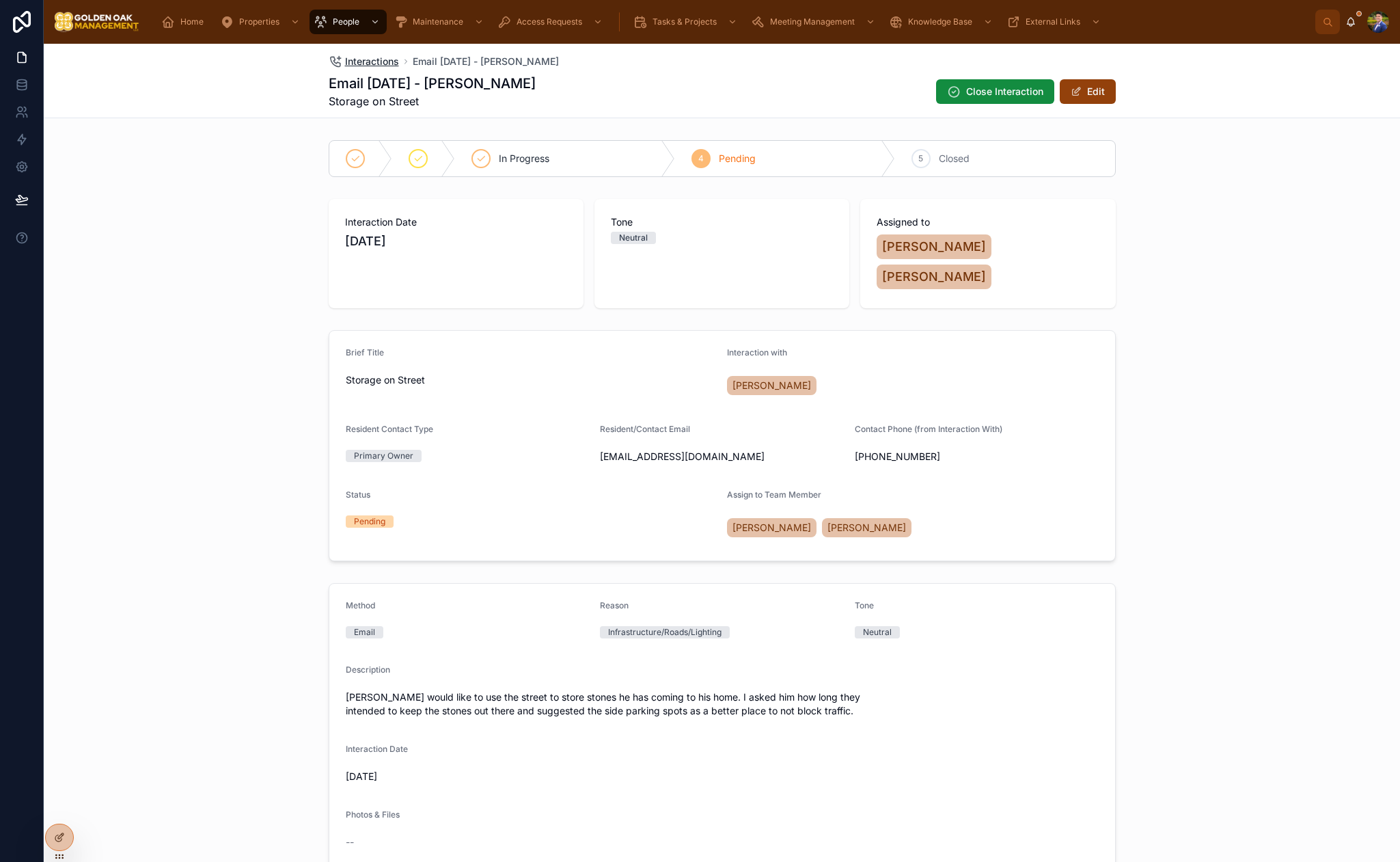
click at [378, 67] on span "Interactions" at bounding box center [372, 62] width 54 height 14
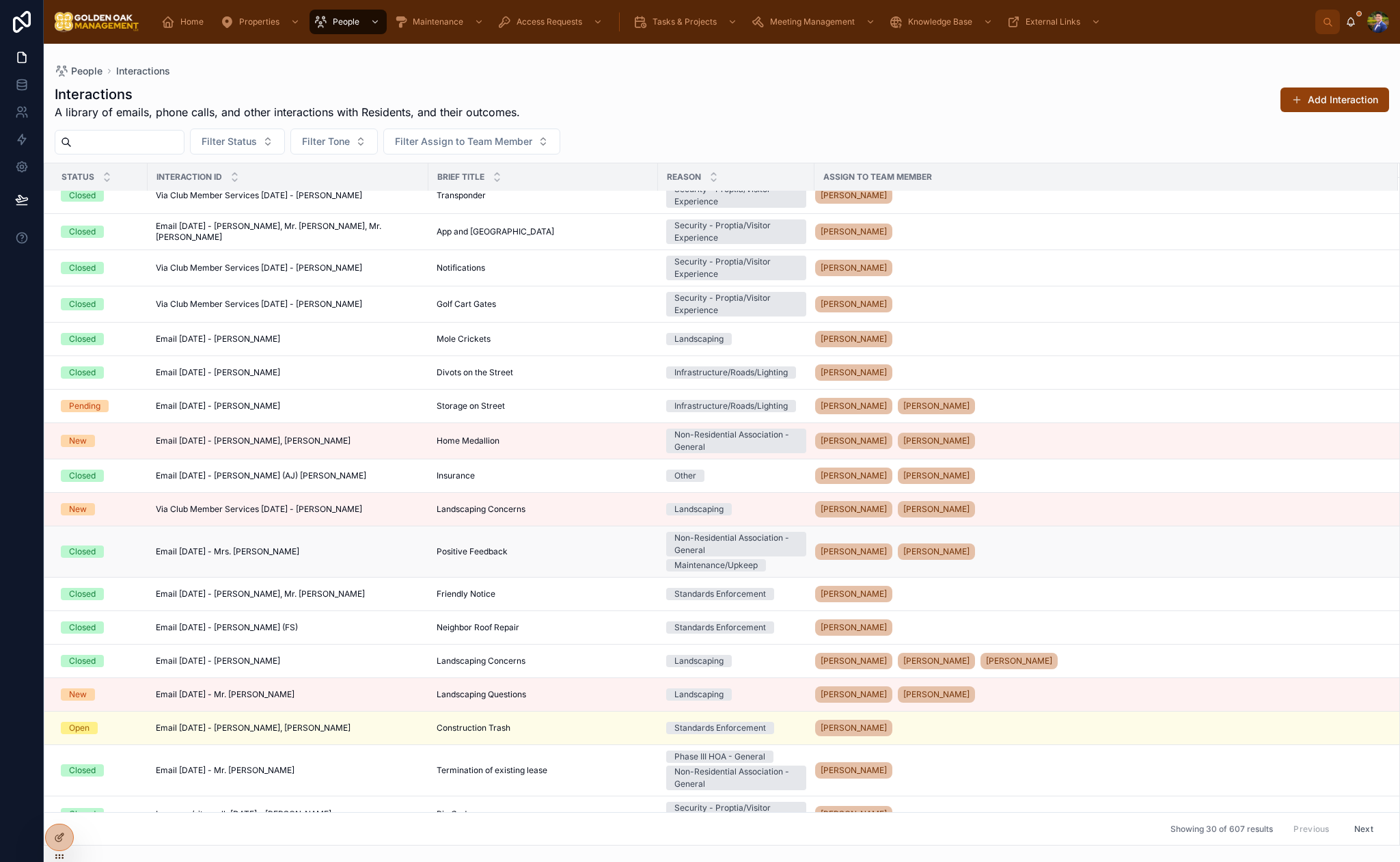
scroll to position [348, 0]
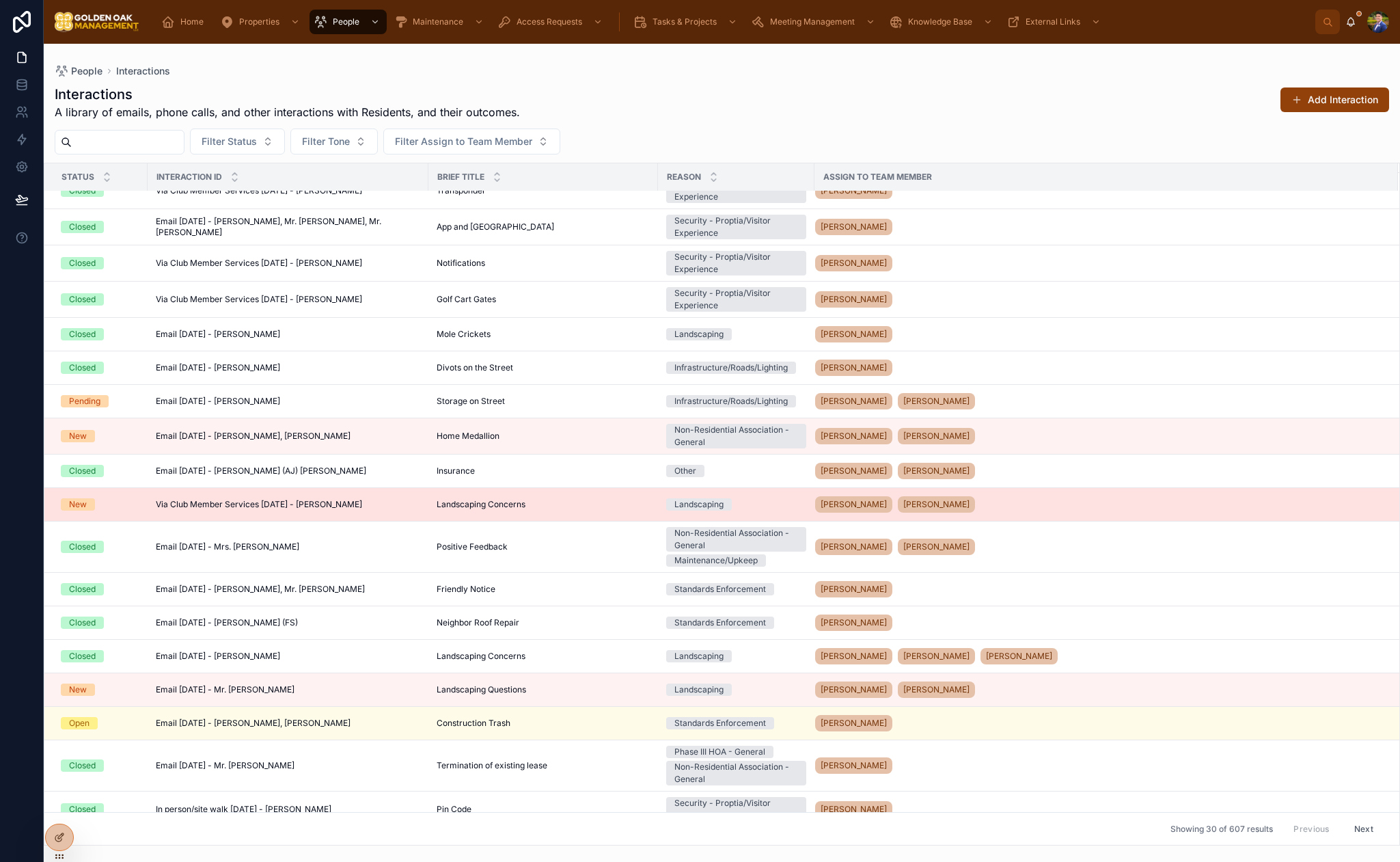
click at [550, 504] on div "Landscaping Concerns Landscaping Concerns" at bounding box center [544, 504] width 213 height 11
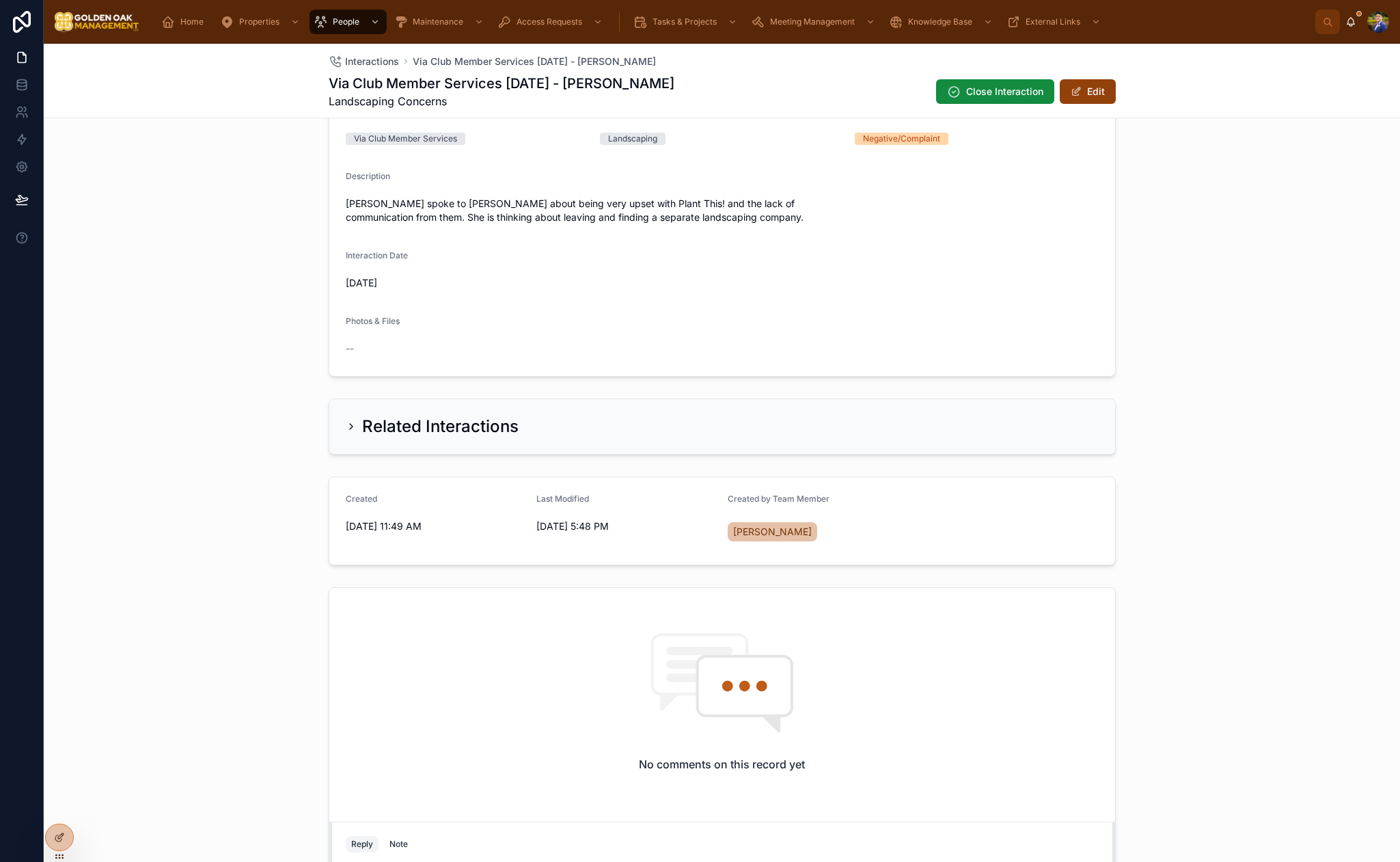
scroll to position [621, 0]
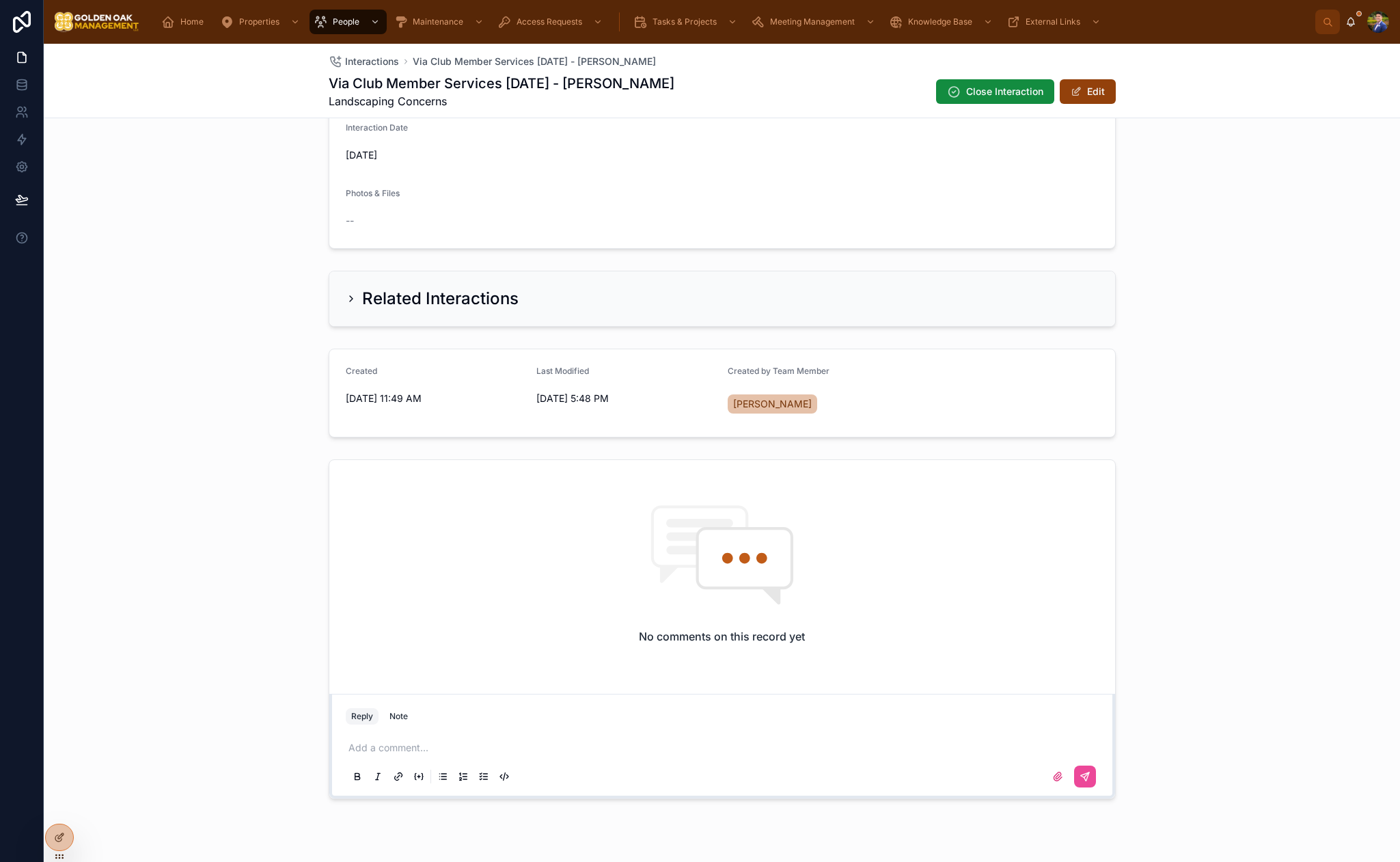
click at [369, 741] on p at bounding box center [725, 748] width 753 height 14
click at [1087, 771] on icon at bounding box center [1085, 777] width 11 height 11
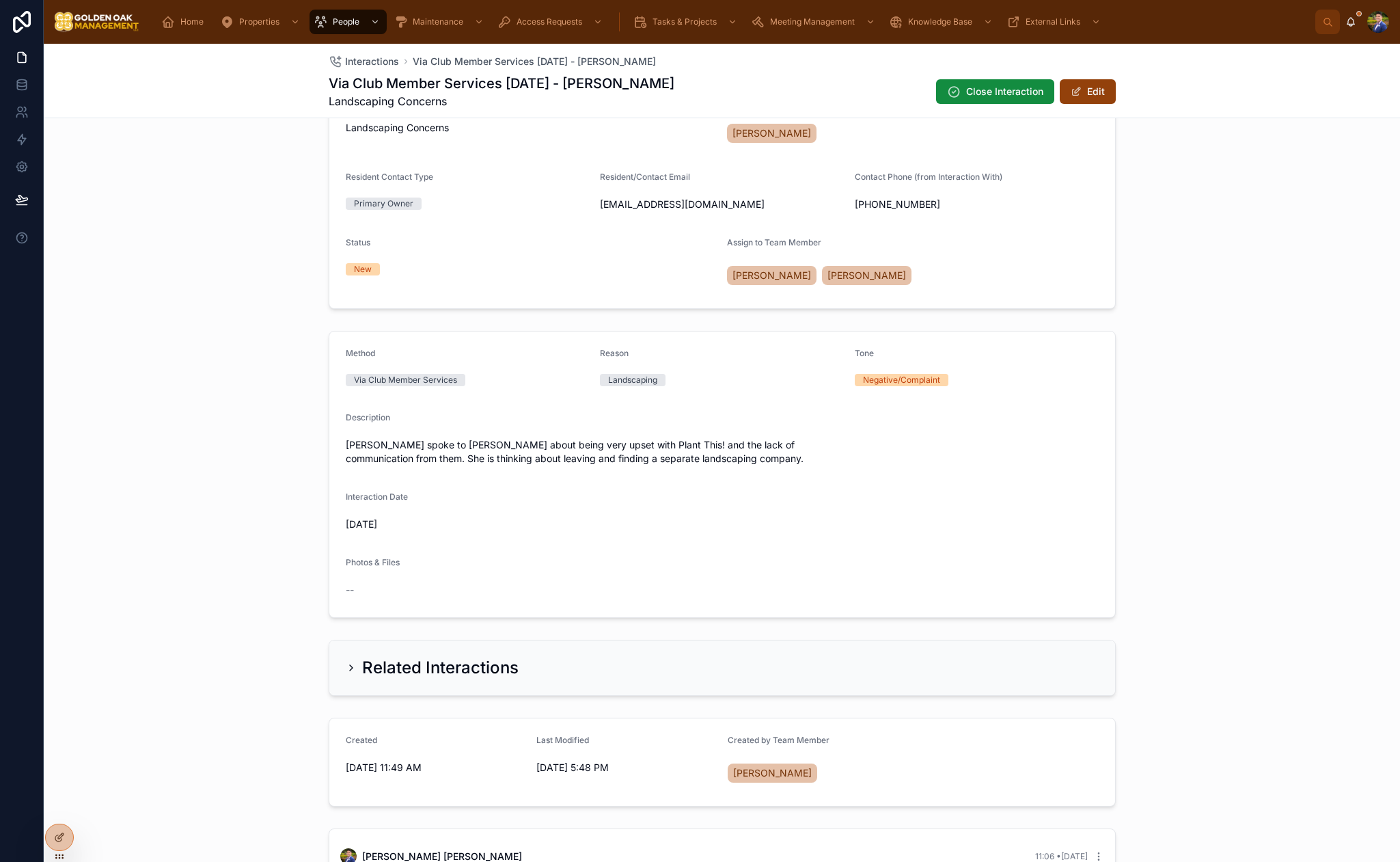
scroll to position [0, 0]
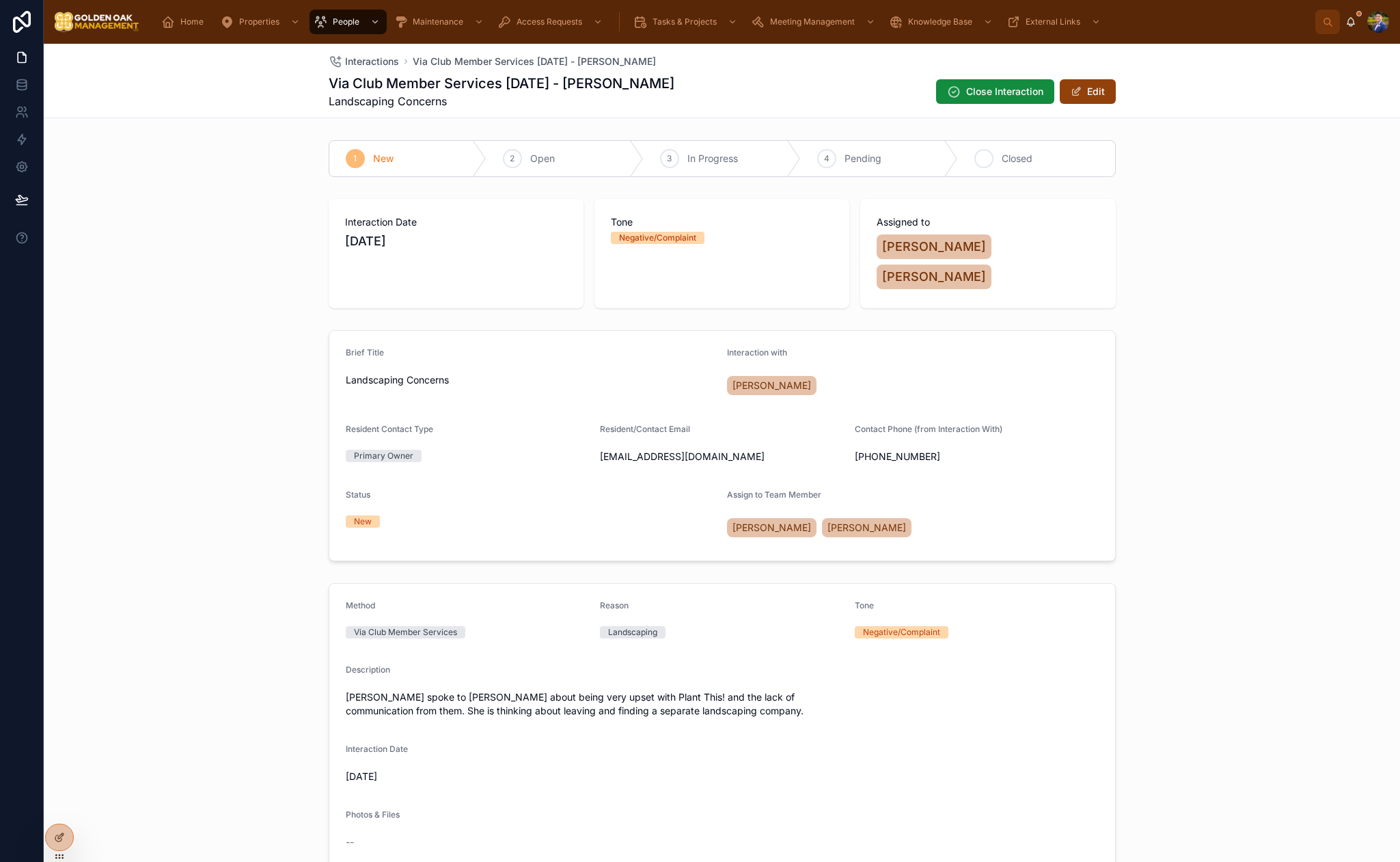
click at [995, 153] on div "5 Closed" at bounding box center [1037, 158] width 157 height 36
click at [359, 63] on span "Interactions" at bounding box center [372, 62] width 54 height 14
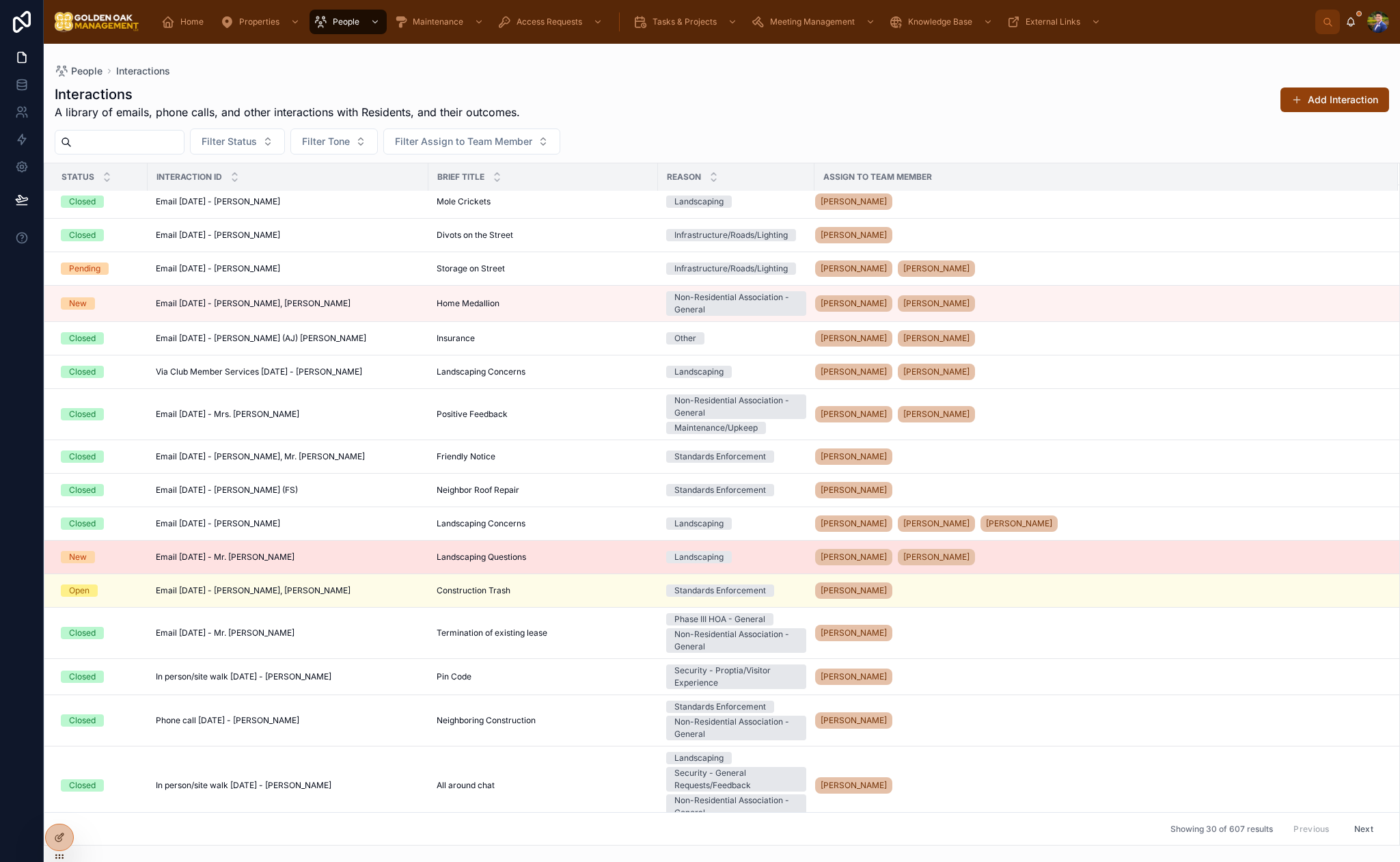
scroll to position [482, 0]
click at [330, 559] on div "Email [DATE] - Mr. [PERSON_NAME] Email [DATE] - Mr. [PERSON_NAME]" at bounding box center [288, 556] width 264 height 11
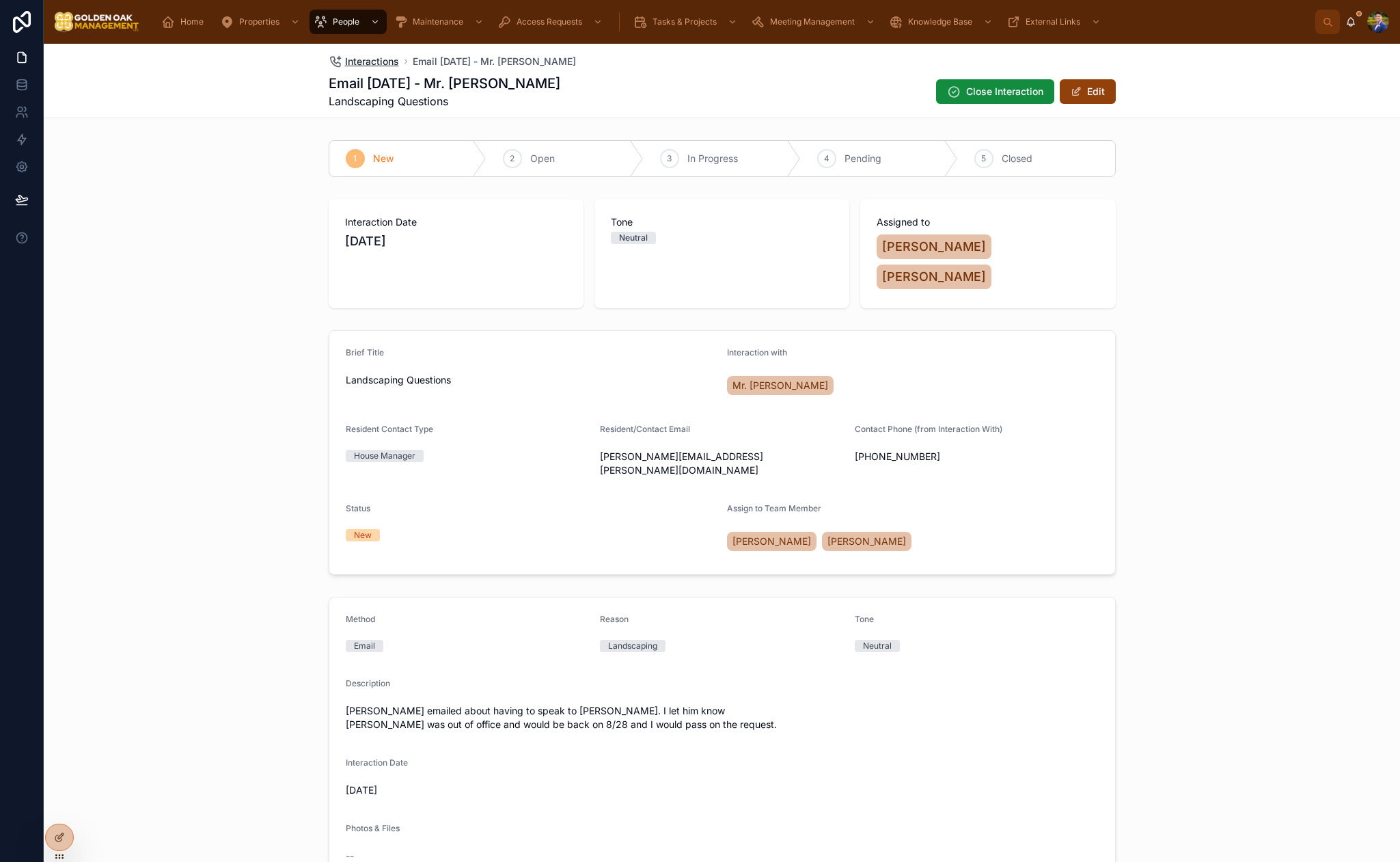
click at [371, 66] on span "Interactions" at bounding box center [372, 62] width 54 height 14
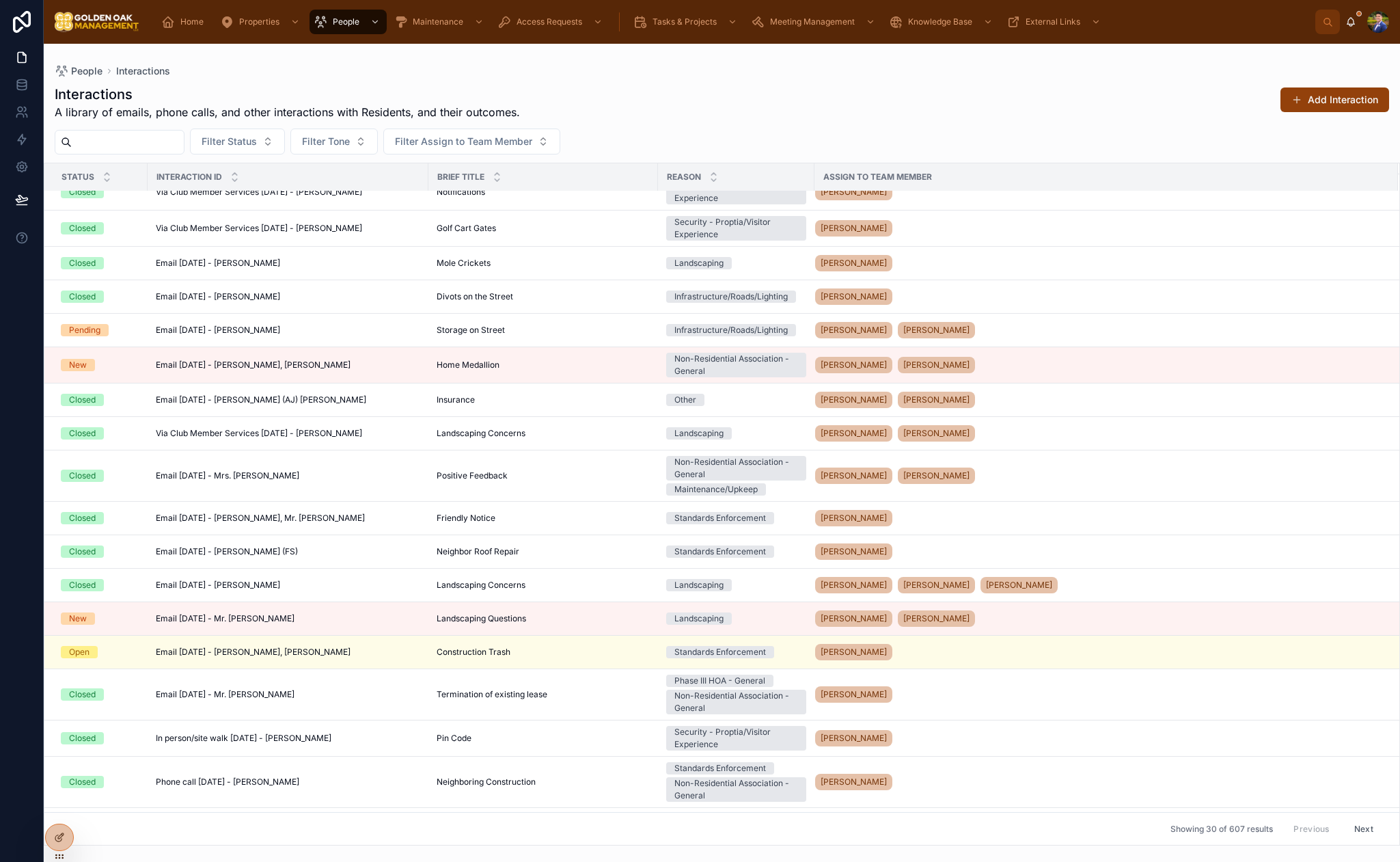
scroll to position [563, 0]
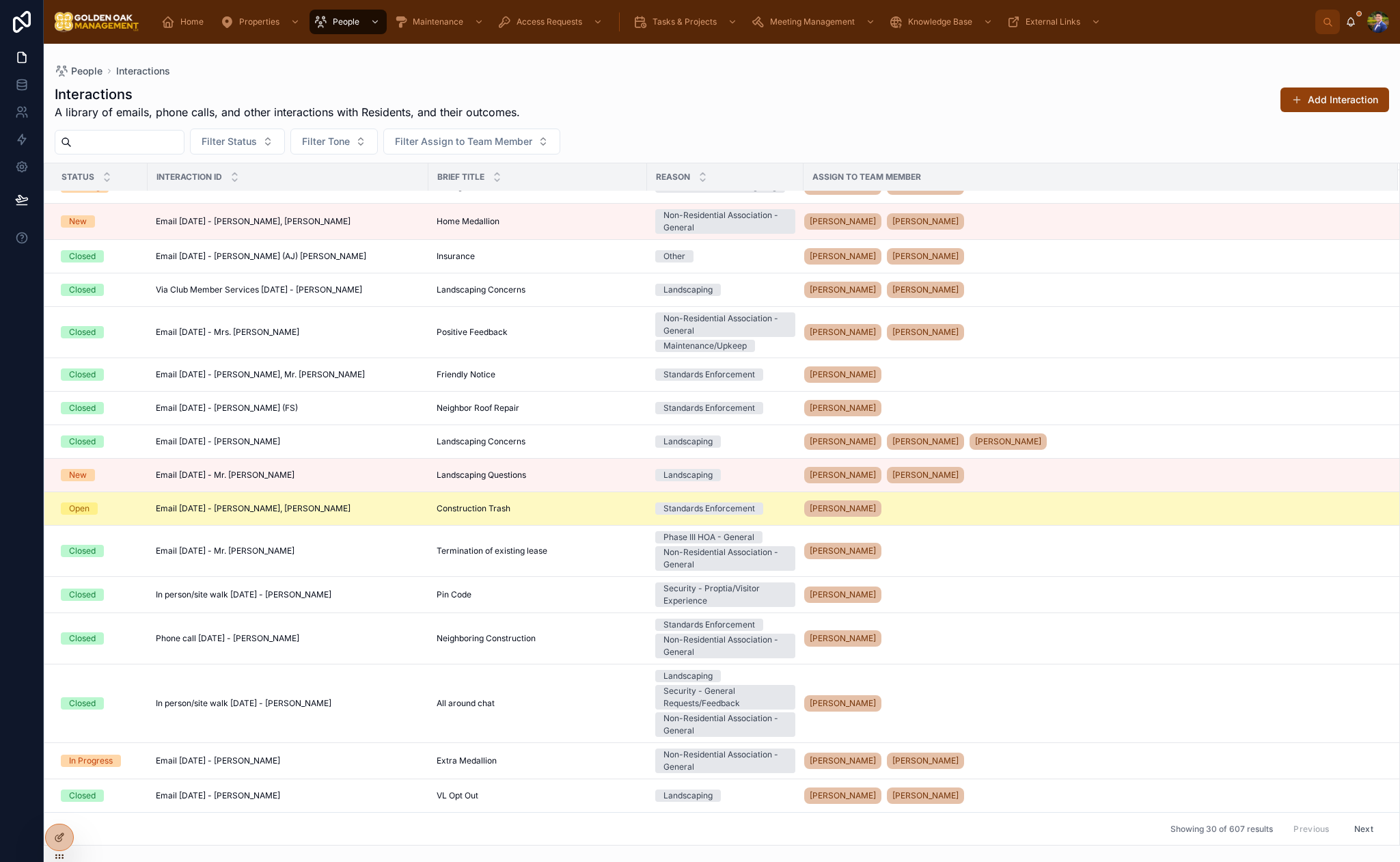
click at [416, 512] on div "Email [DATE] - [PERSON_NAME], [PERSON_NAME] Email [DATE] - [PERSON_NAME], [PERS…" at bounding box center [288, 509] width 264 height 11
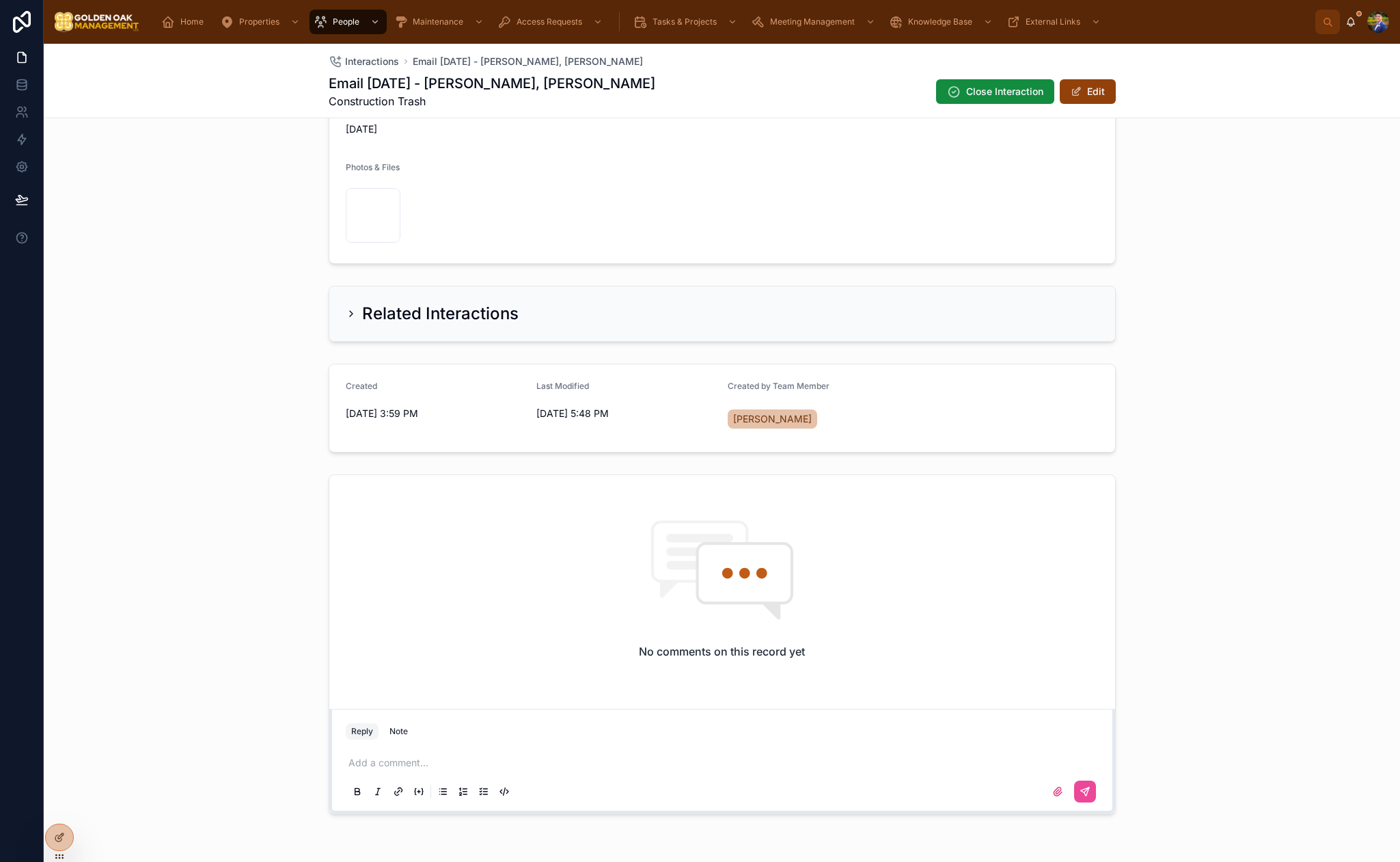
scroll to position [649, 0]
click at [391, 752] on p at bounding box center [725, 758] width 753 height 14
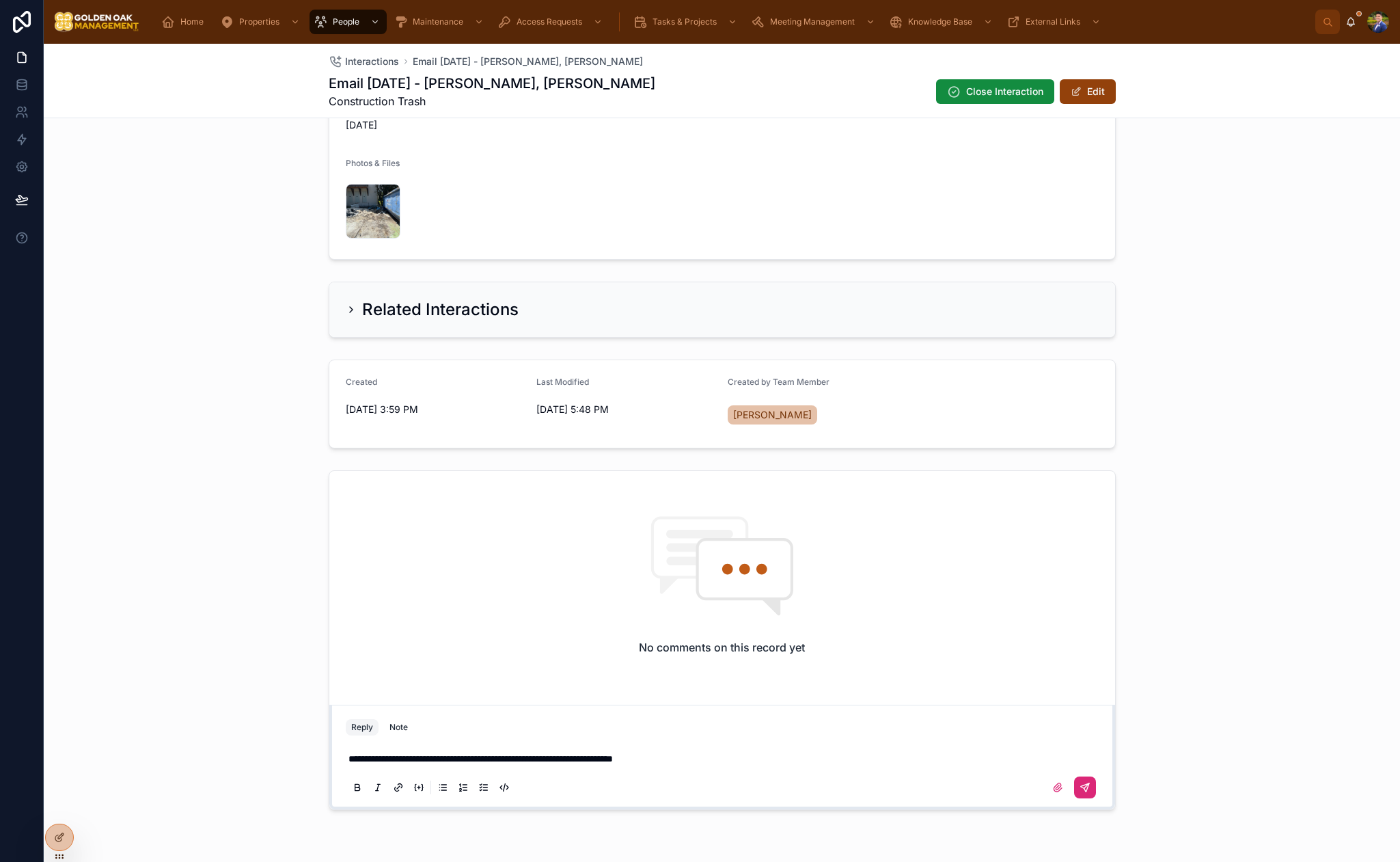
click at [1086, 784] on icon at bounding box center [1084, 787] width 8 height 8
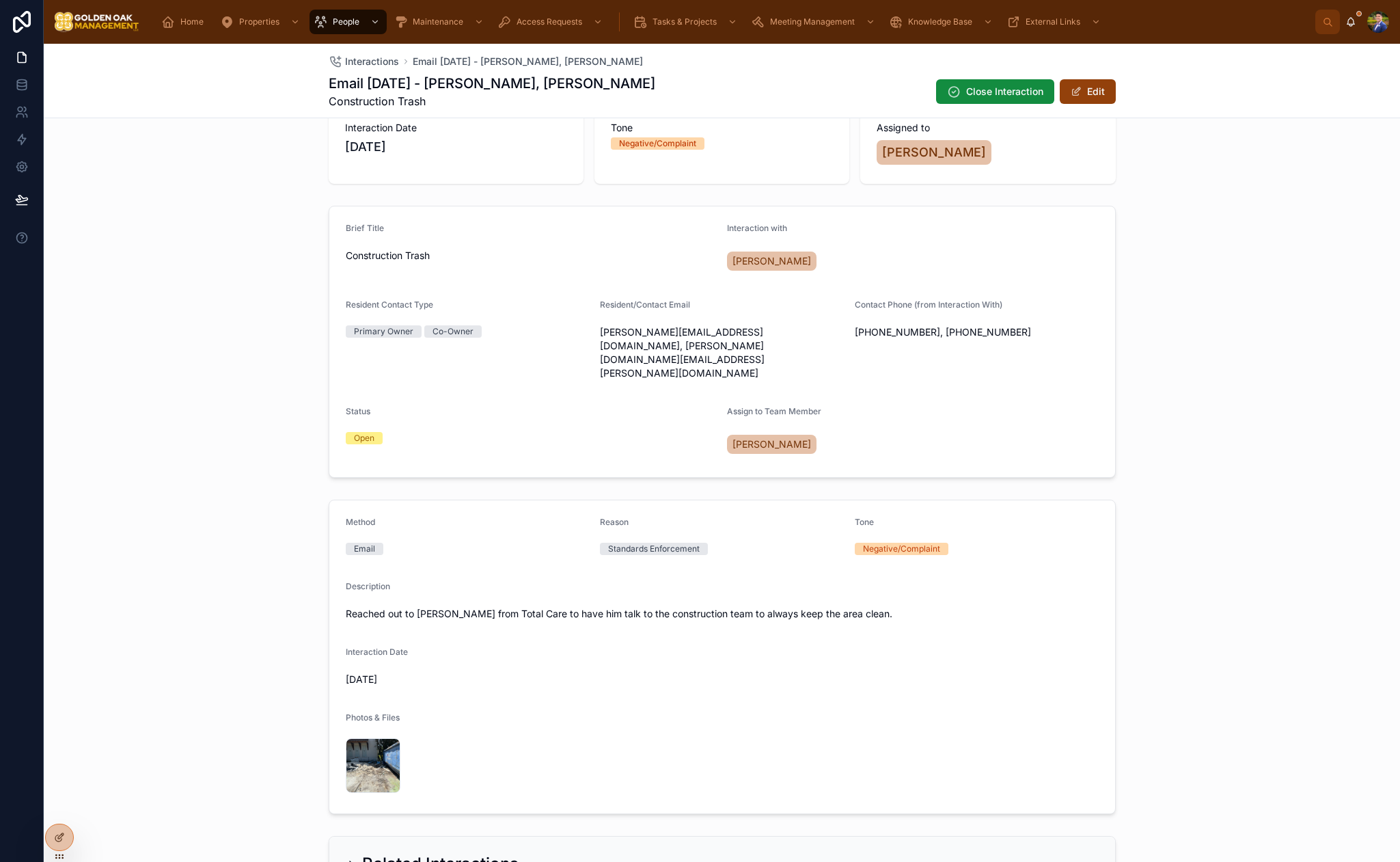
scroll to position [0, 0]
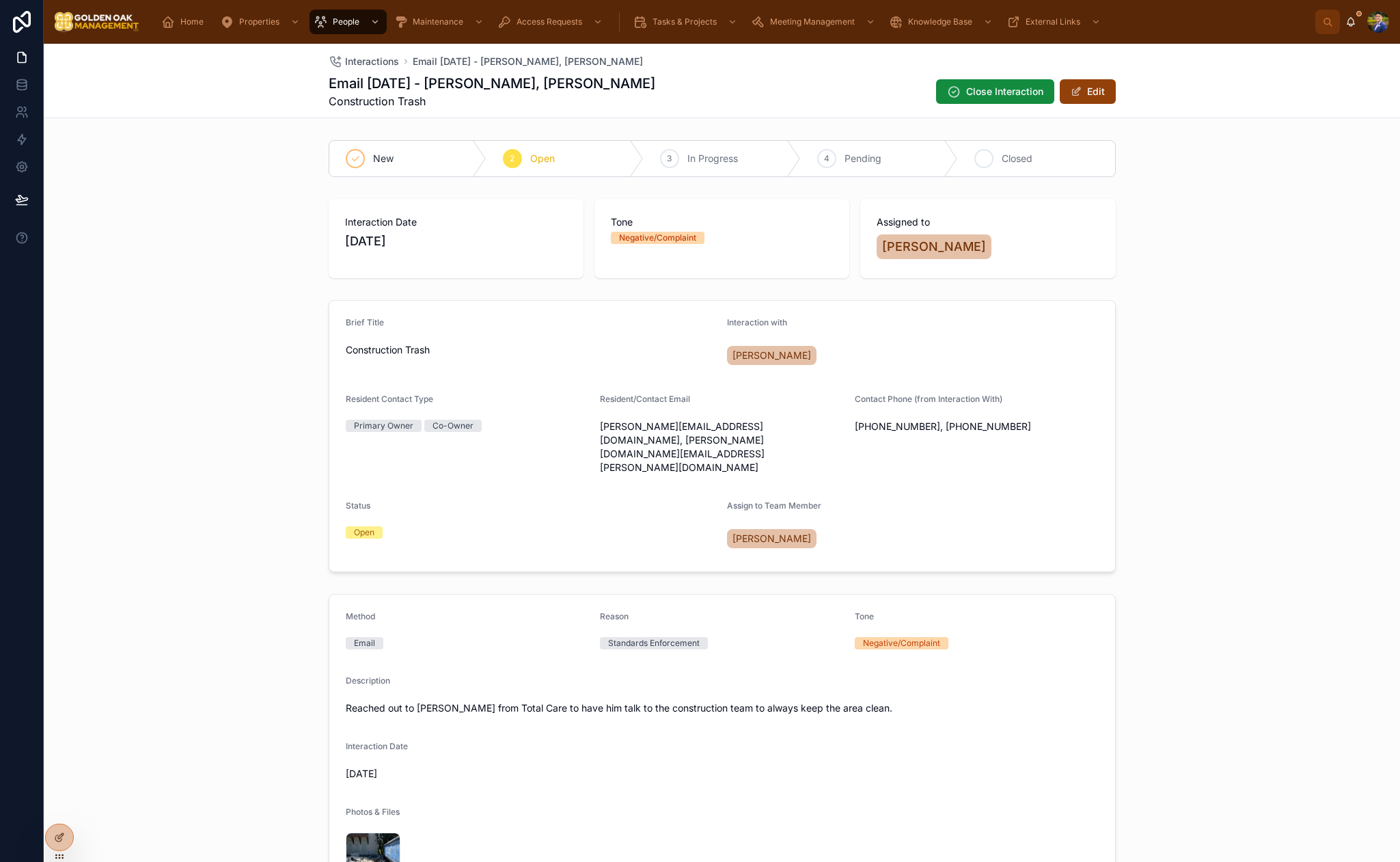
click at [1009, 161] on span "Closed" at bounding box center [1017, 158] width 30 height 14
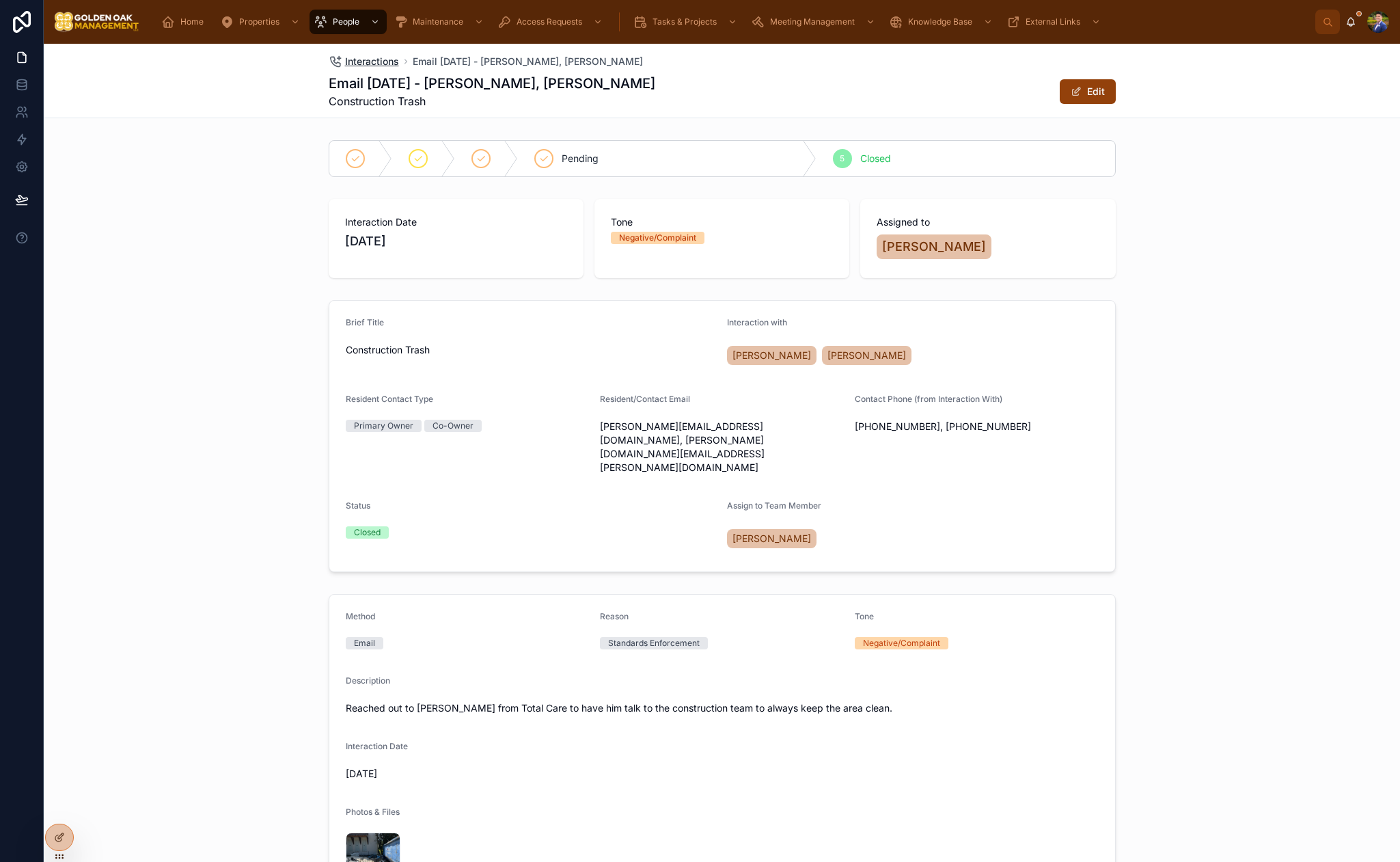
click at [363, 63] on span "Interactions" at bounding box center [372, 62] width 54 height 14
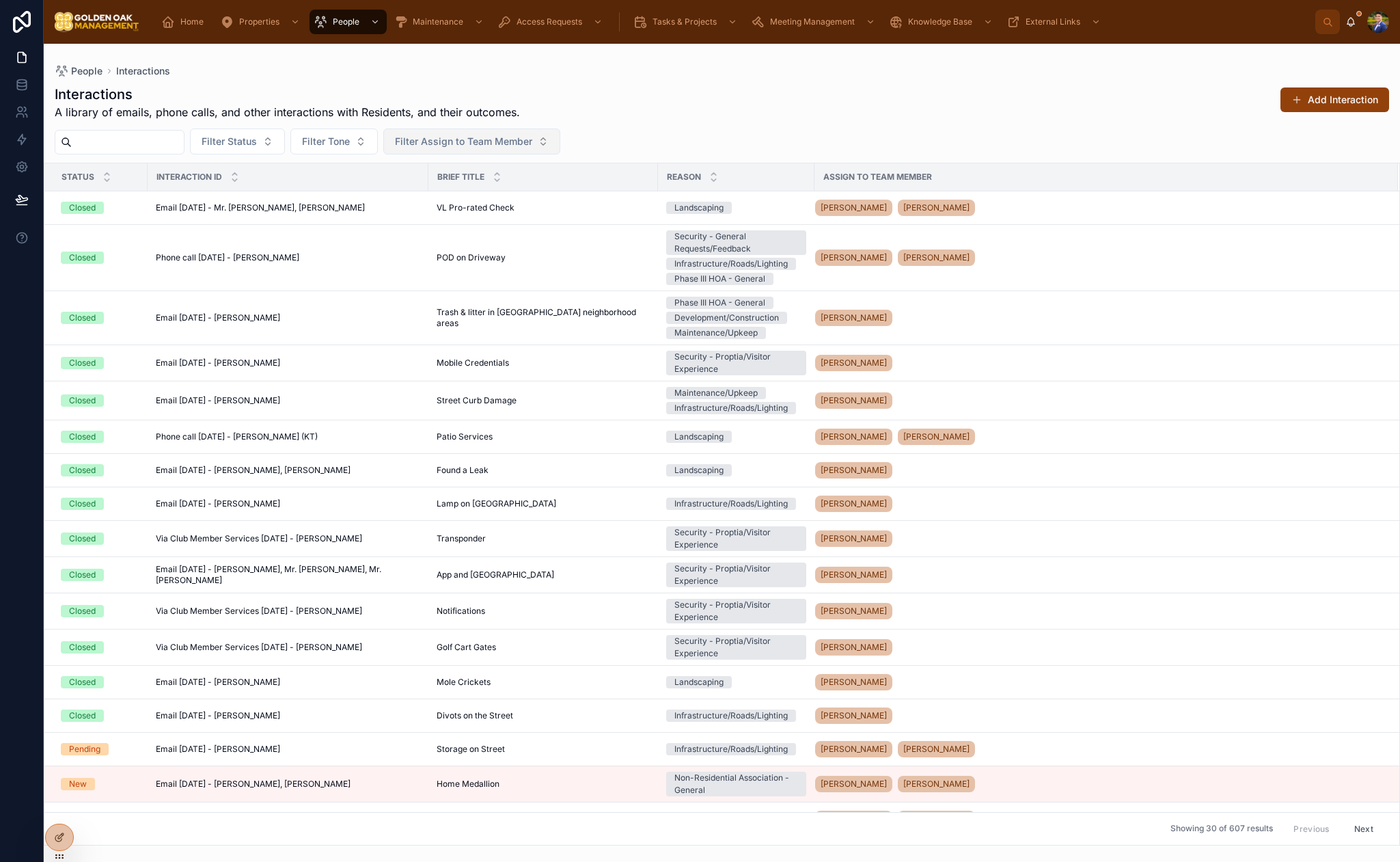
click at [477, 142] on span "Filter Assign to Team Member" at bounding box center [464, 142] width 137 height 14
drag, startPoint x: 710, startPoint y: 110, endPoint x: 678, endPoint y: 110, distance: 32.0
click at [710, 110] on div "Interactions A library of emails, phone calls, and other interactions with Resi…" at bounding box center [722, 102] width 1335 height 36
click at [280, 137] on button "Filter Status" at bounding box center [238, 142] width 95 height 26
click at [217, 196] on div "New" at bounding box center [254, 196] width 164 height 22
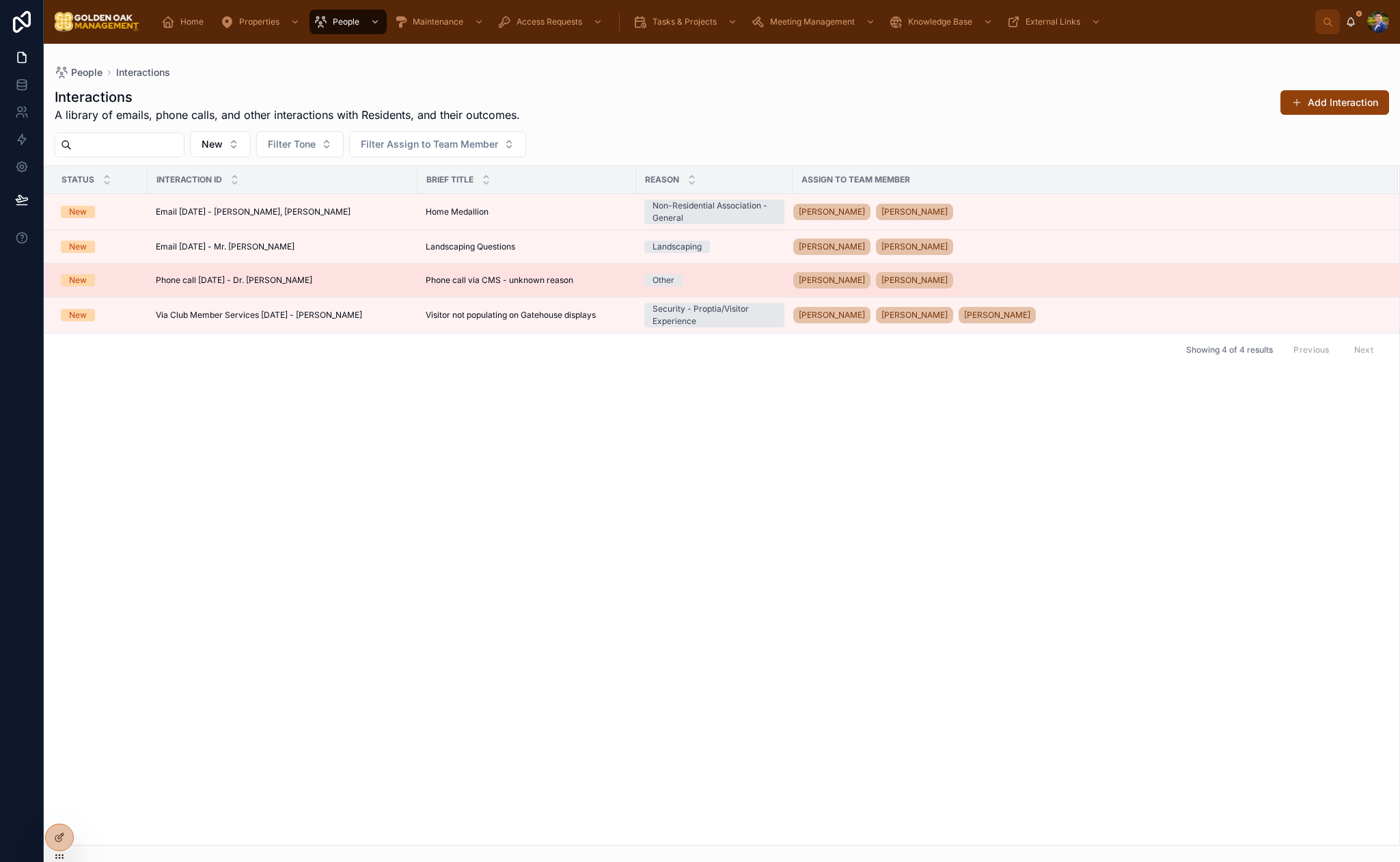
click at [359, 284] on div "Phone call [DATE] - Dr. [PERSON_NAME] Phone call [DATE] - Dr. [PERSON_NAME]" at bounding box center [282, 280] width 254 height 11
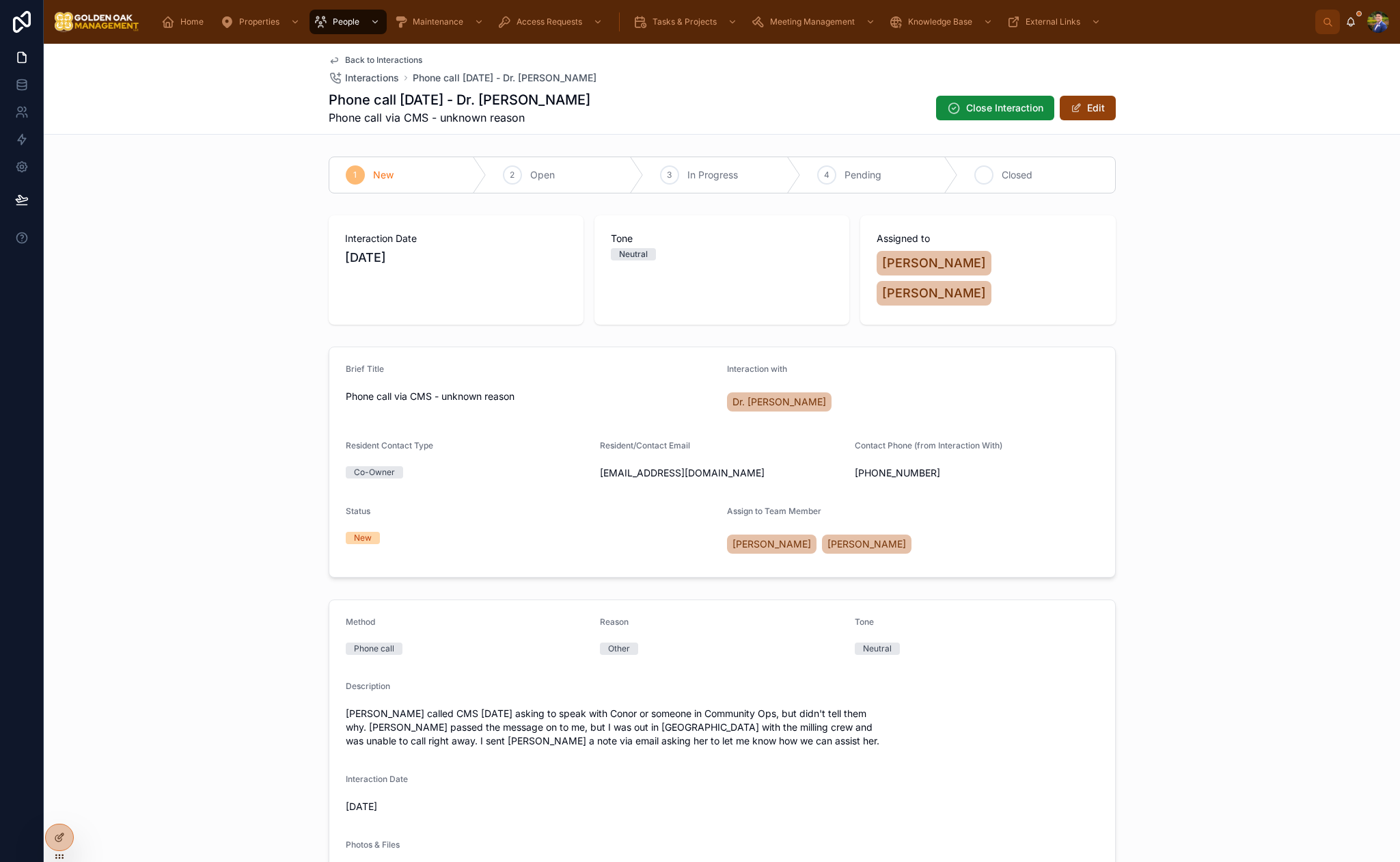
click at [997, 175] on div "5 Closed" at bounding box center [1037, 174] width 157 height 36
click at [363, 79] on span "Interactions" at bounding box center [372, 78] width 54 height 14
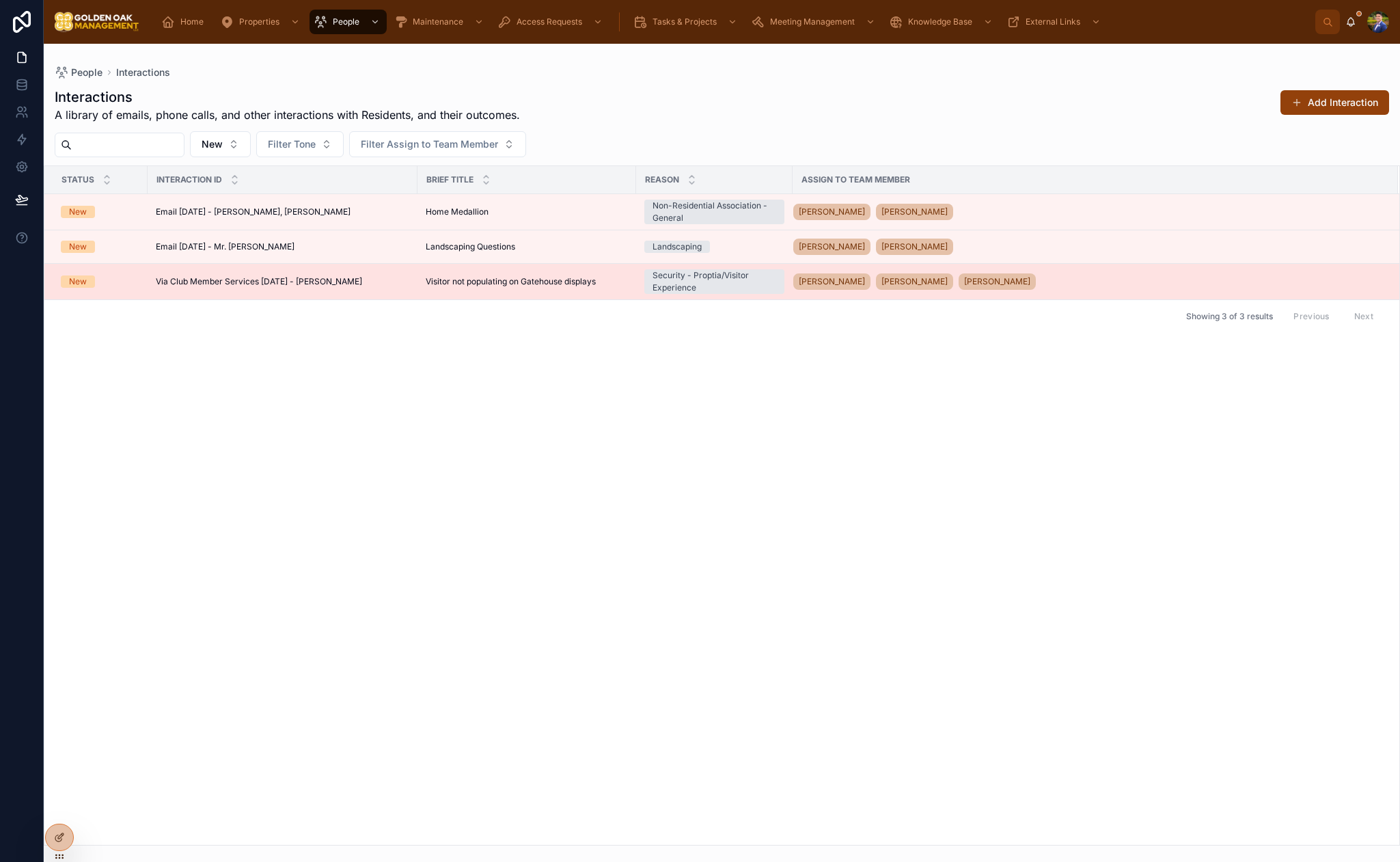
click at [475, 286] on span "Visitor not populating on Gatehouse displays" at bounding box center [511, 282] width 171 height 11
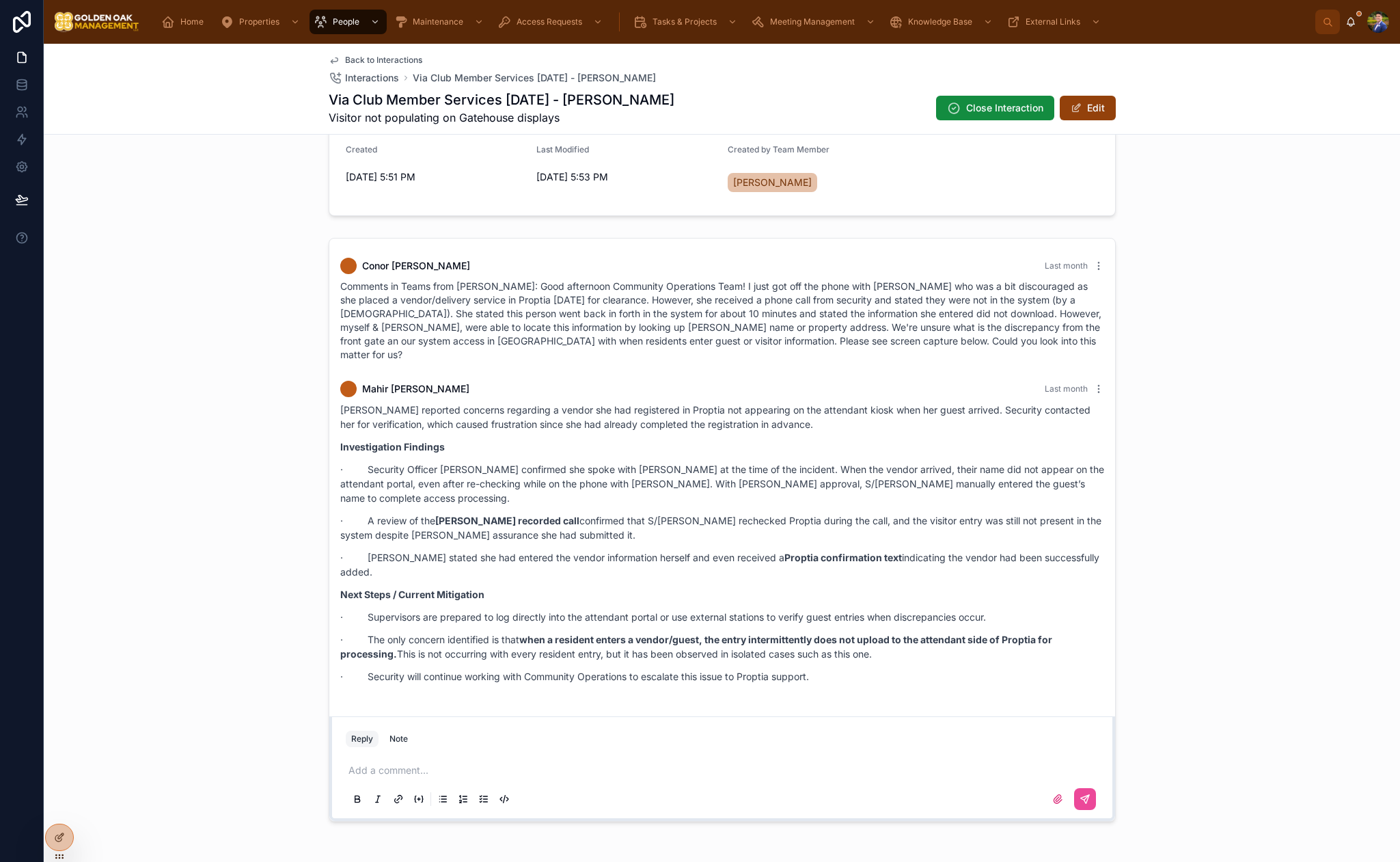
scroll to position [978, 0]
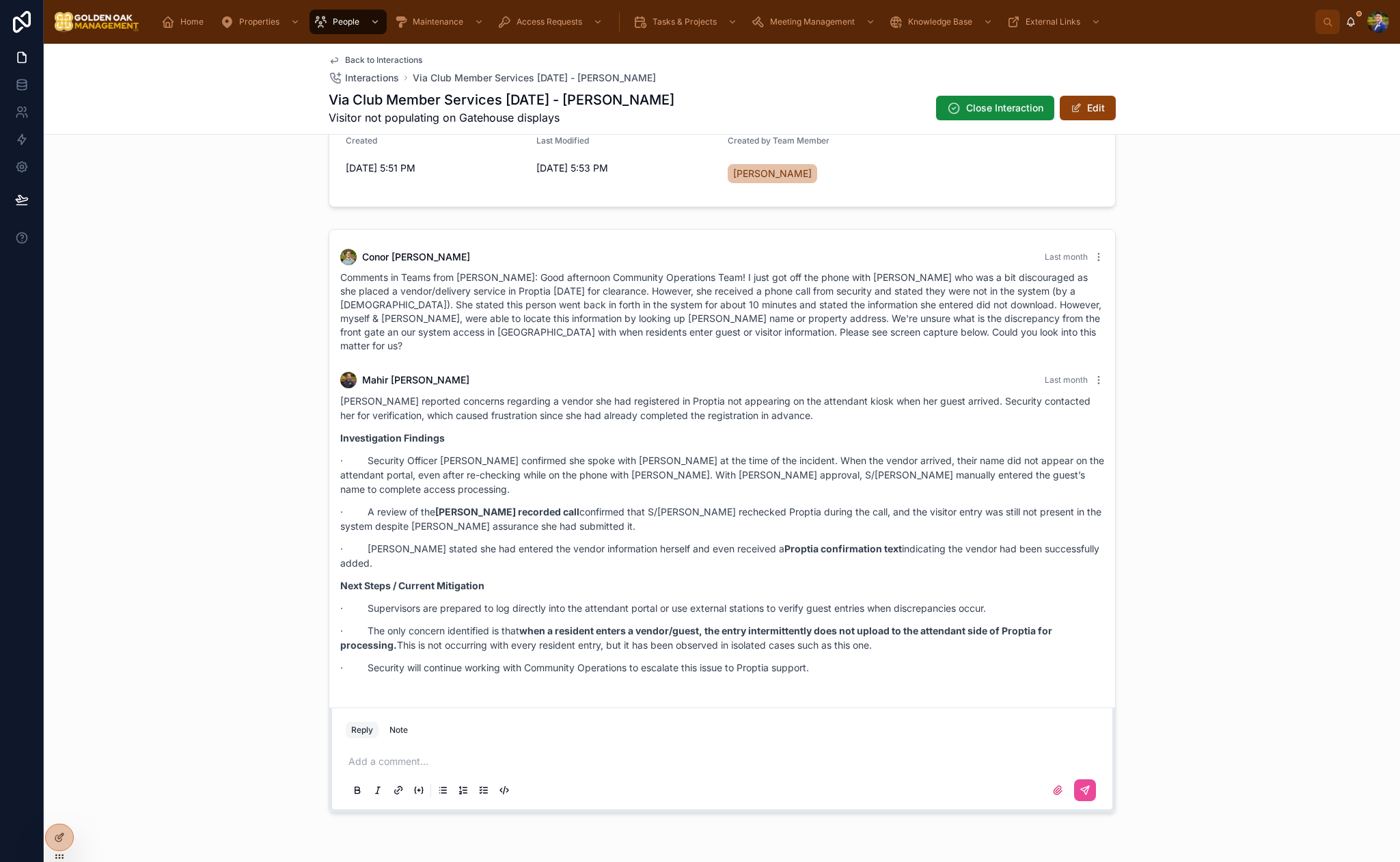
click at [418, 755] on p at bounding box center [725, 761] width 753 height 14
click at [1088, 785] on icon at bounding box center [1085, 790] width 11 height 11
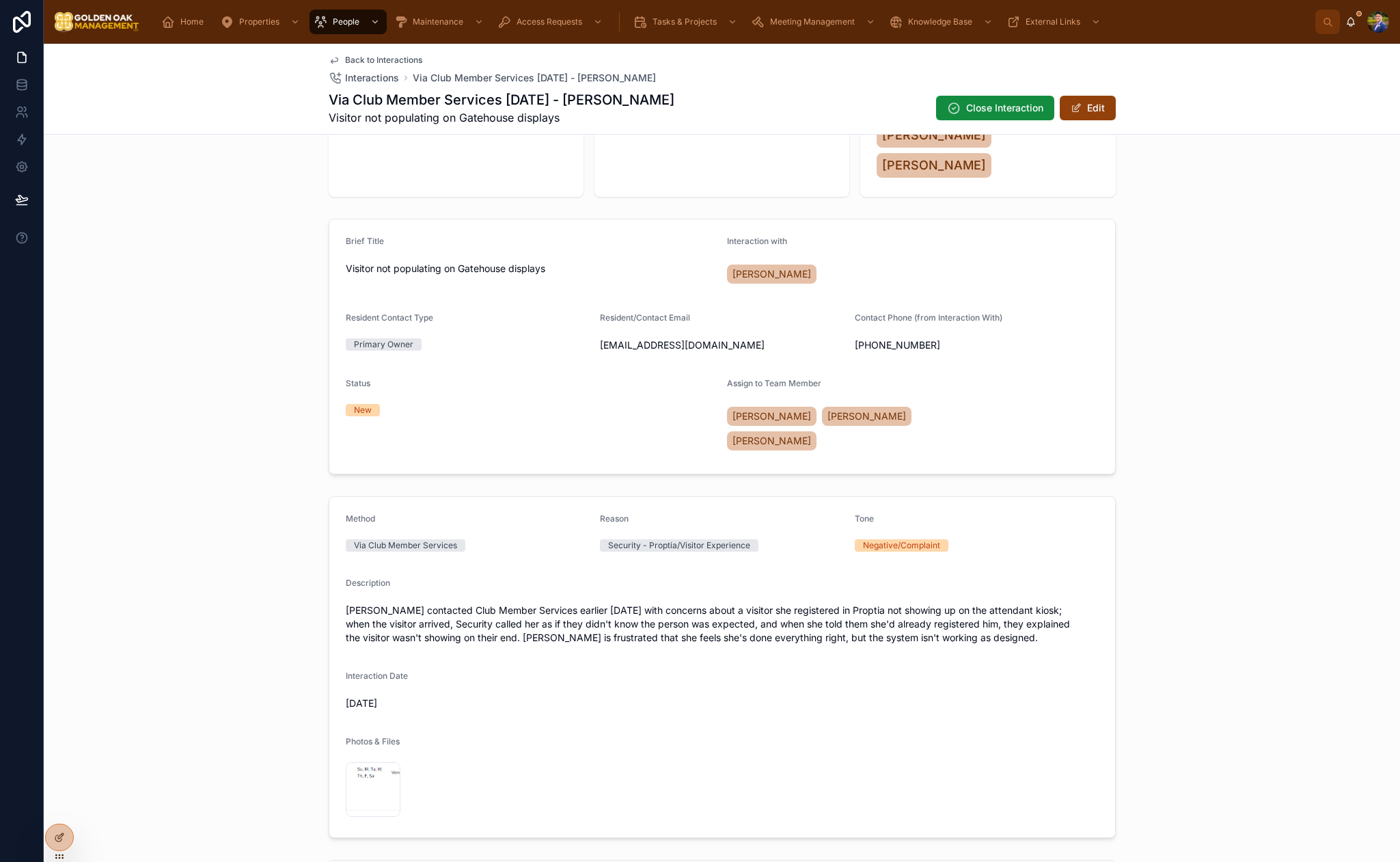
scroll to position [0, 0]
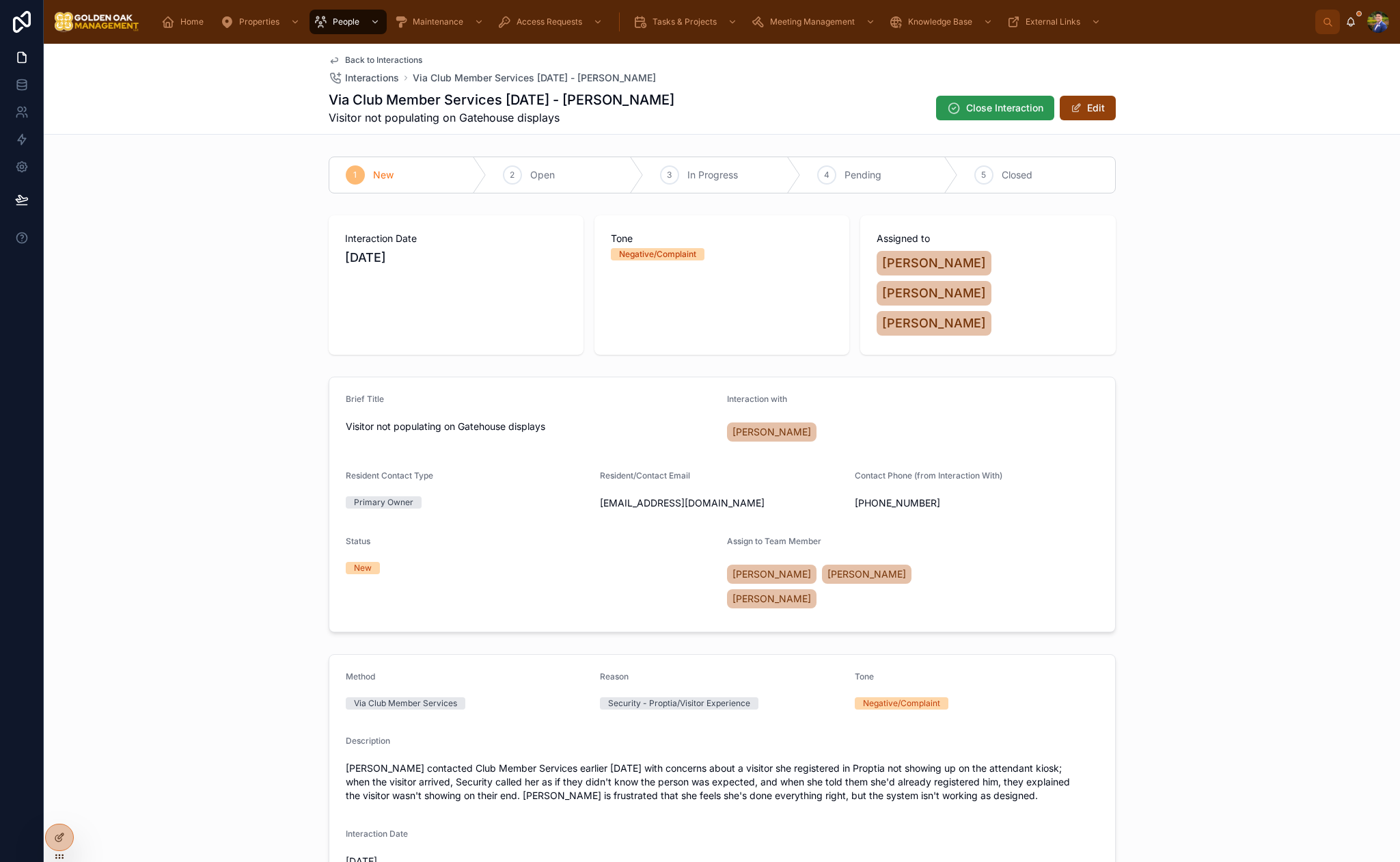
click at [992, 110] on span "Close Interaction" at bounding box center [1004, 108] width 77 height 14
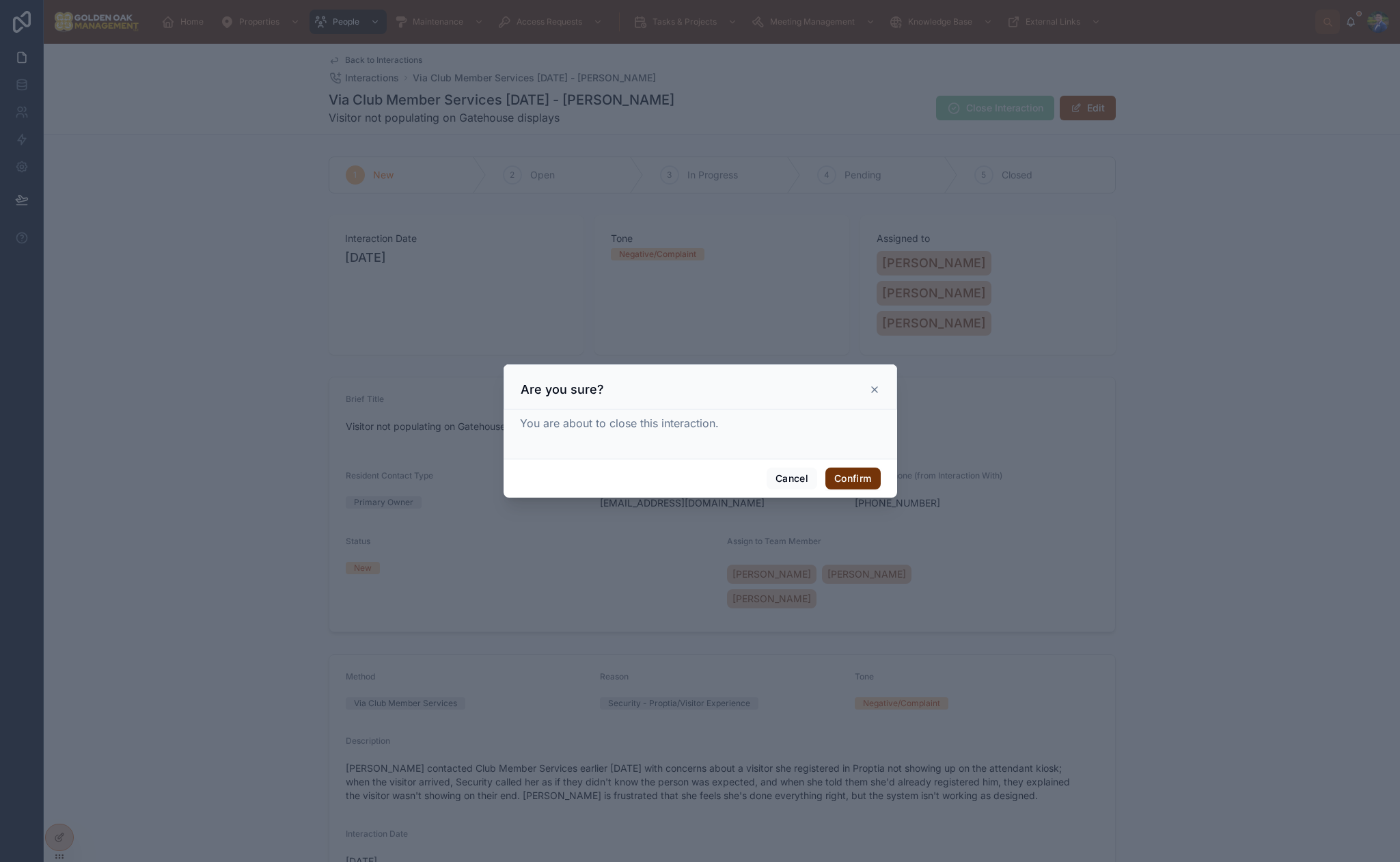
click at [861, 483] on button "Confirm" at bounding box center [853, 478] width 55 height 22
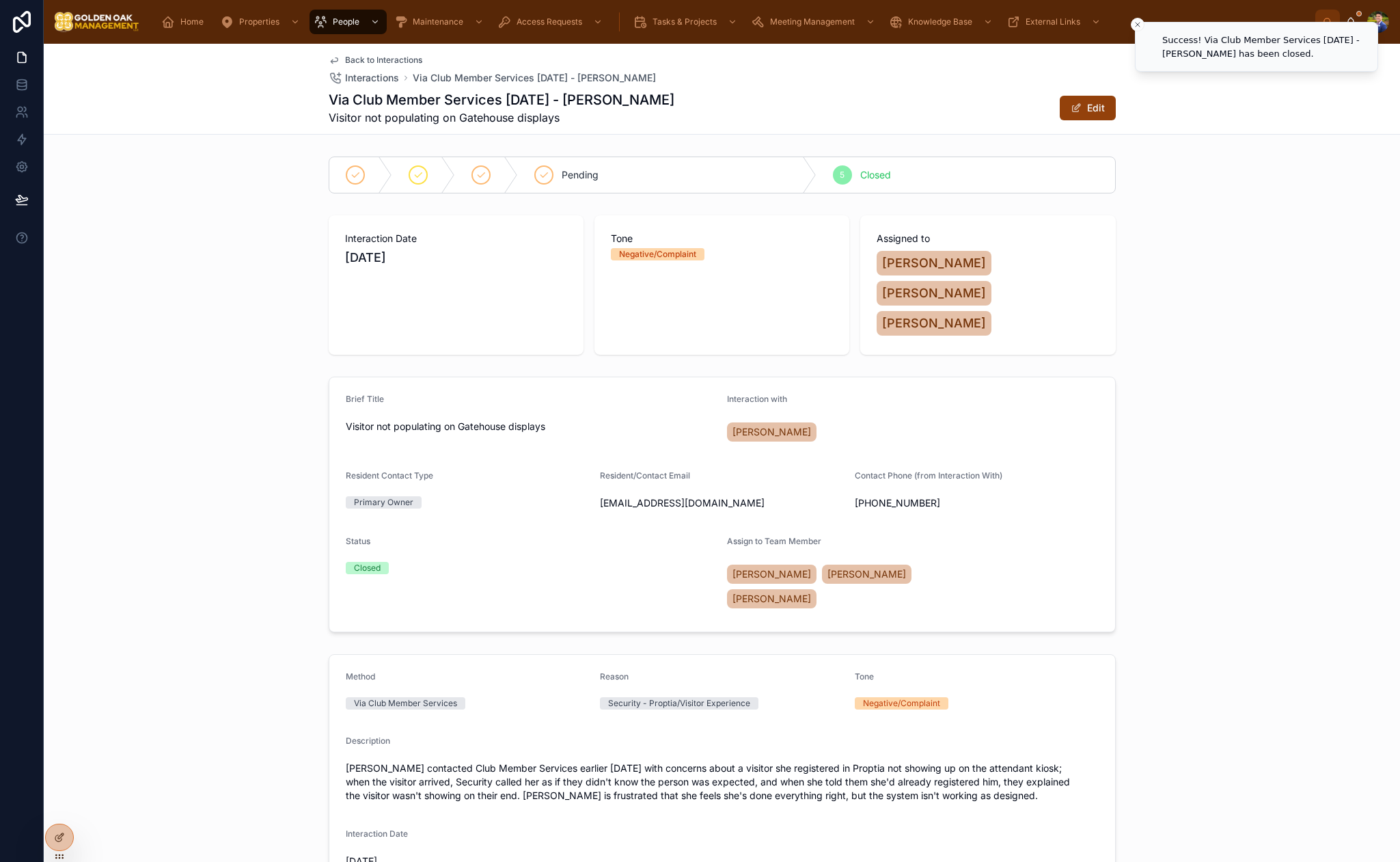
click at [364, 58] on span "Back to Interactions" at bounding box center [383, 60] width 77 height 11
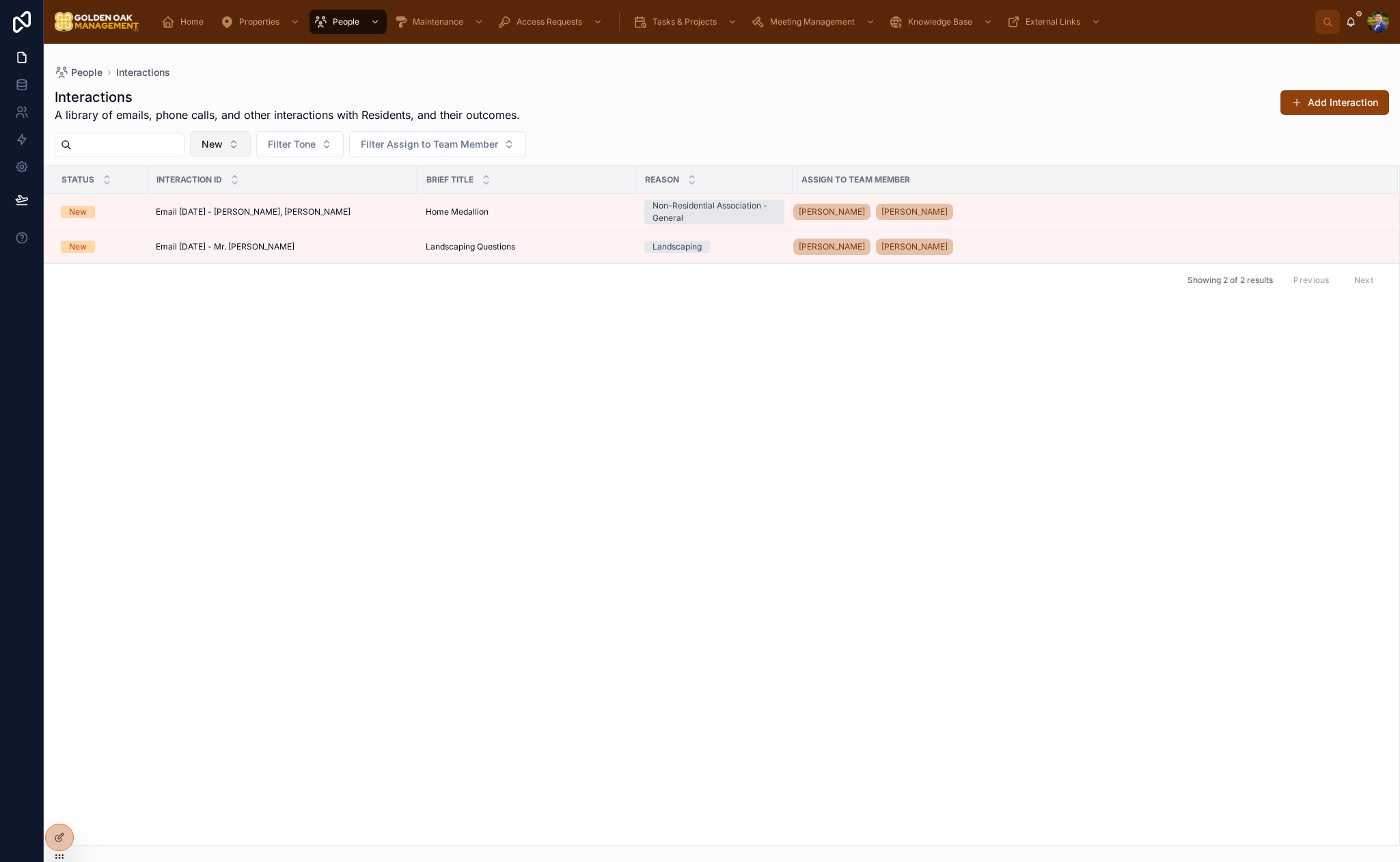
click at [247, 138] on button "New" at bounding box center [221, 144] width 61 height 26
click at [239, 238] on div "Open" at bounding box center [238, 243] width 164 height 22
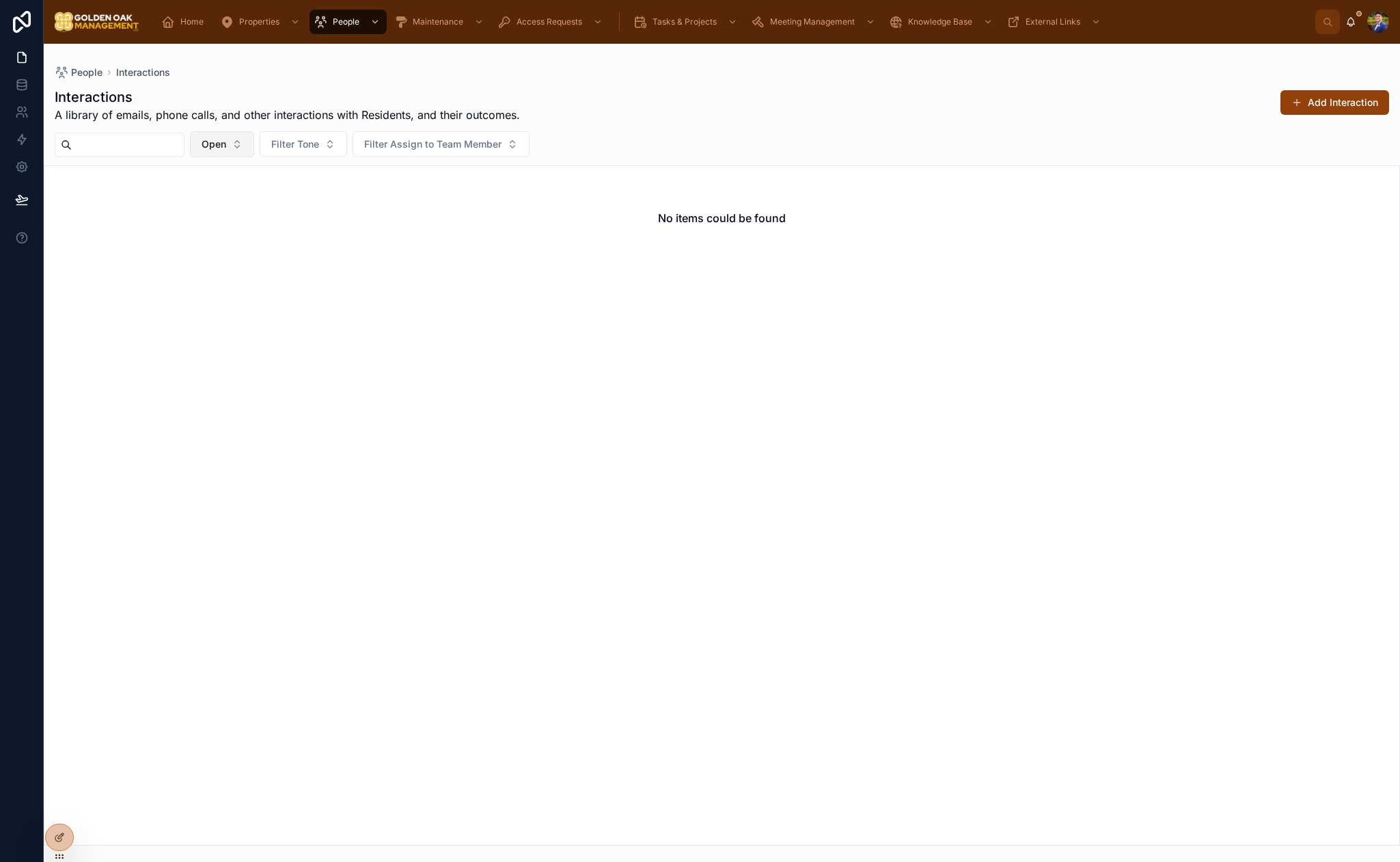
click at [226, 143] on span "Open" at bounding box center [214, 144] width 24 height 14
click at [217, 258] on div "In Progress" at bounding box center [239, 265] width 164 height 22
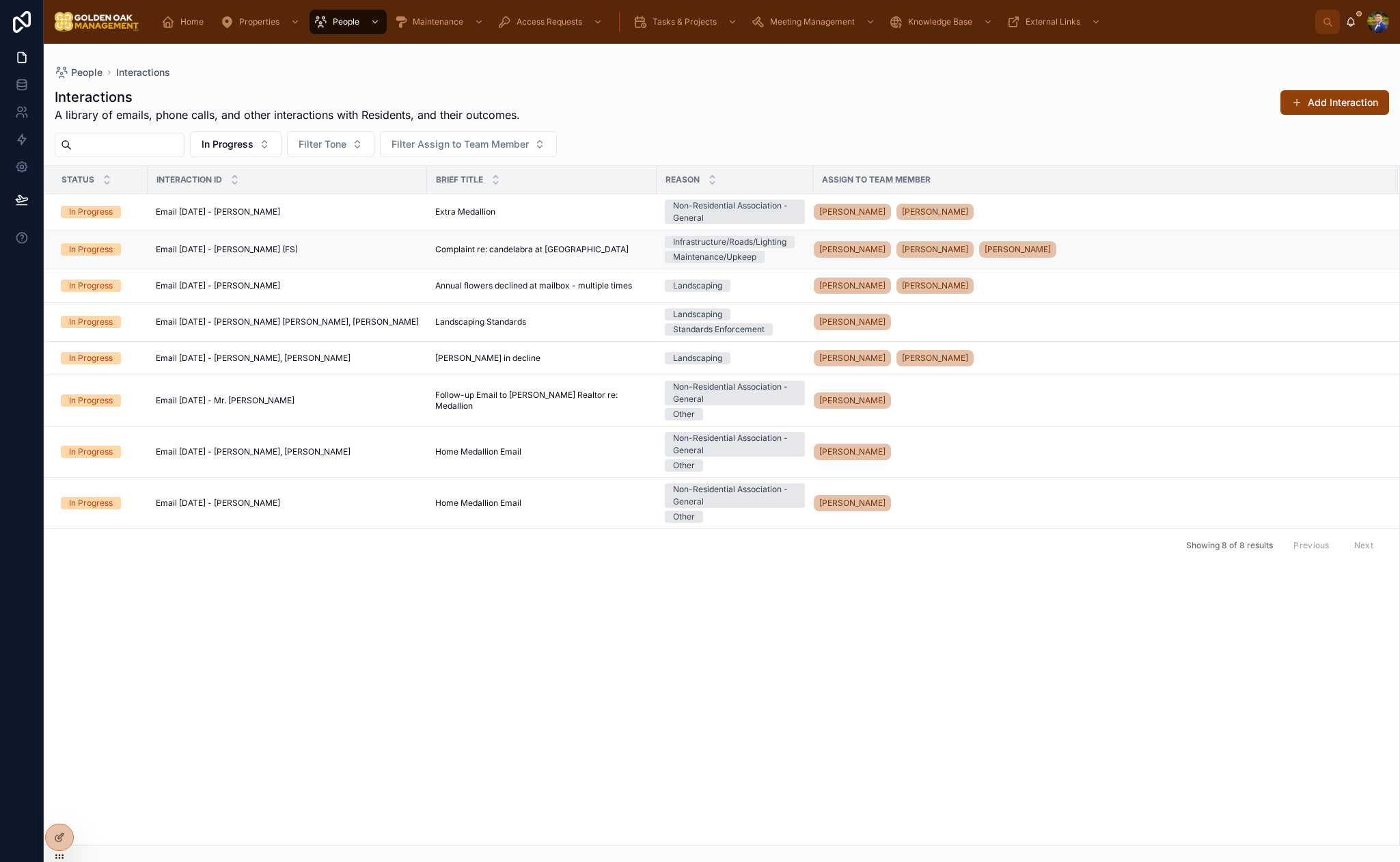
click at [410, 251] on td "Email [DATE] - [PERSON_NAME] (FS) Email [DATE] - [PERSON_NAME] (FS)" at bounding box center [287, 250] width 279 height 39
click at [332, 244] on div "Email [DATE] - [PERSON_NAME] (FS) Email [DATE] - [PERSON_NAME] (FS)" at bounding box center [288, 249] width 263 height 11
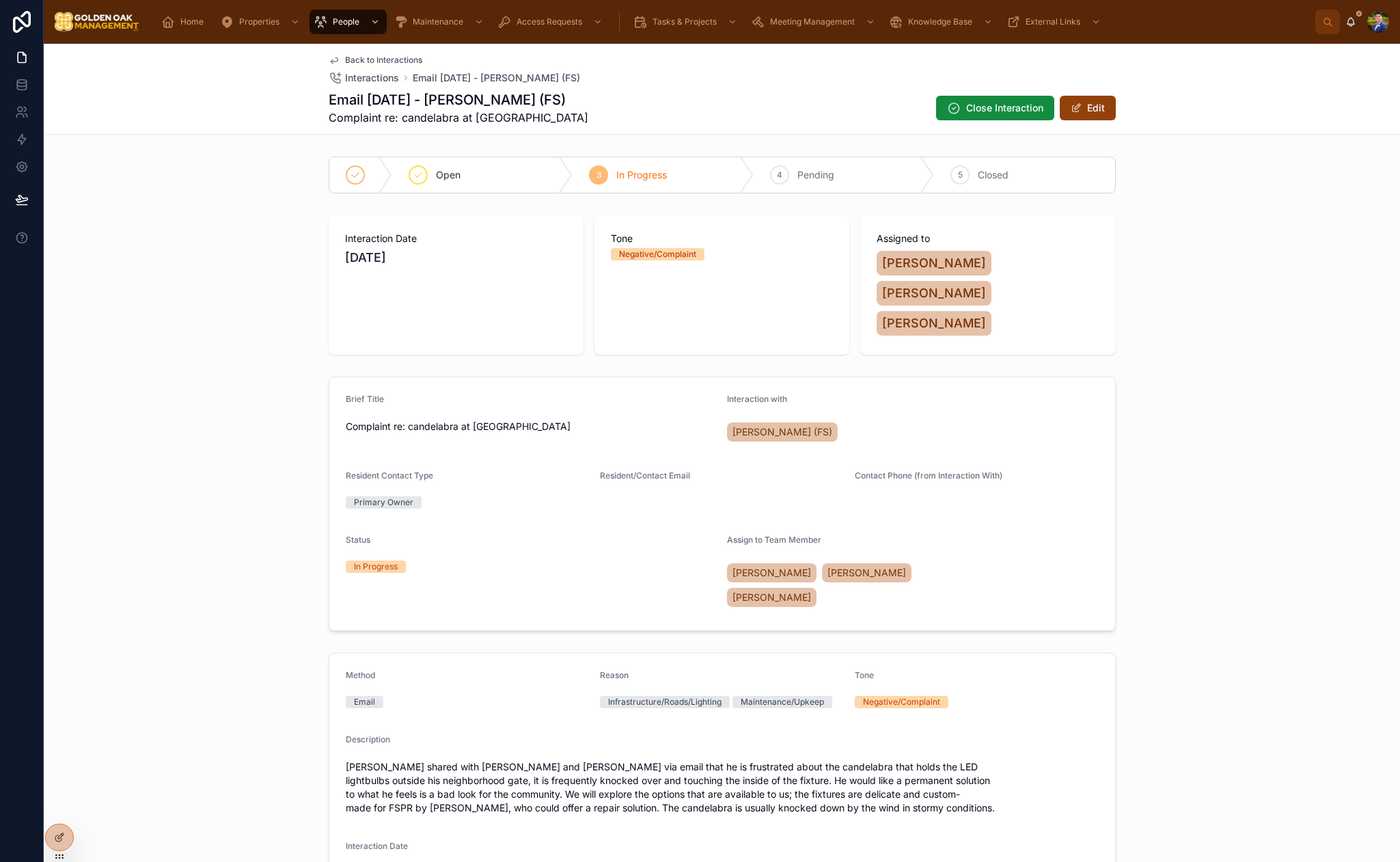
click at [372, 60] on span "Back to Interactions" at bounding box center [383, 60] width 77 height 11
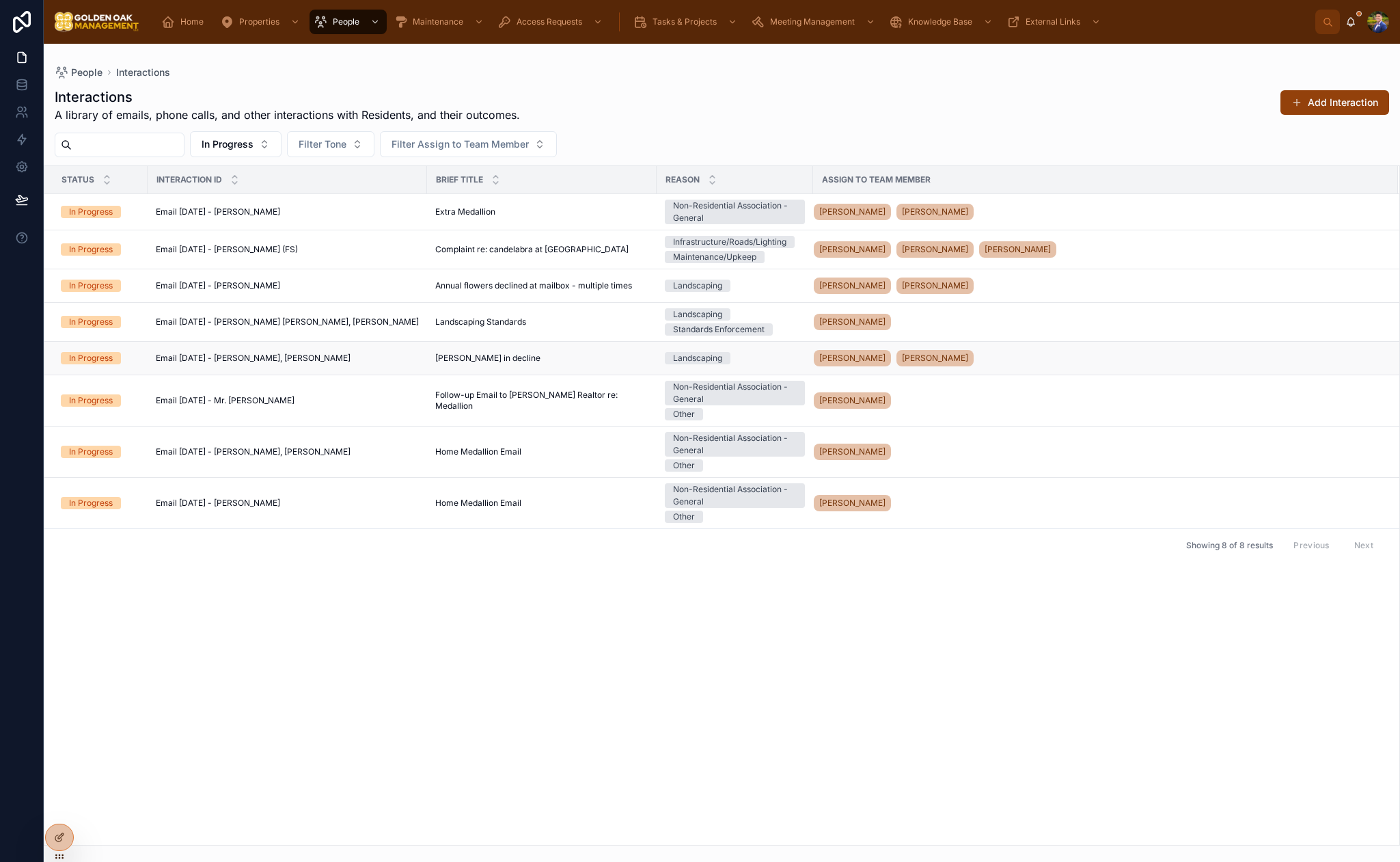
click at [390, 357] on div "Email [DATE] - [PERSON_NAME], [PERSON_NAME] Email [DATE] - [PERSON_NAME], [PERS…" at bounding box center [288, 358] width 263 height 11
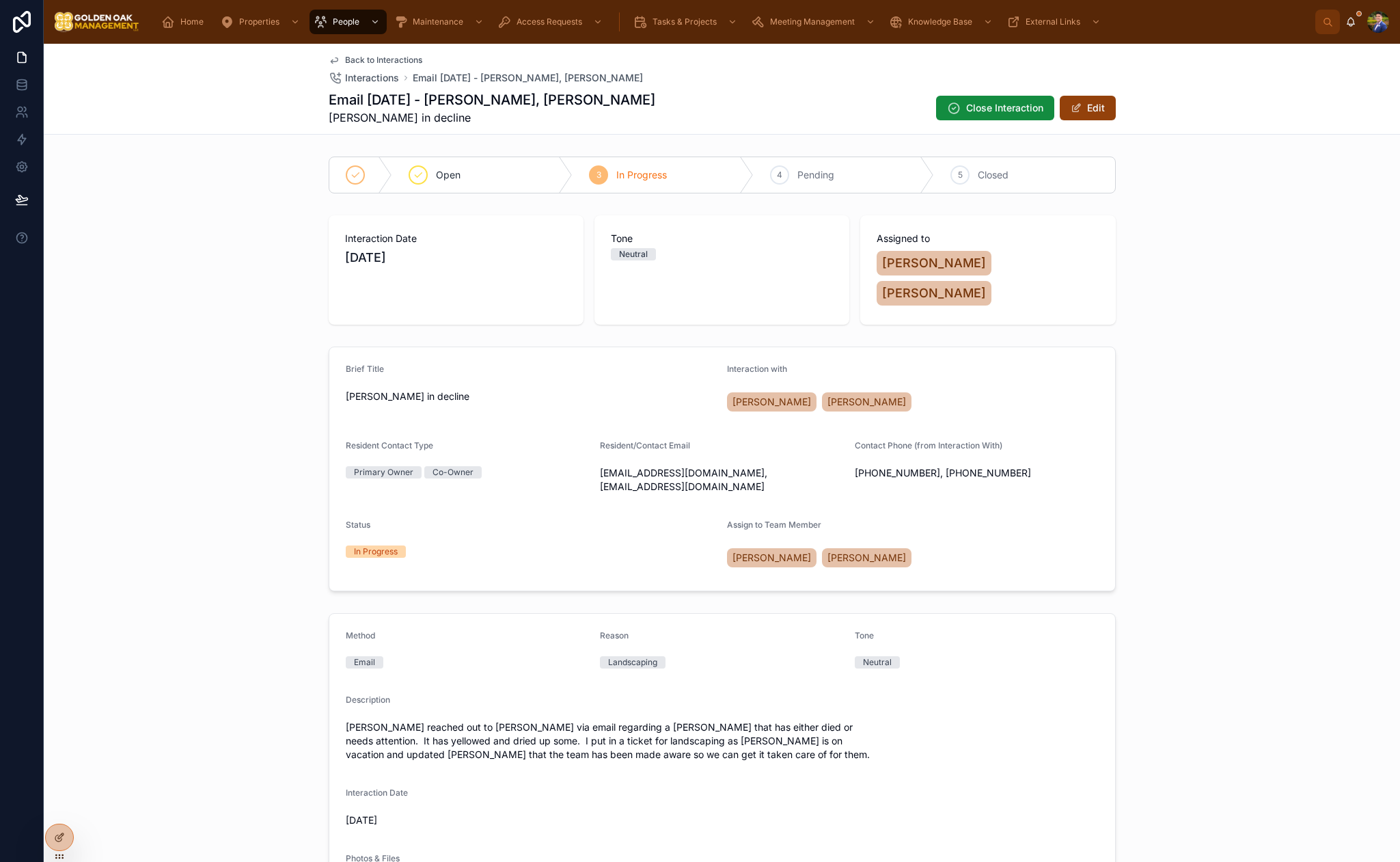
click at [382, 57] on span "Back to Interactions" at bounding box center [383, 60] width 77 height 11
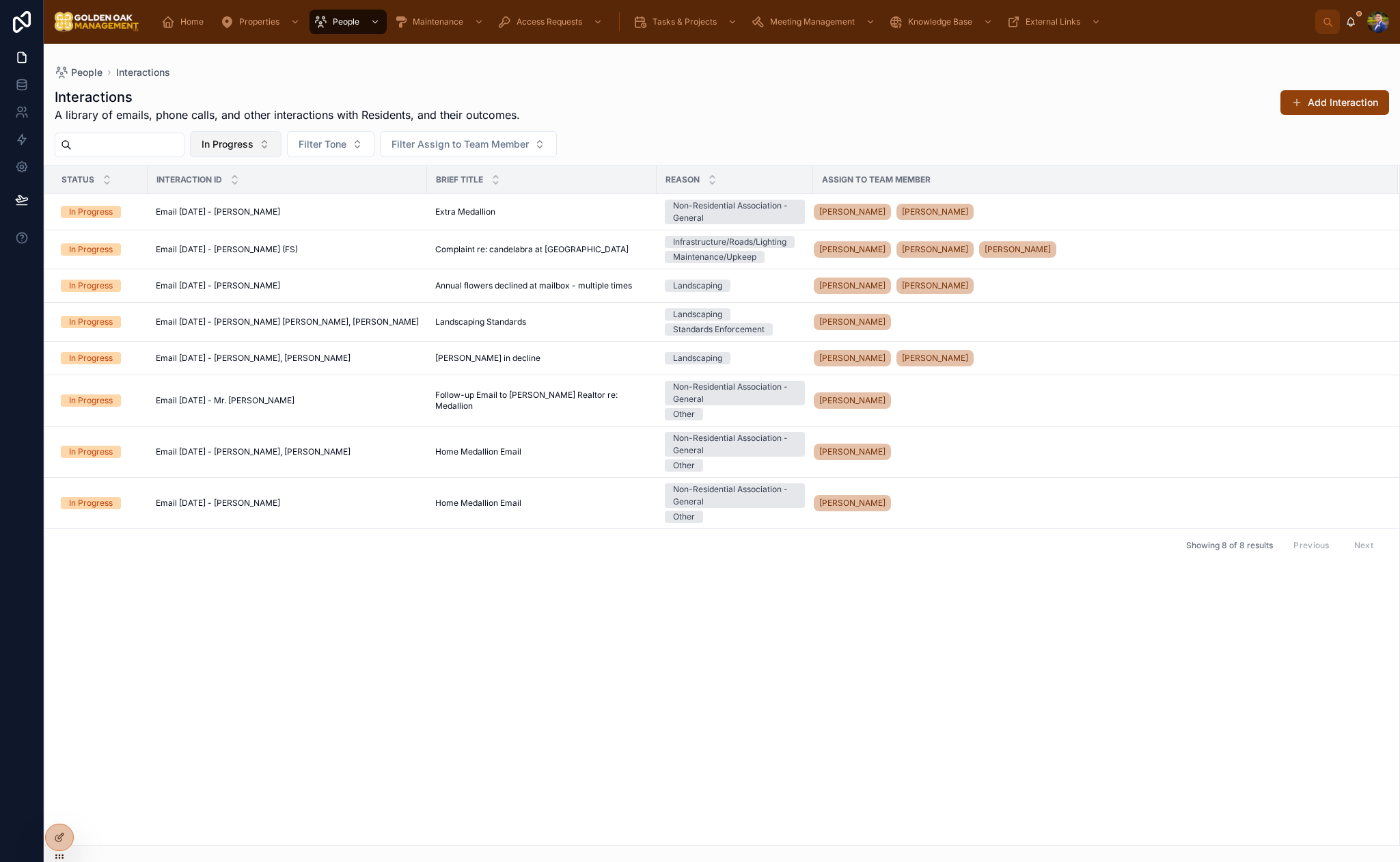
click at [254, 150] on span "In Progress" at bounding box center [228, 144] width 52 height 14
click at [236, 290] on div "Pending" at bounding box center [253, 287] width 164 height 22
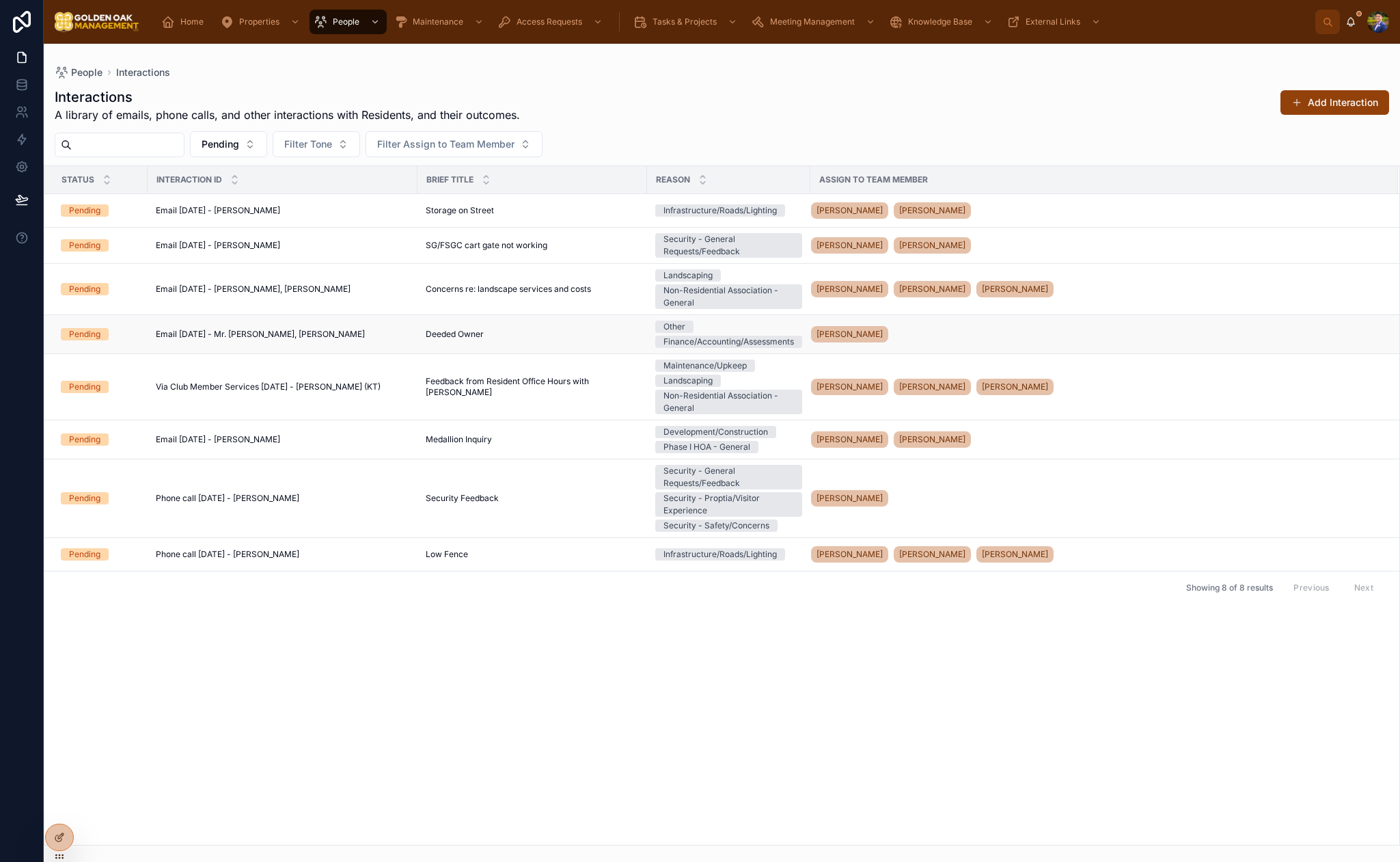
click at [356, 337] on div "Email [DATE] - Mr. [PERSON_NAME], [PERSON_NAME] Email [DATE] - Mr. [PERSON_NAME…" at bounding box center [282, 334] width 254 height 11
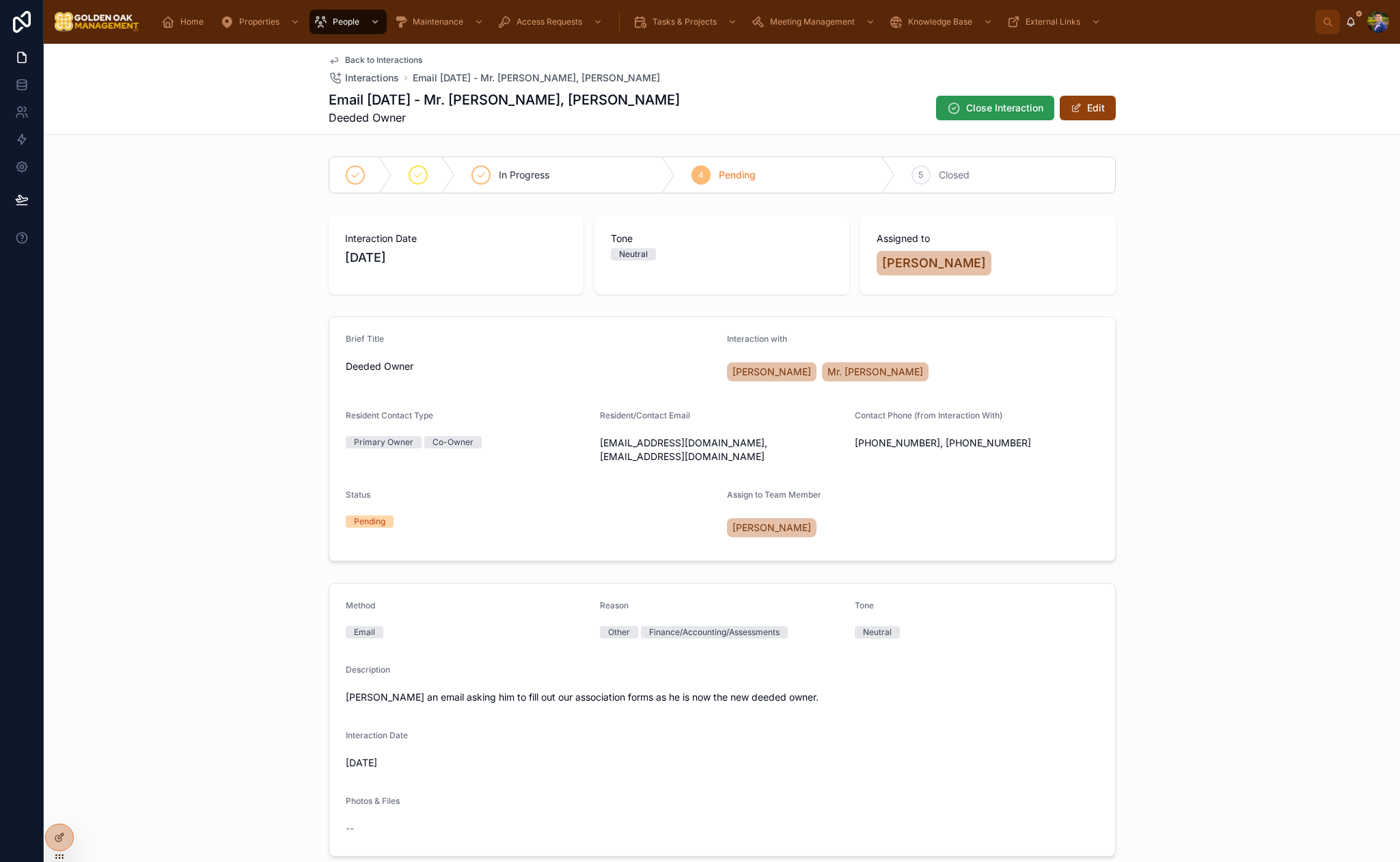
click at [993, 110] on span "Close Interaction" at bounding box center [1004, 108] width 77 height 14
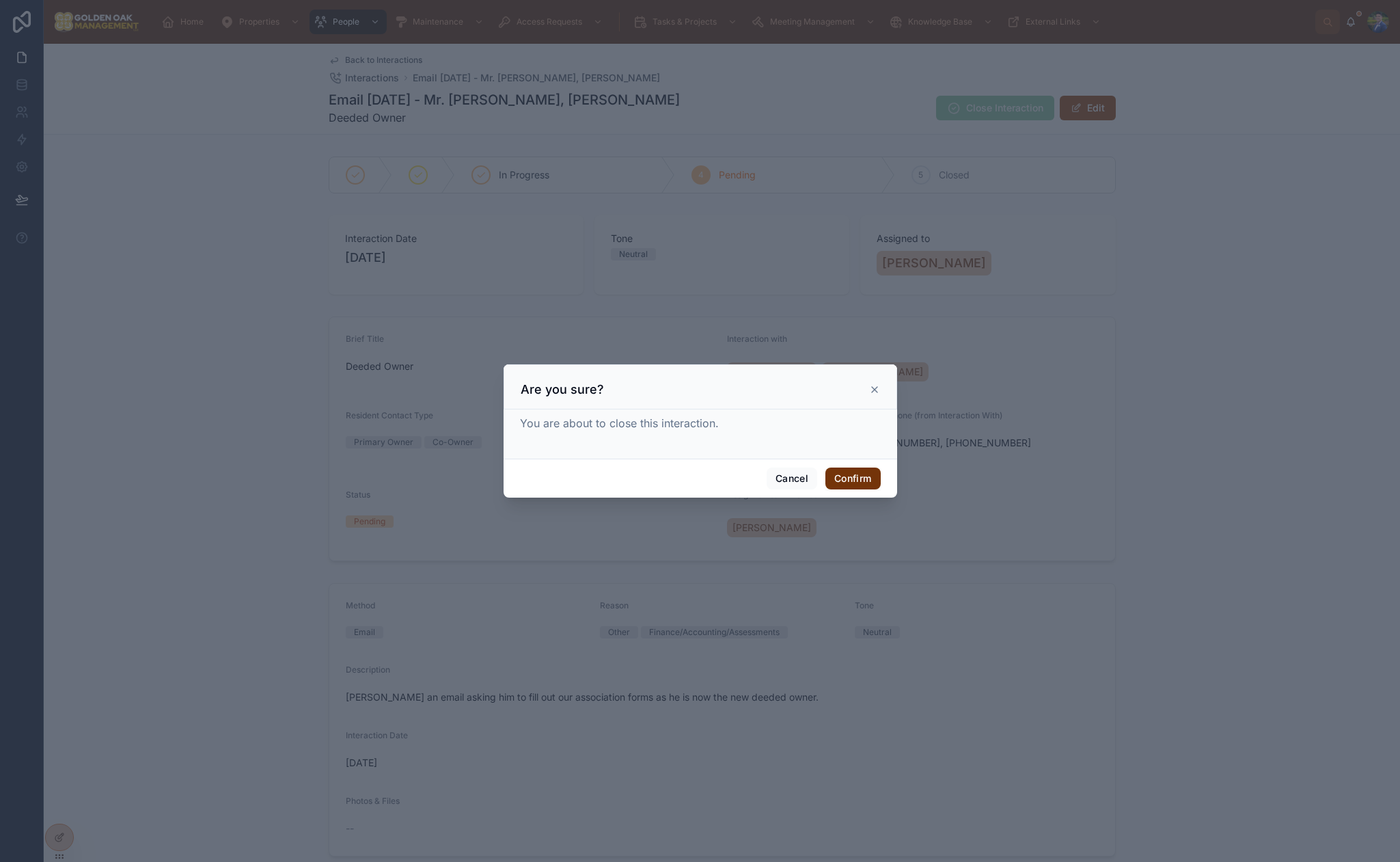
click at [859, 477] on button "Confirm" at bounding box center [853, 478] width 55 height 22
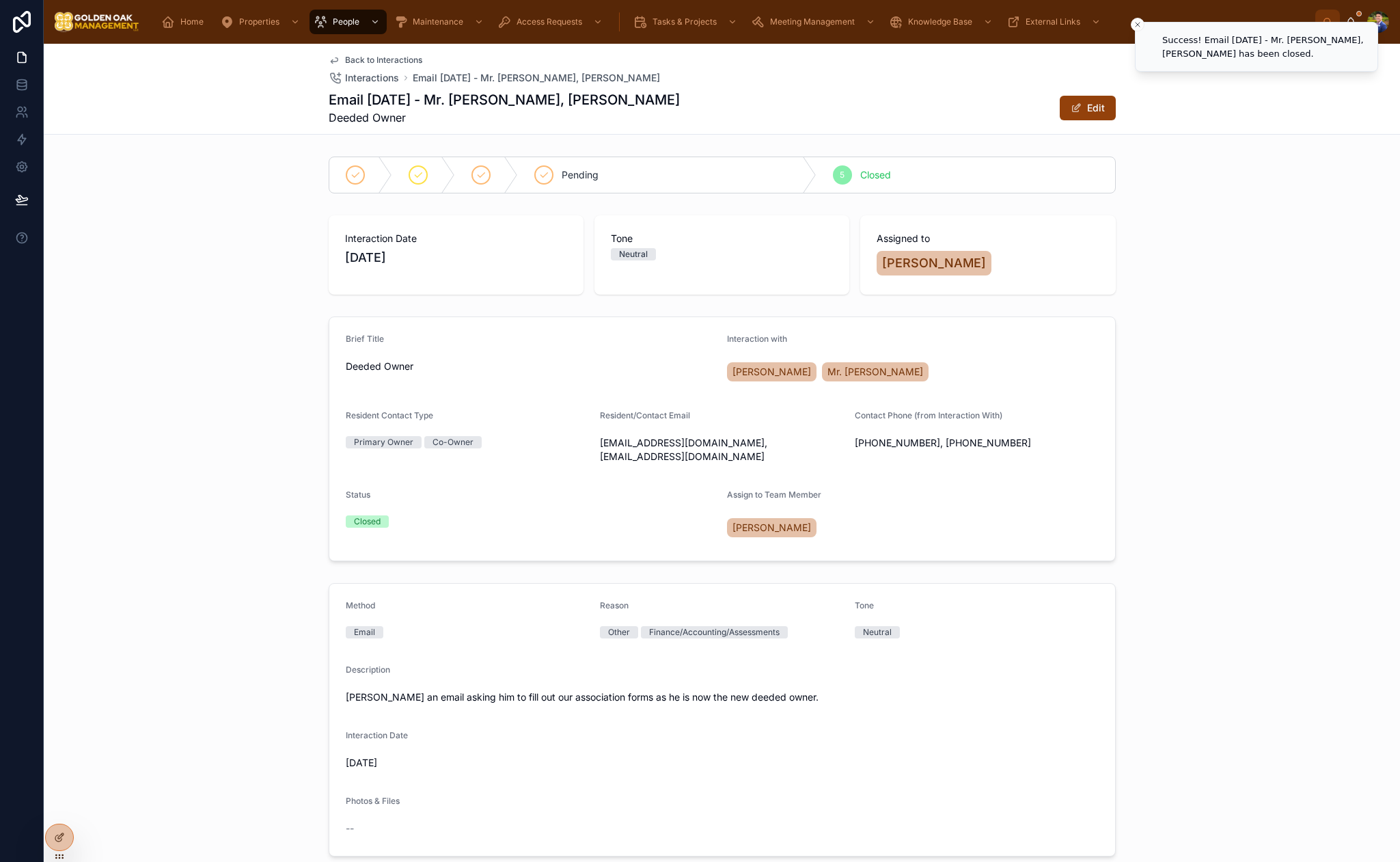
click at [358, 58] on span "Back to Interactions" at bounding box center [383, 60] width 77 height 11
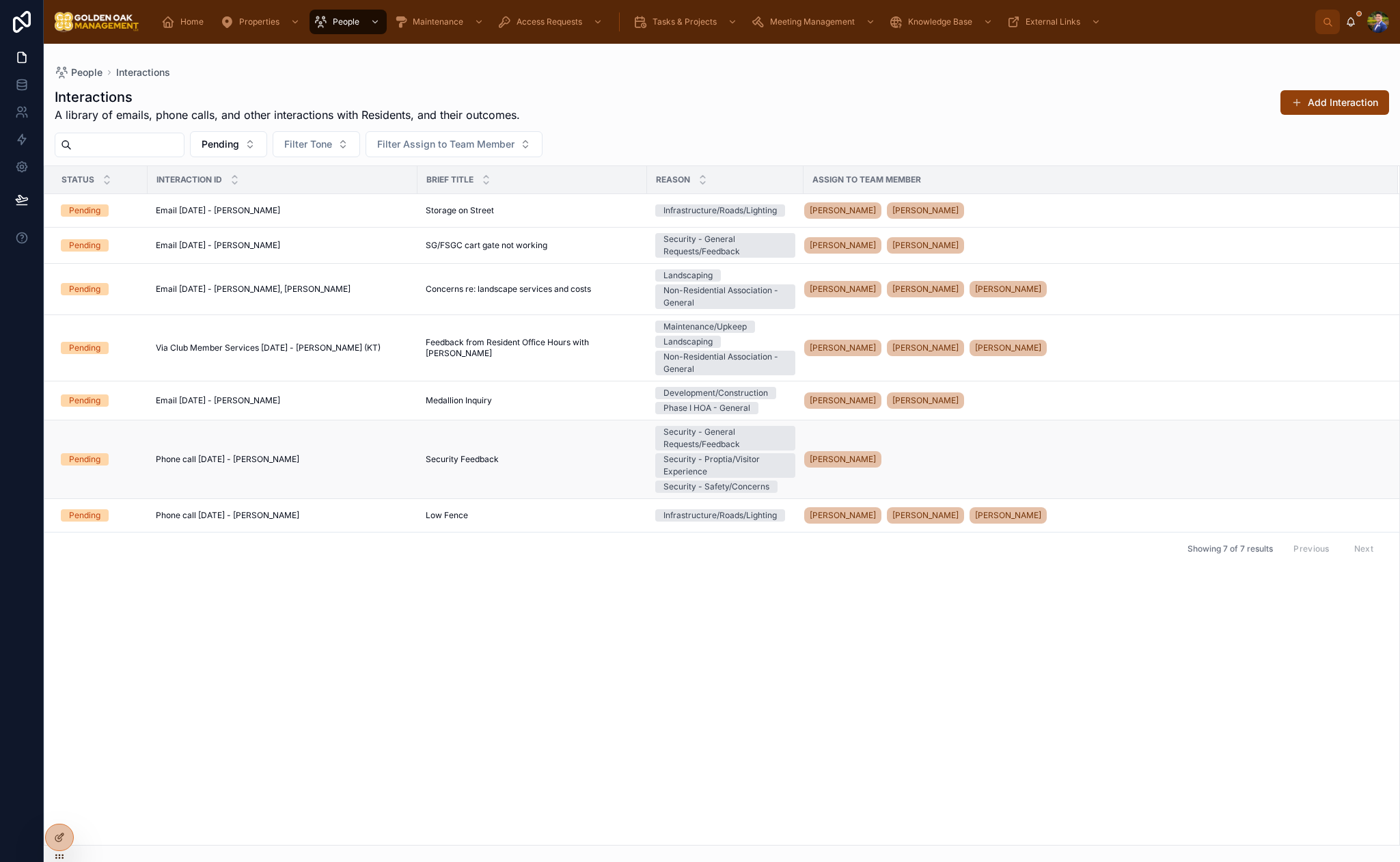
click at [403, 460] on div "Phone call [DATE] - [PERSON_NAME] Phone call [DATE] - [PERSON_NAME]" at bounding box center [282, 459] width 254 height 11
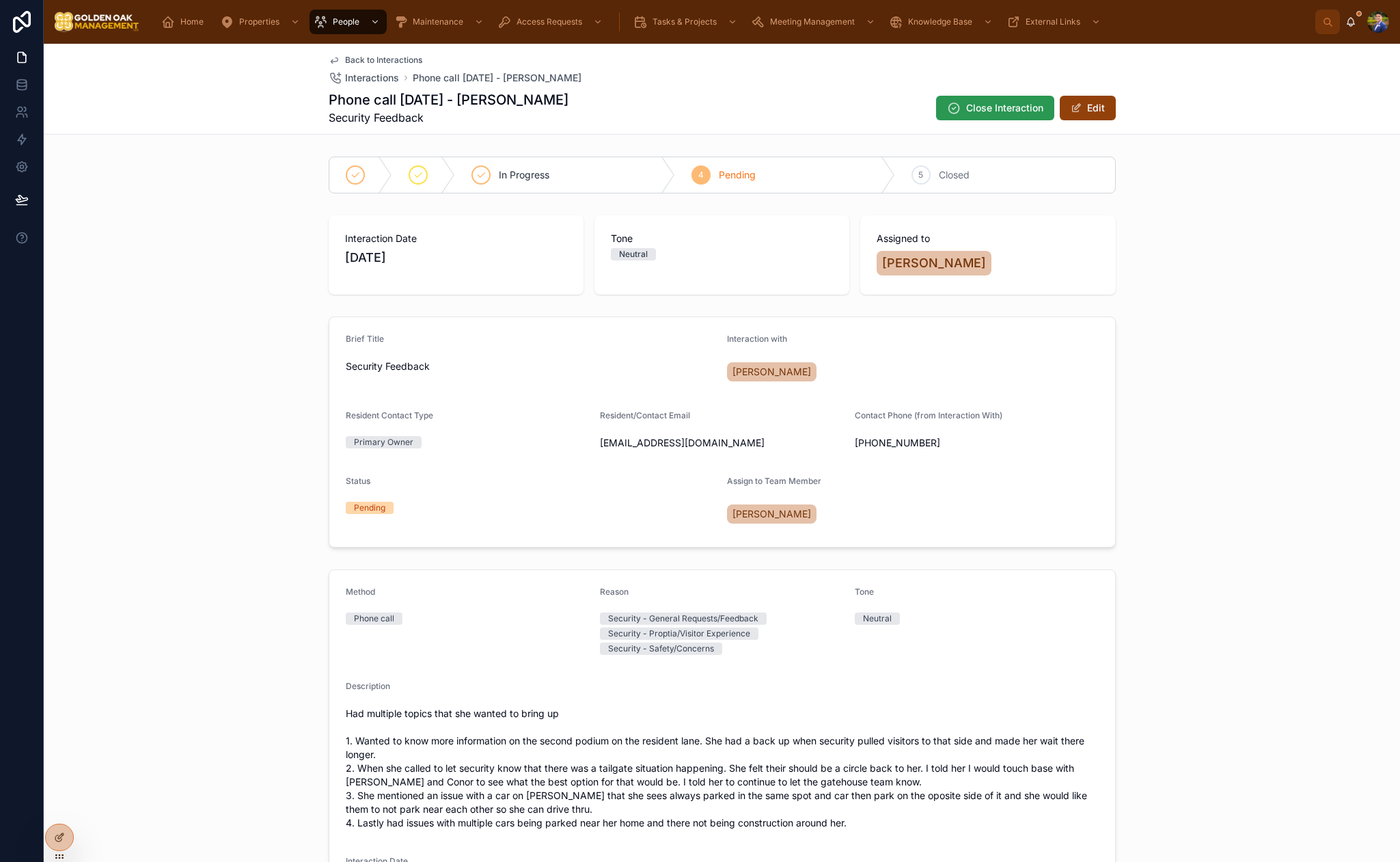
click at [971, 103] on span "Close Interaction" at bounding box center [1004, 108] width 77 height 14
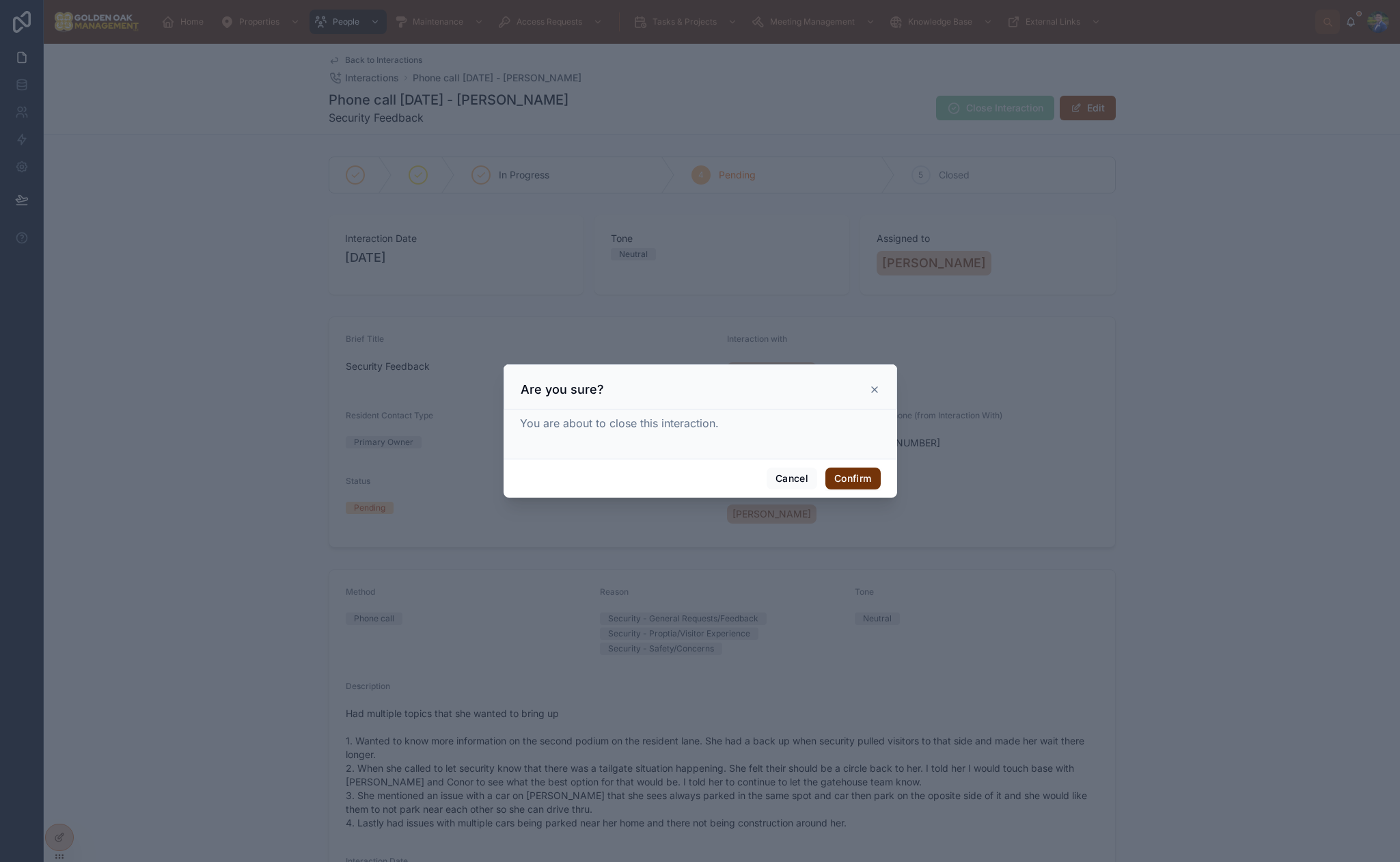
click at [856, 471] on button "Confirm" at bounding box center [853, 478] width 55 height 22
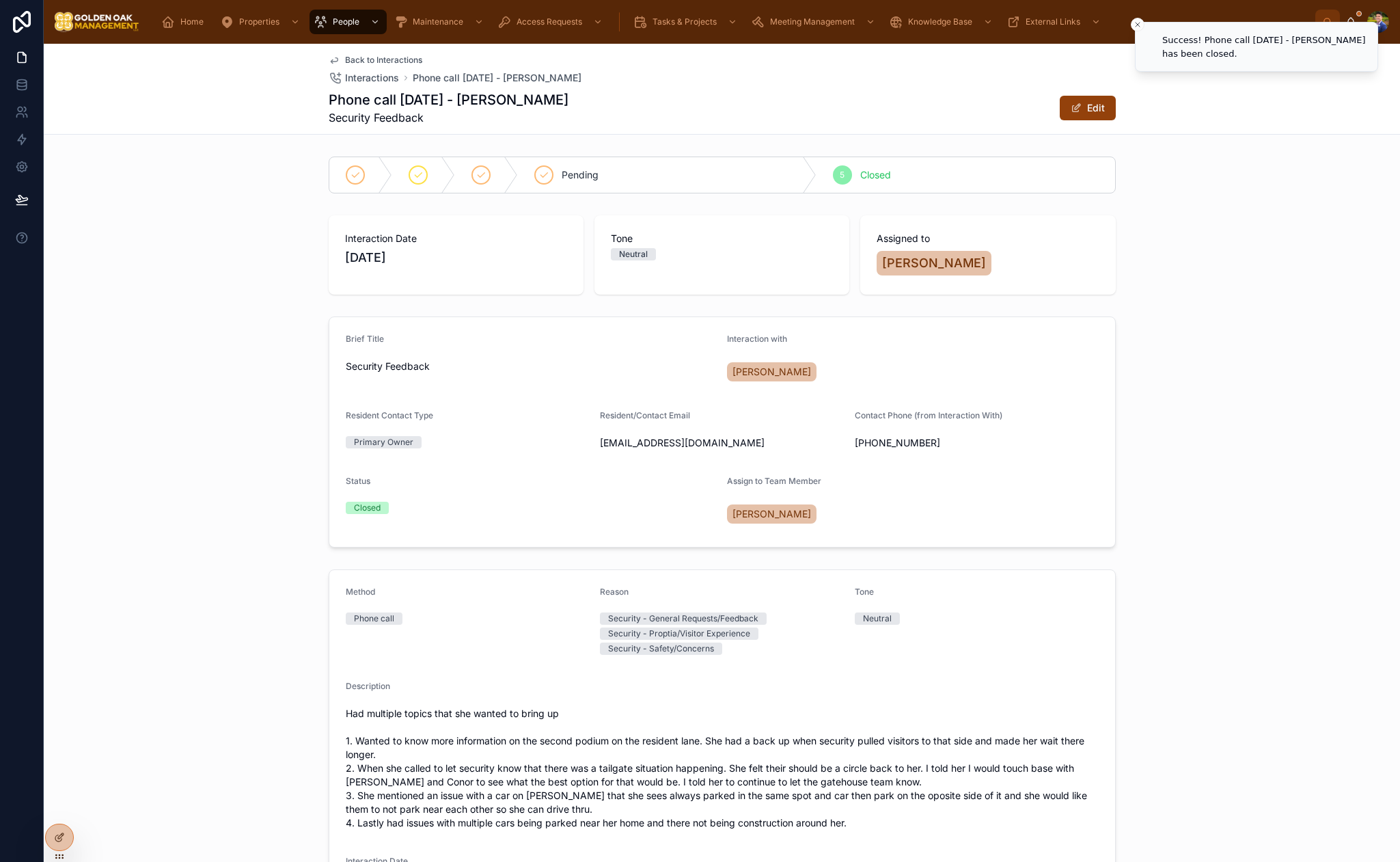
click at [377, 61] on span "Back to Interactions" at bounding box center [383, 60] width 77 height 11
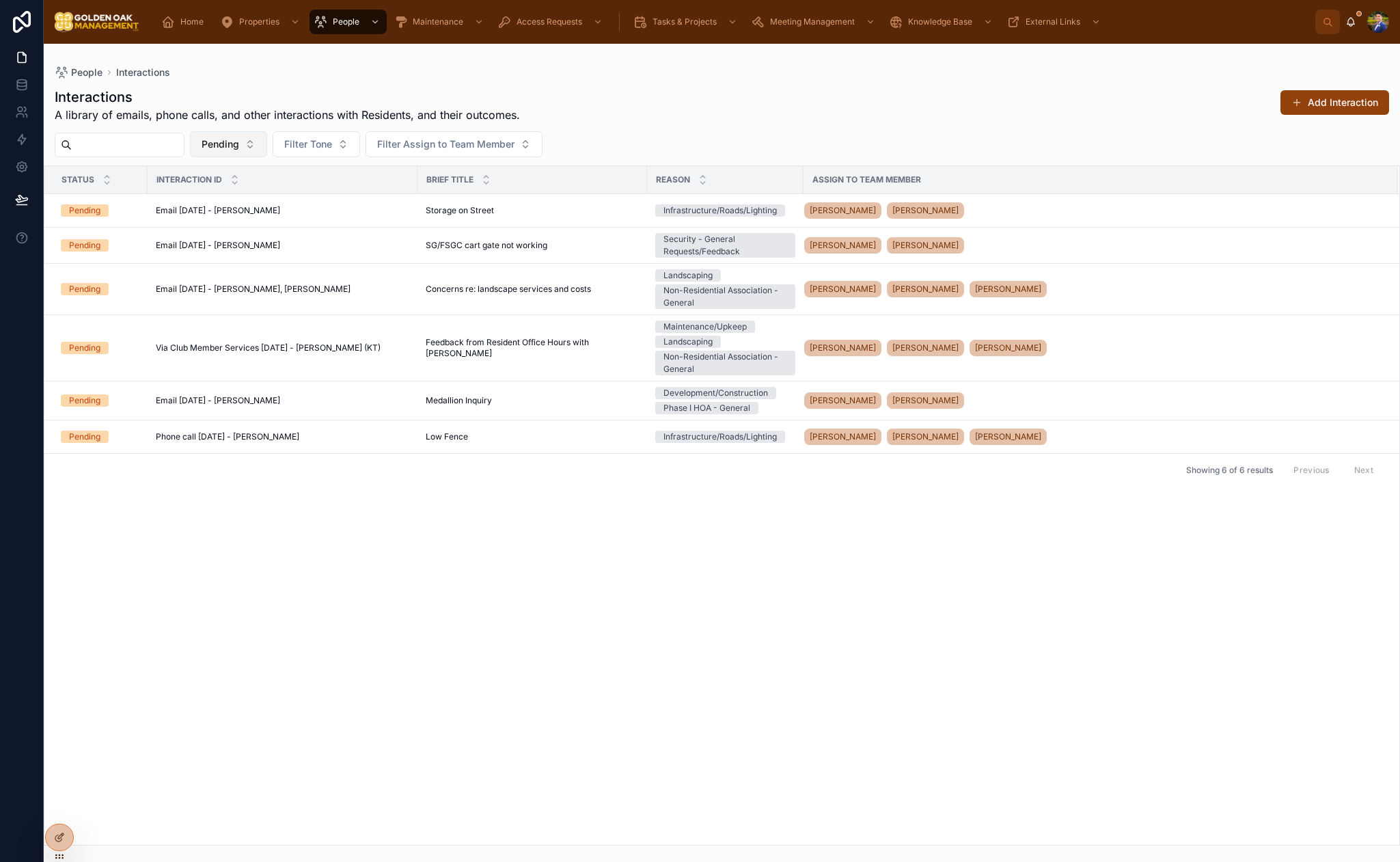
click at [259, 144] on button "Pending" at bounding box center [228, 144] width 77 height 26
click at [481, 461] on div "Showing 6 of 6 results Previous Next" at bounding box center [722, 469] width 1355 height 33
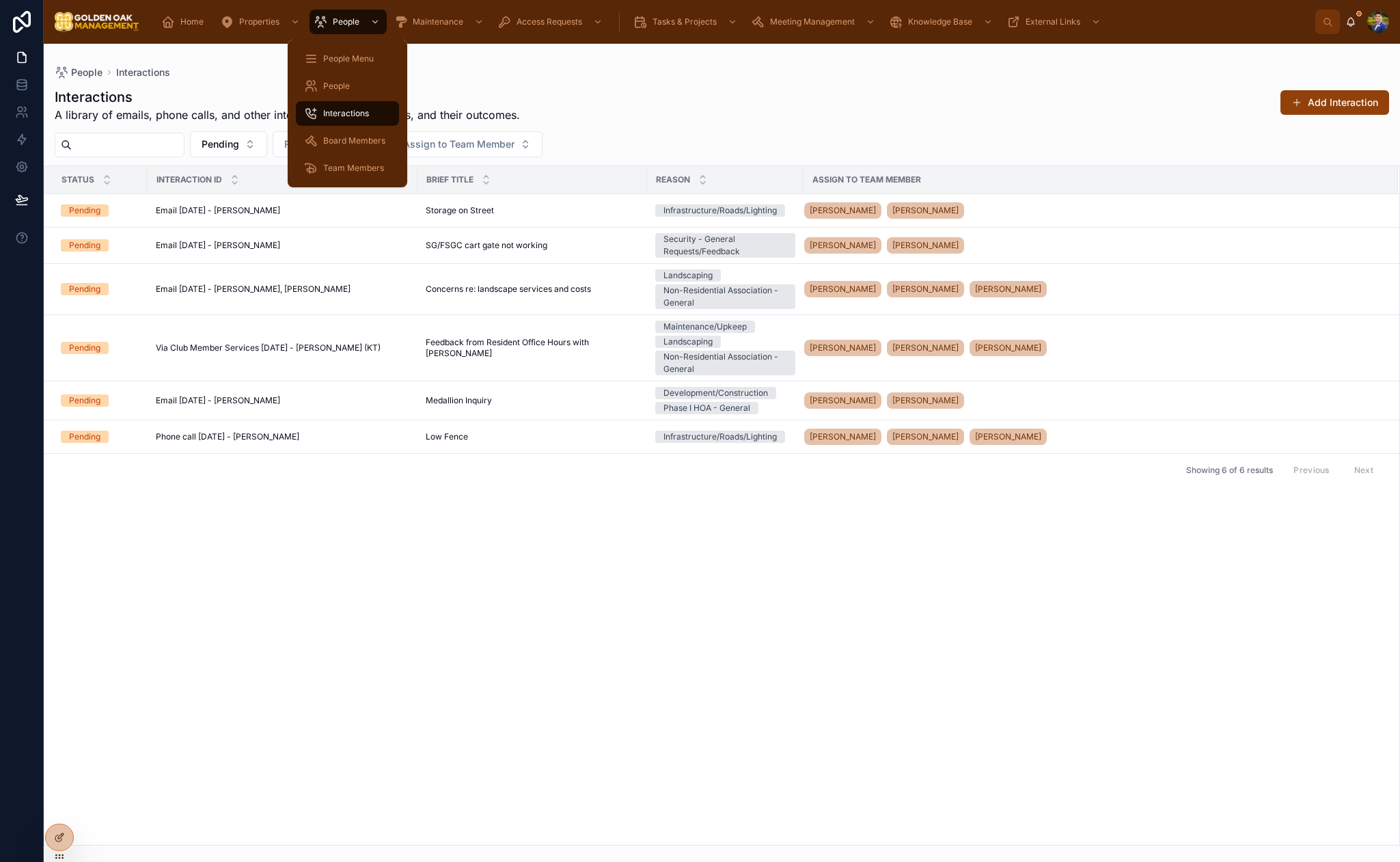
click at [346, 110] on span "Interactions" at bounding box center [346, 113] width 46 height 11
